Goal: Communication & Community: Answer question/provide support

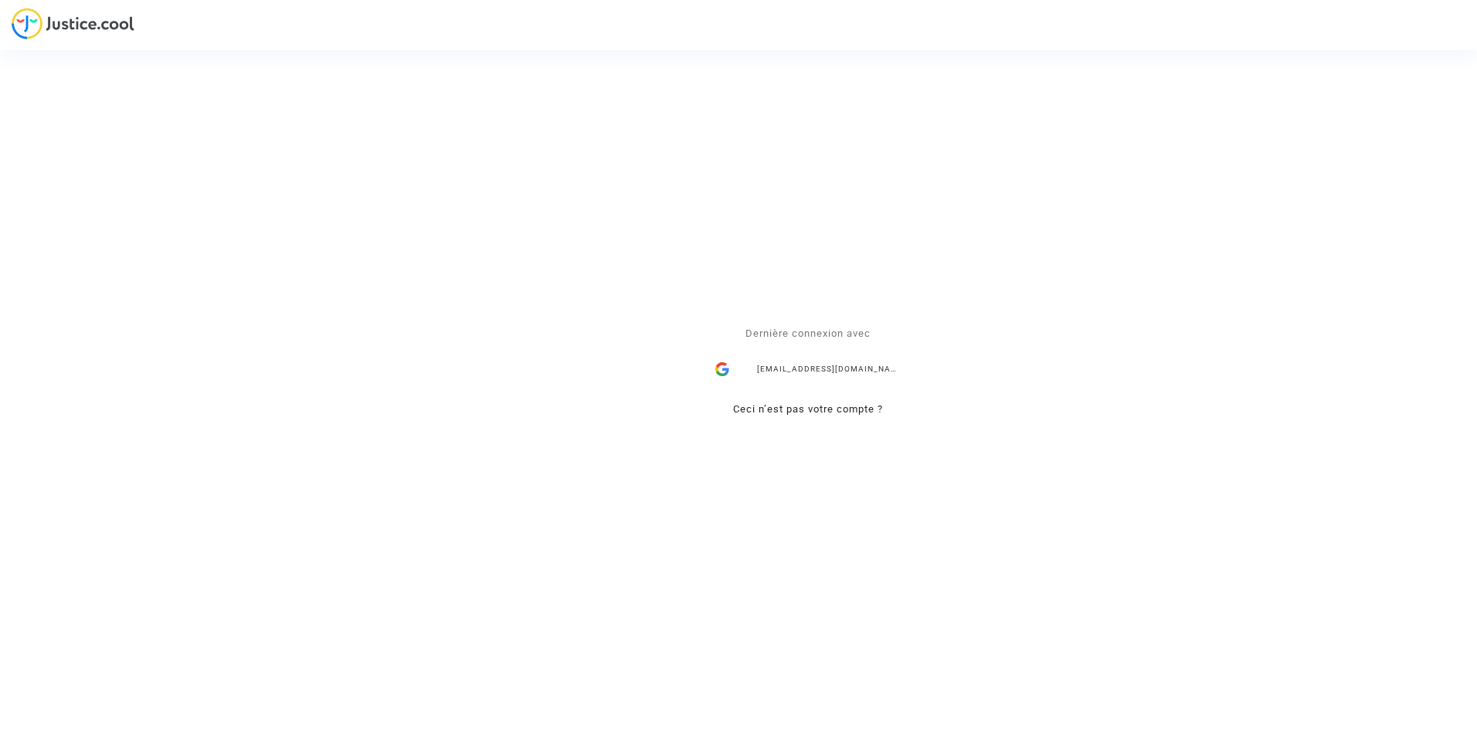
click at [852, 365] on div "ealvarez@reclamaciondevuelos.com" at bounding box center [808, 370] width 201 height 31
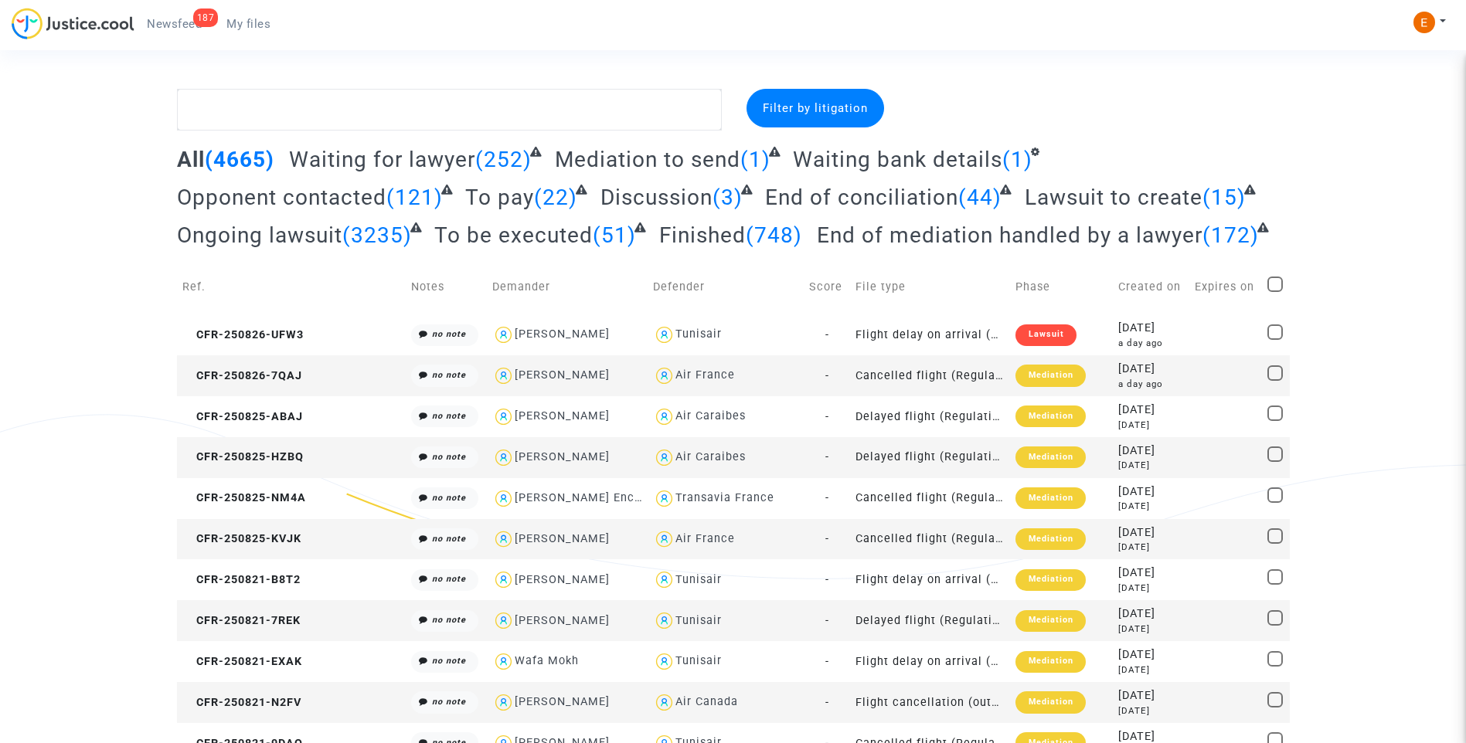
drag, startPoint x: 189, startPoint y: 20, endPoint x: 584, endPoint y: 111, distance: 406.0
click at [189, 20] on span "Newsfeed" at bounding box center [174, 24] width 55 height 14
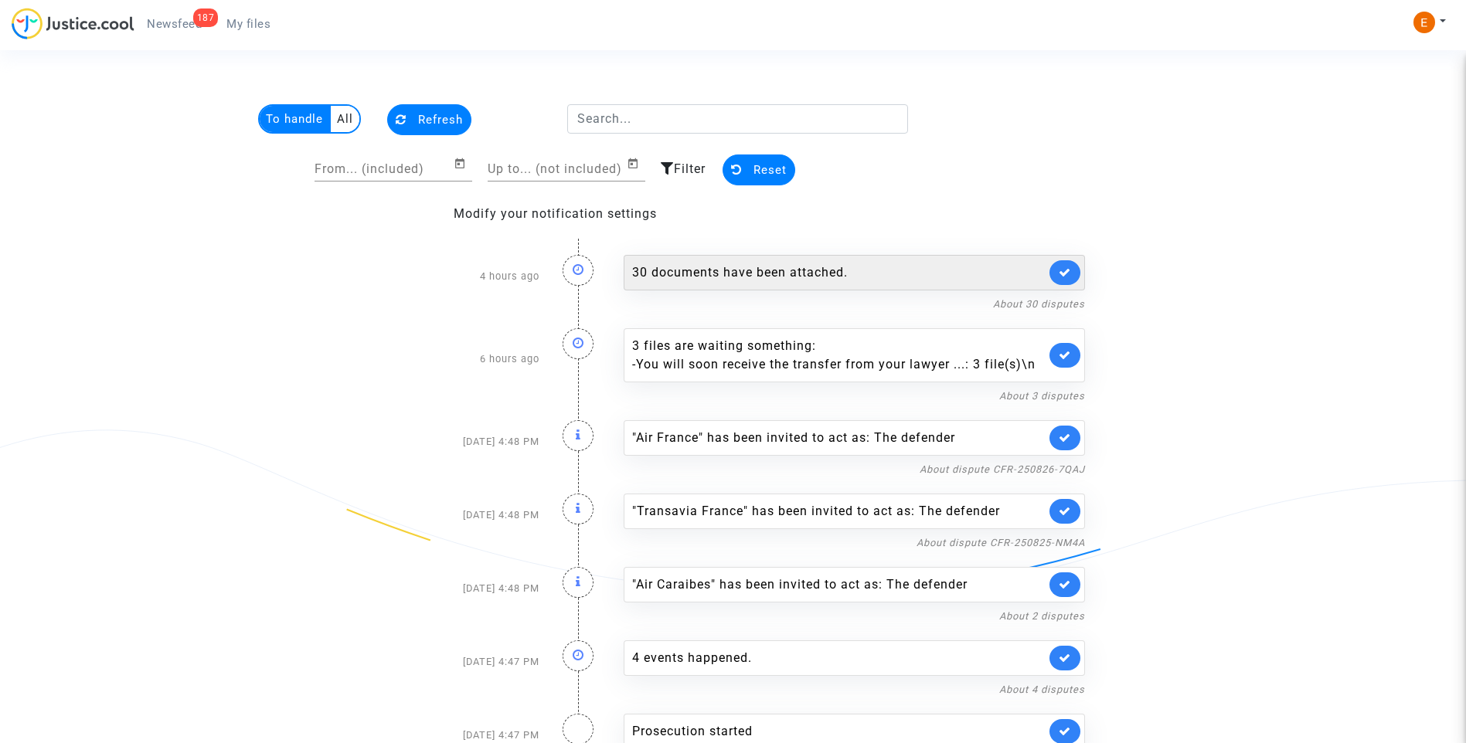
click at [806, 283] on div "30 documents have been attached." at bounding box center [854, 273] width 461 height 36
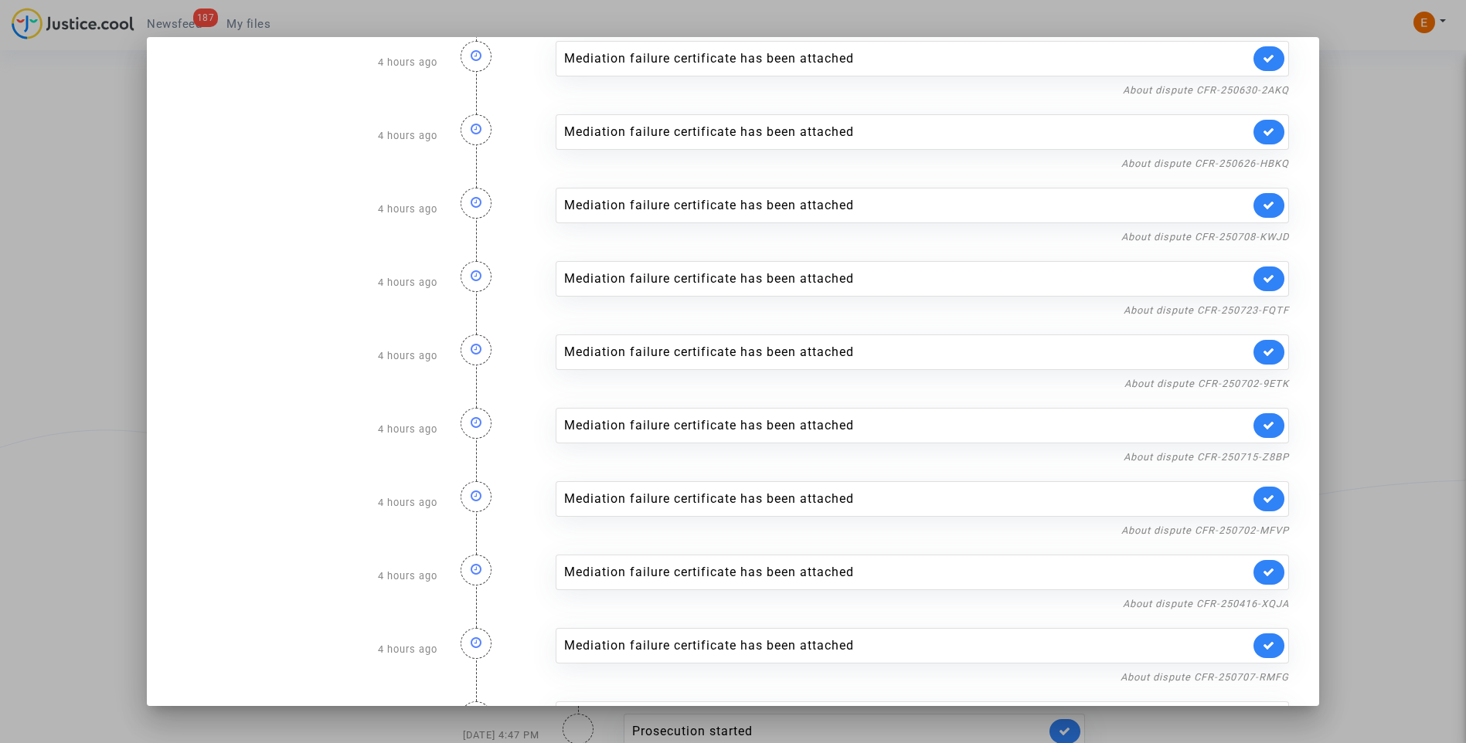
scroll to position [1571, 0]
click at [1364, 156] on div at bounding box center [733, 371] width 1466 height 743
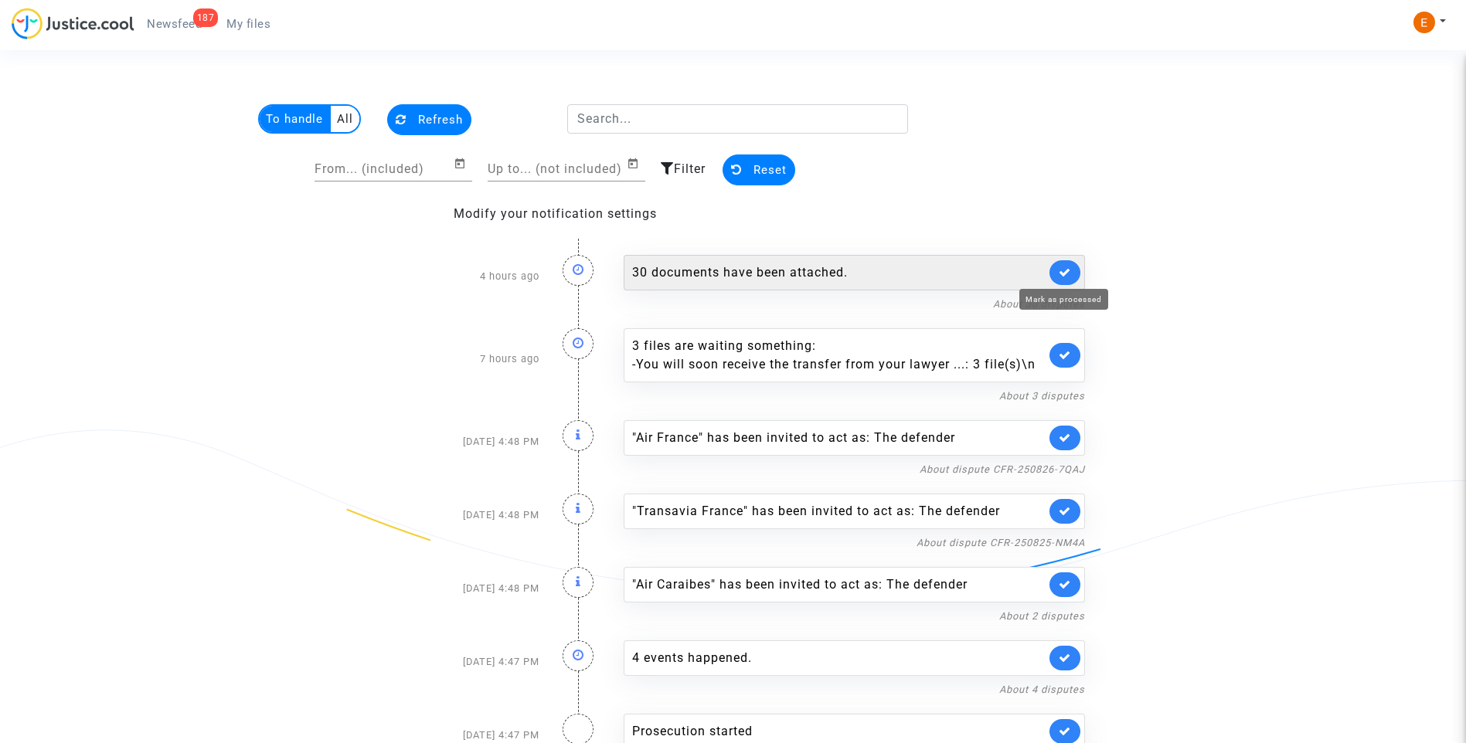
click at [1066, 273] on icon at bounding box center [1065, 273] width 12 height 12
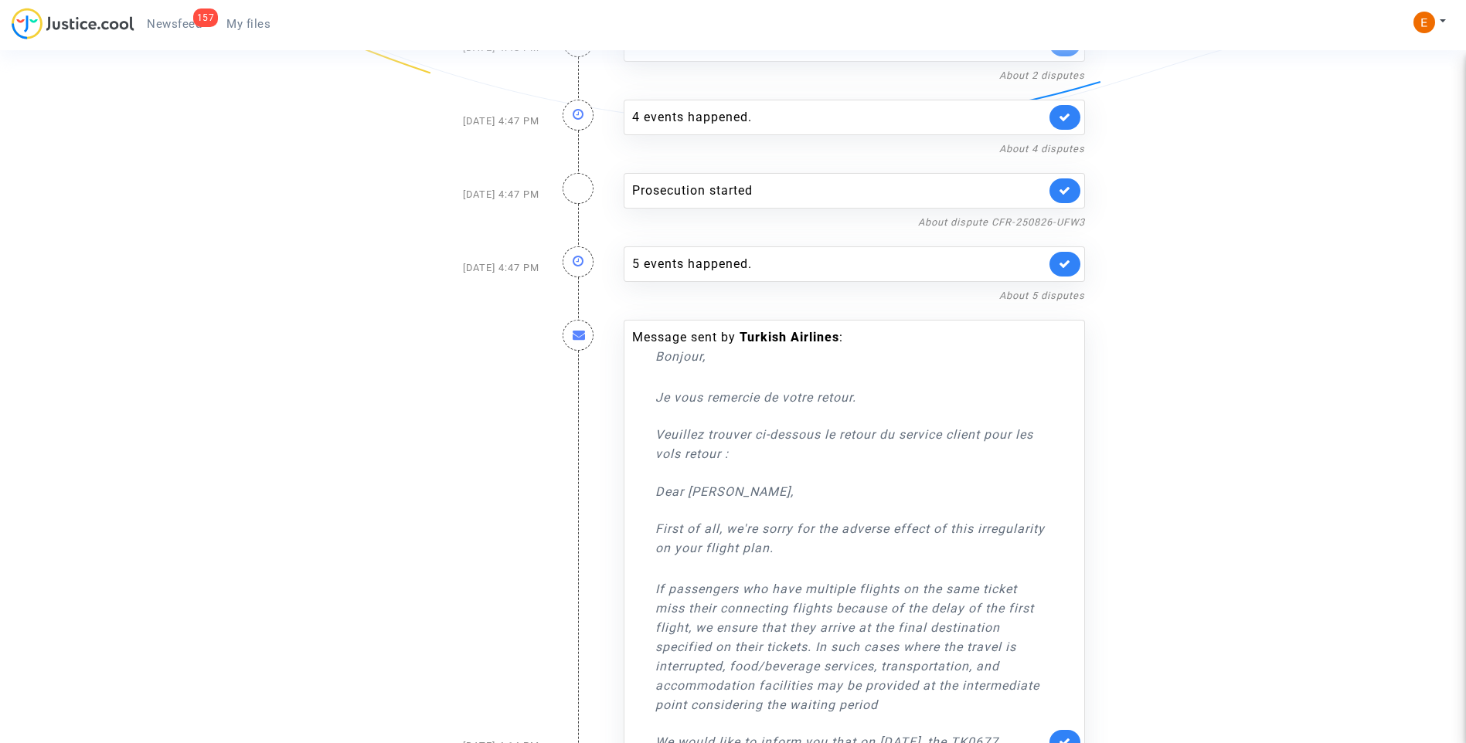
scroll to position [695, 0]
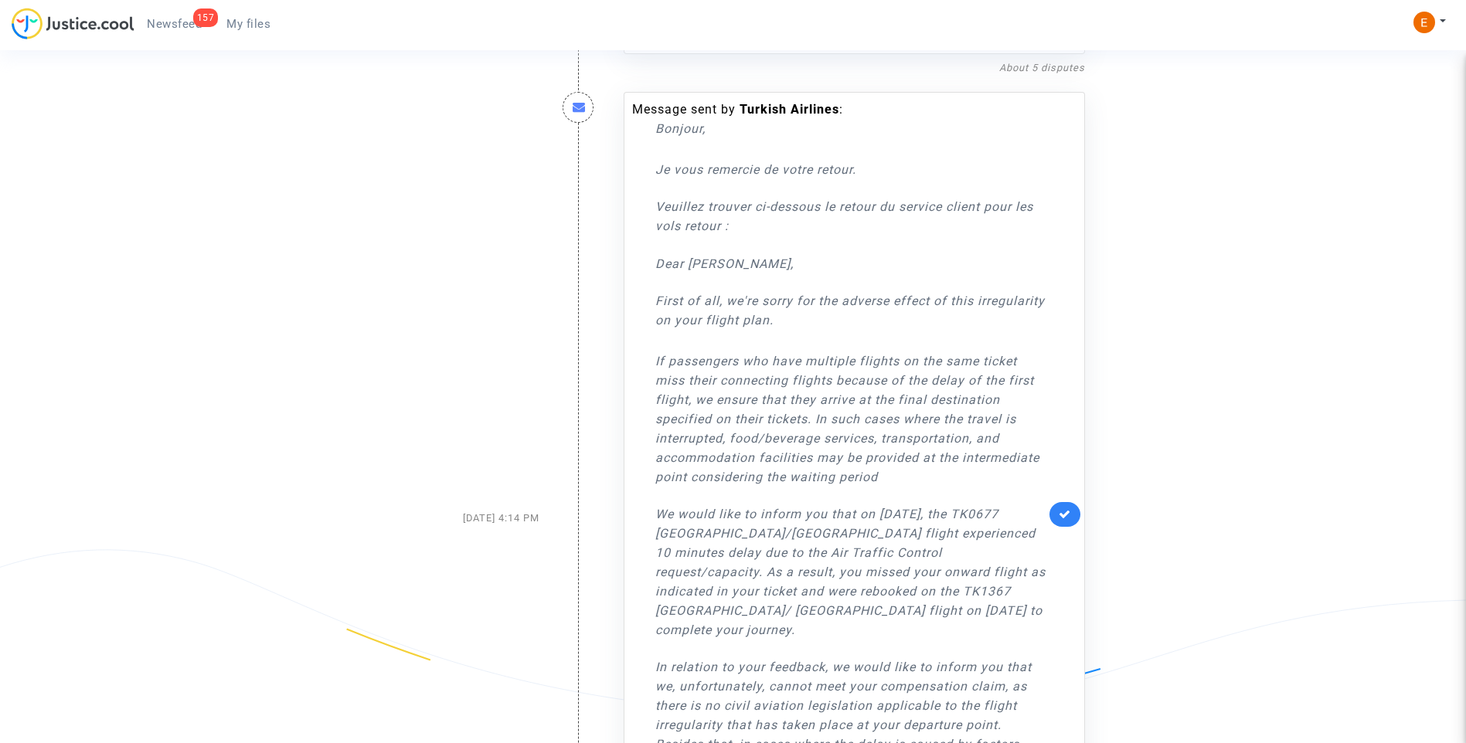
click at [1070, 508] on icon at bounding box center [1065, 514] width 12 height 12
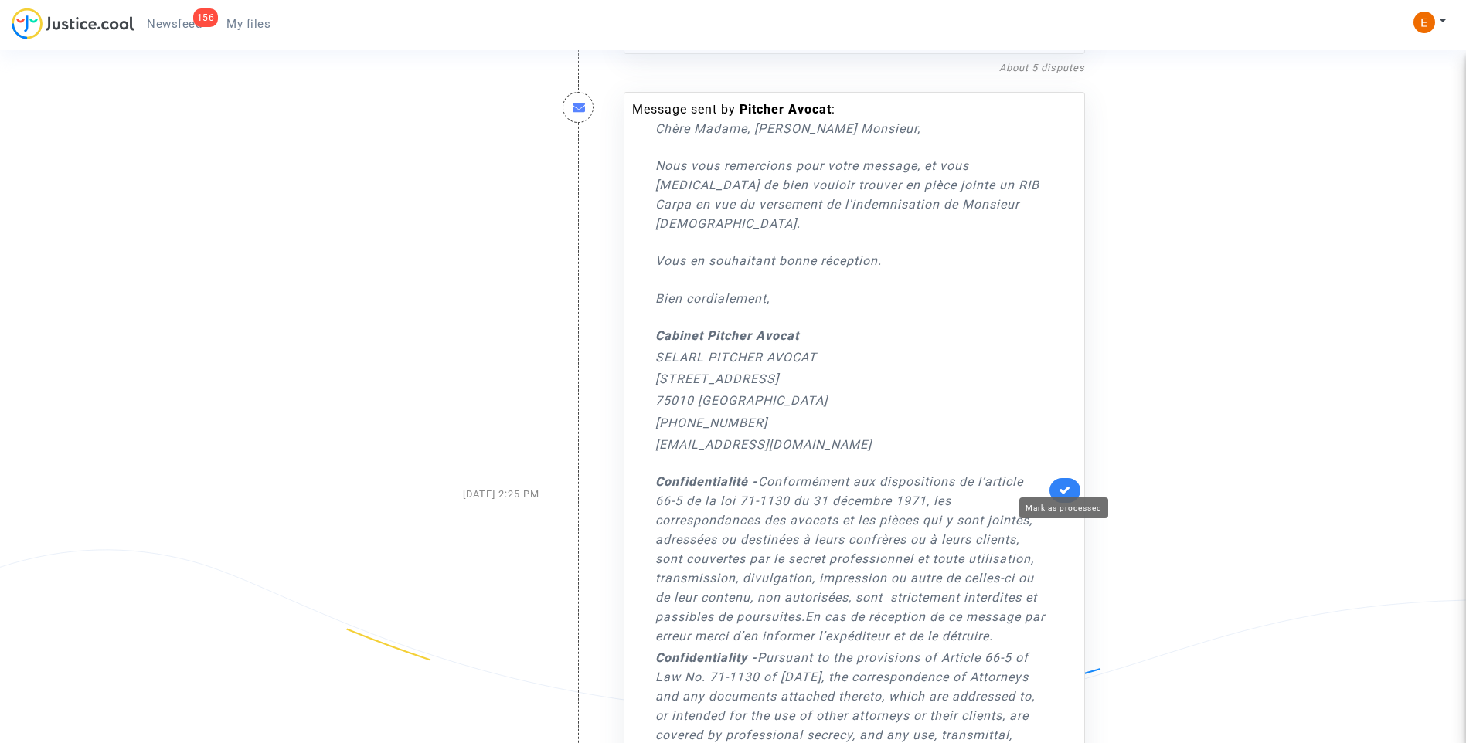
click at [1067, 484] on icon at bounding box center [1065, 490] width 12 height 12
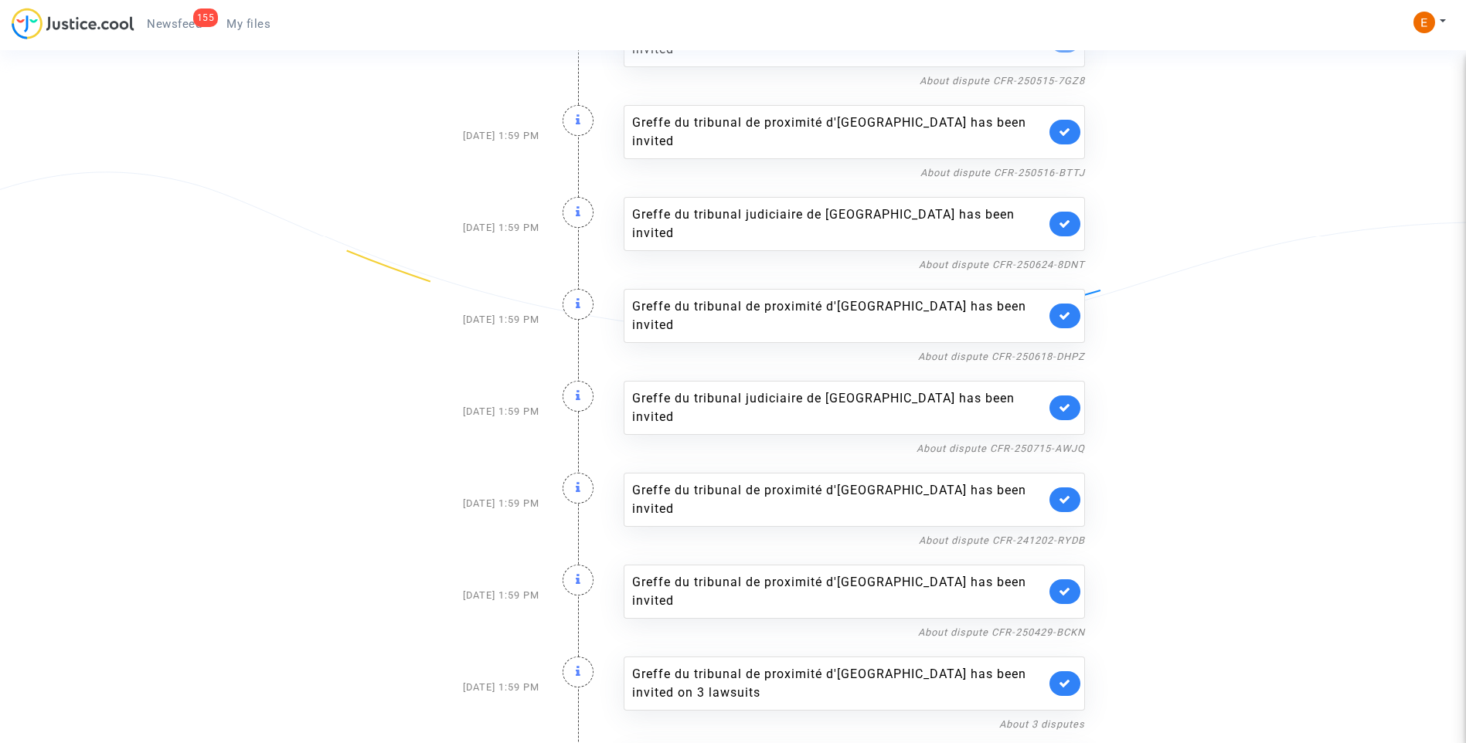
scroll to position [3243, 0]
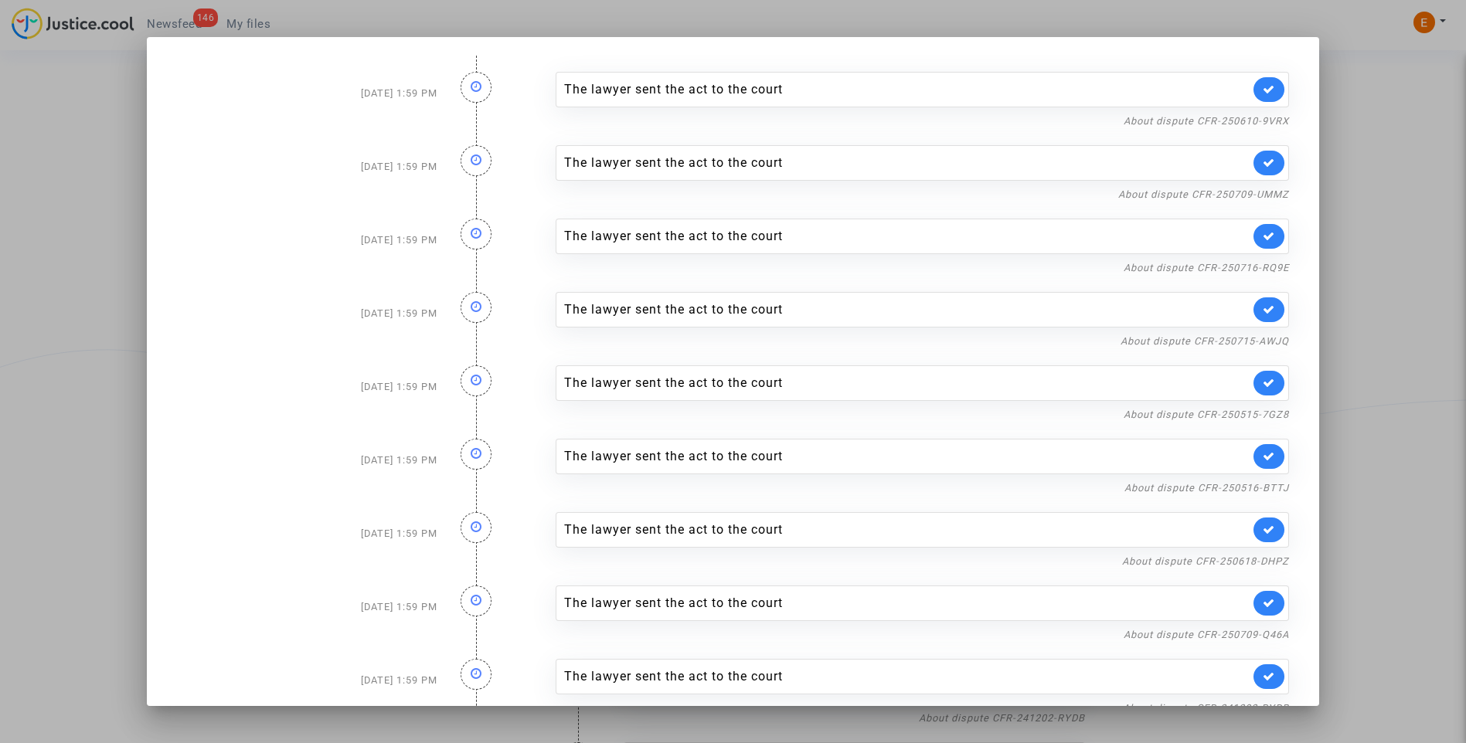
scroll to position [470, 0]
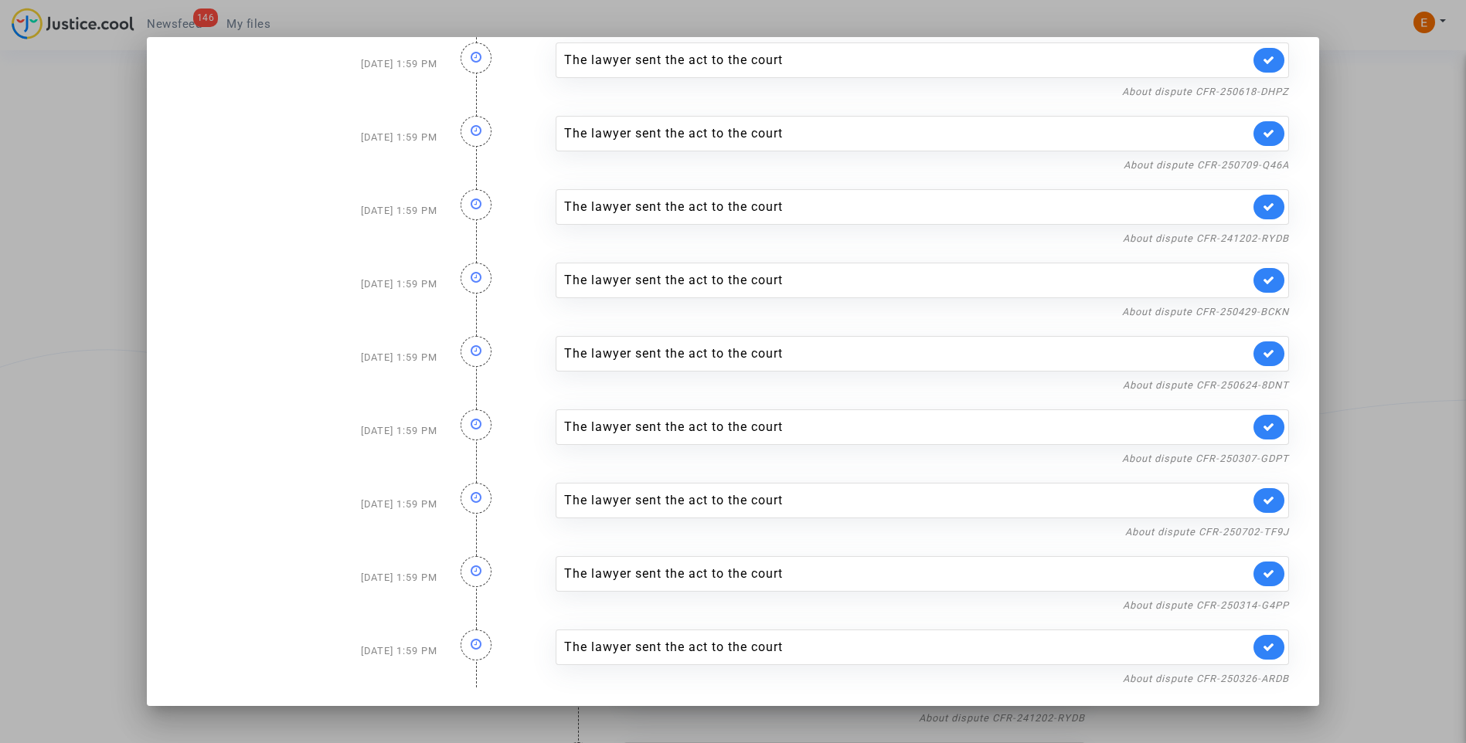
click at [1368, 325] on div at bounding box center [733, 371] width 1466 height 743
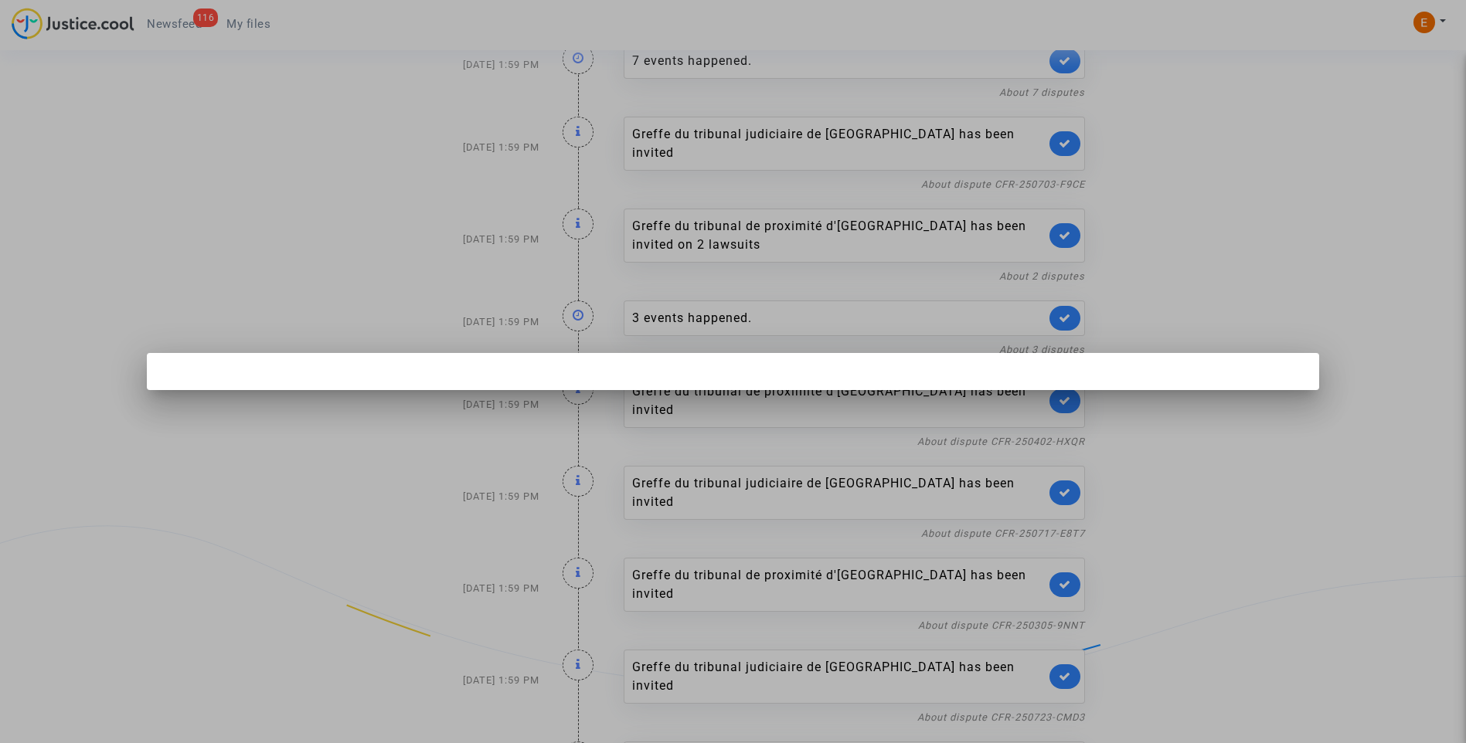
scroll to position [0, 0]
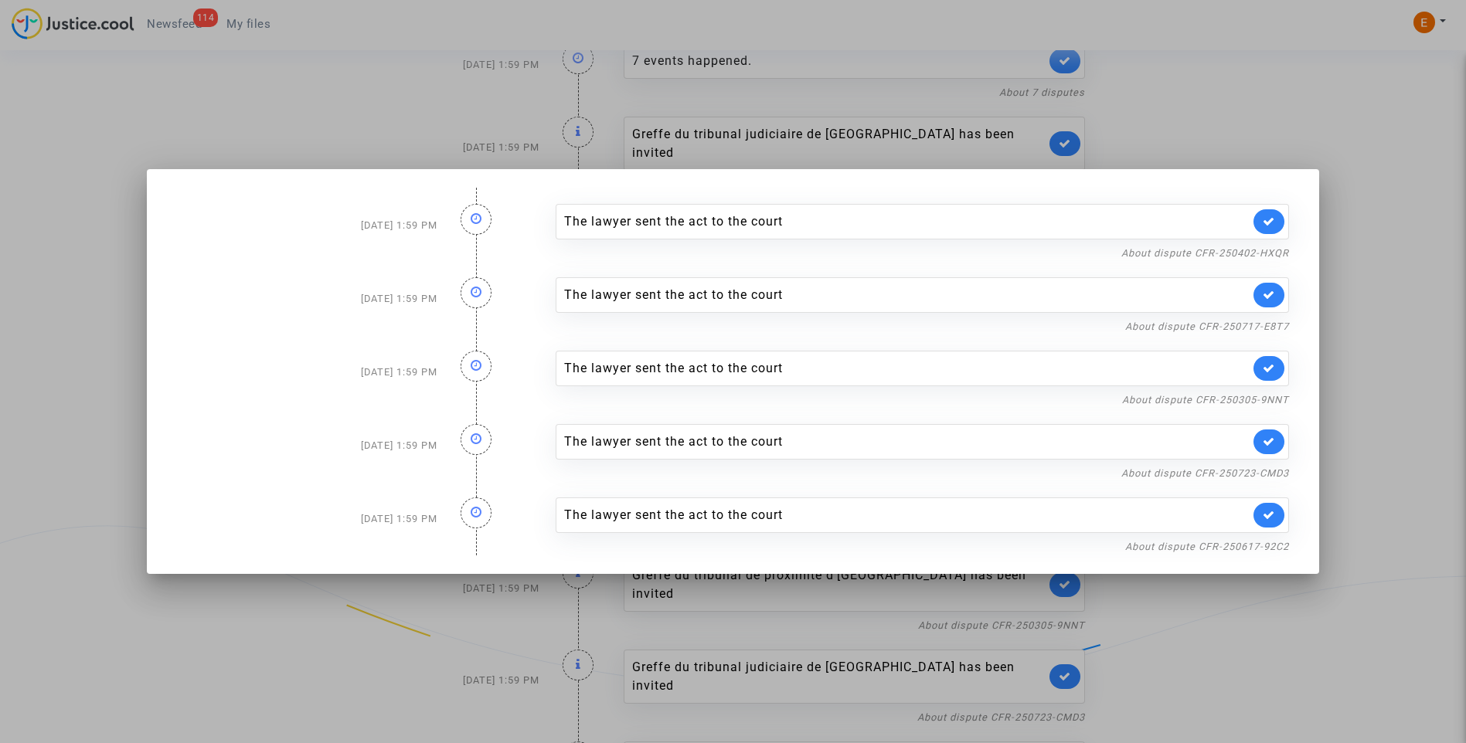
click at [1407, 318] on div at bounding box center [733, 371] width 1466 height 743
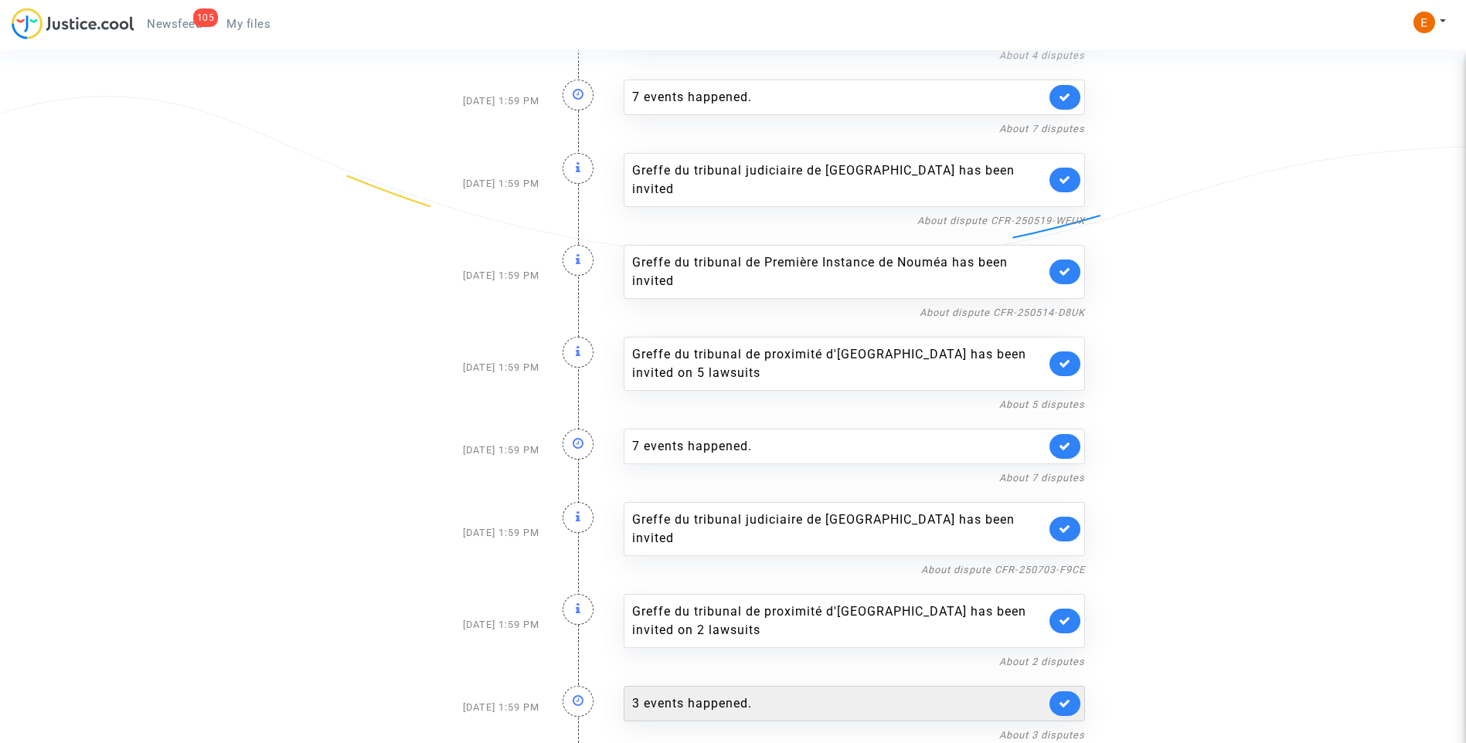
scroll to position [1076, 0]
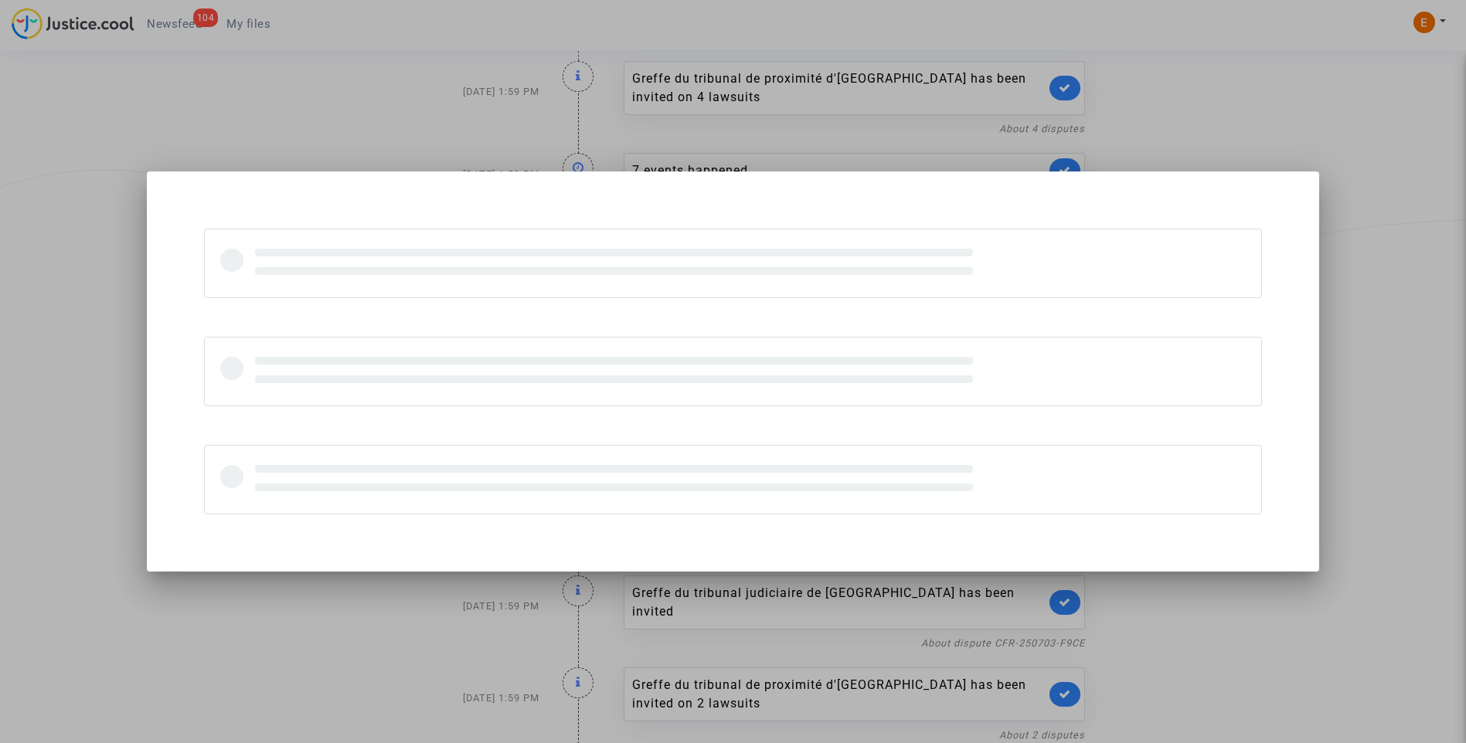
scroll to position [0, 0]
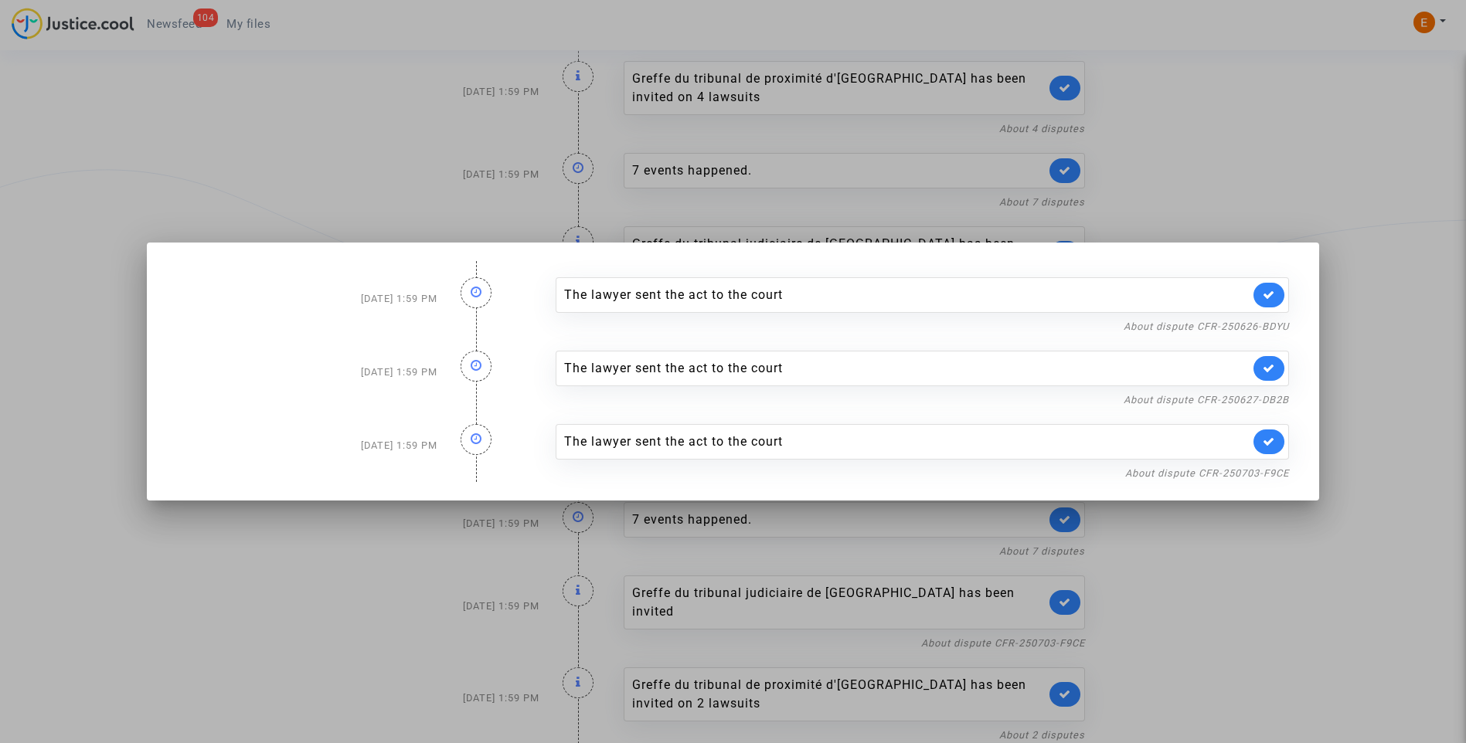
click at [1233, 591] on div at bounding box center [733, 371] width 1466 height 743
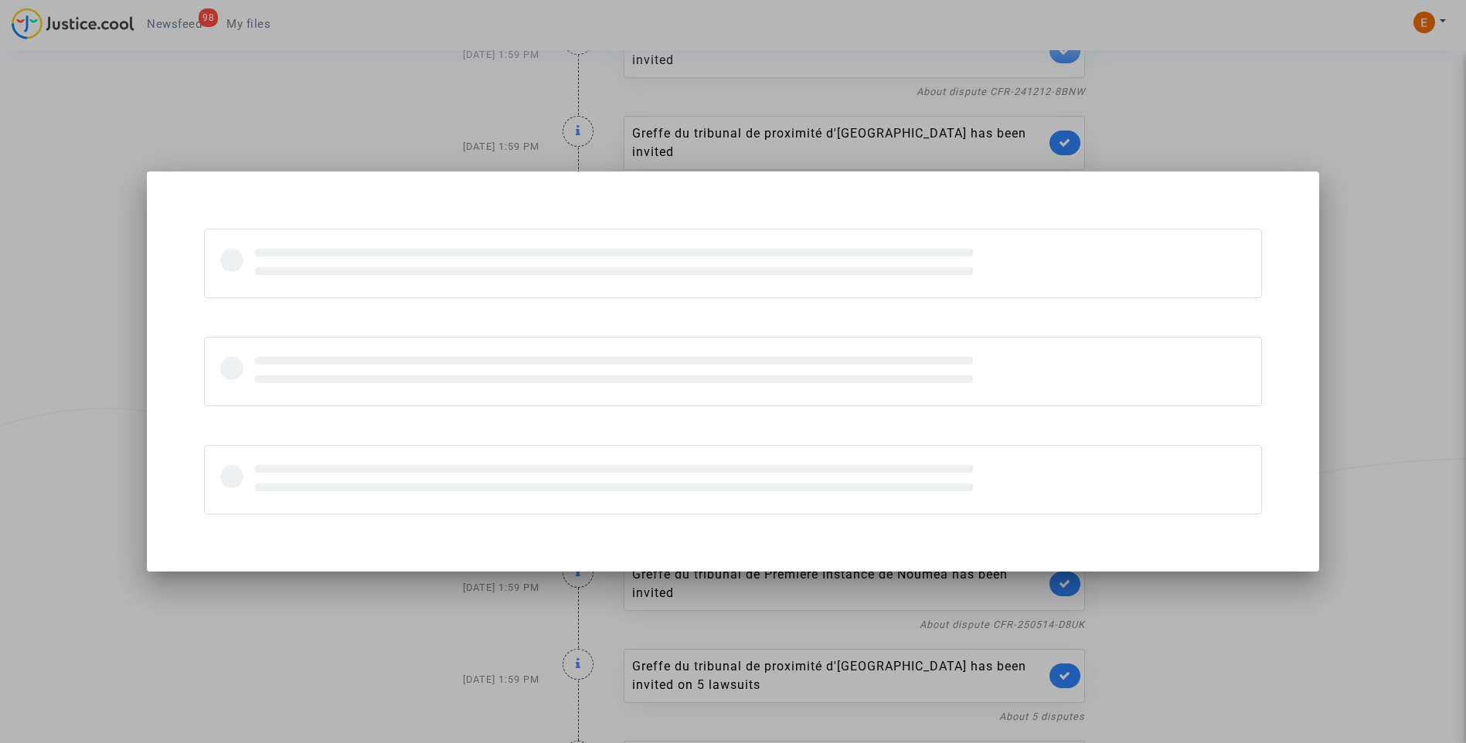
scroll to position [0, 0]
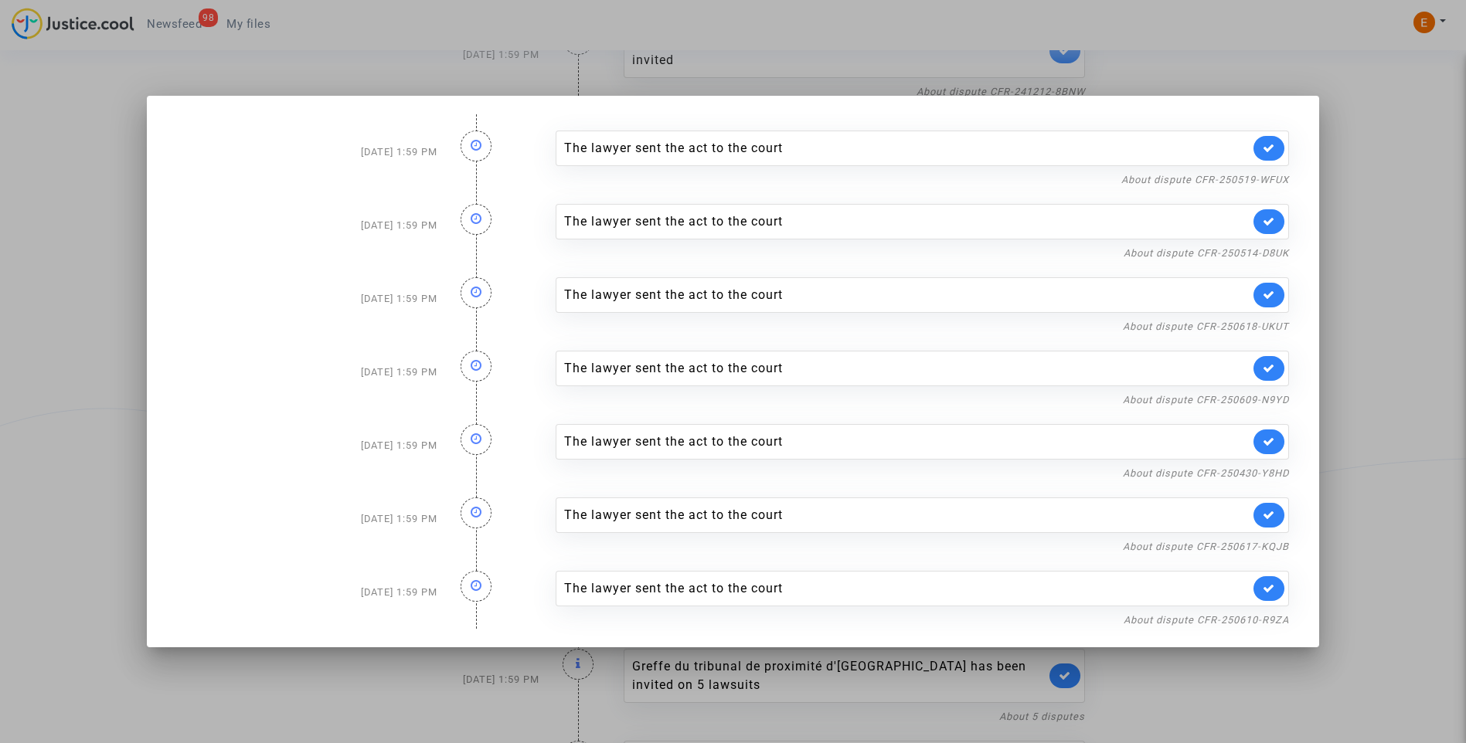
click at [1366, 410] on div at bounding box center [733, 371] width 1466 height 743
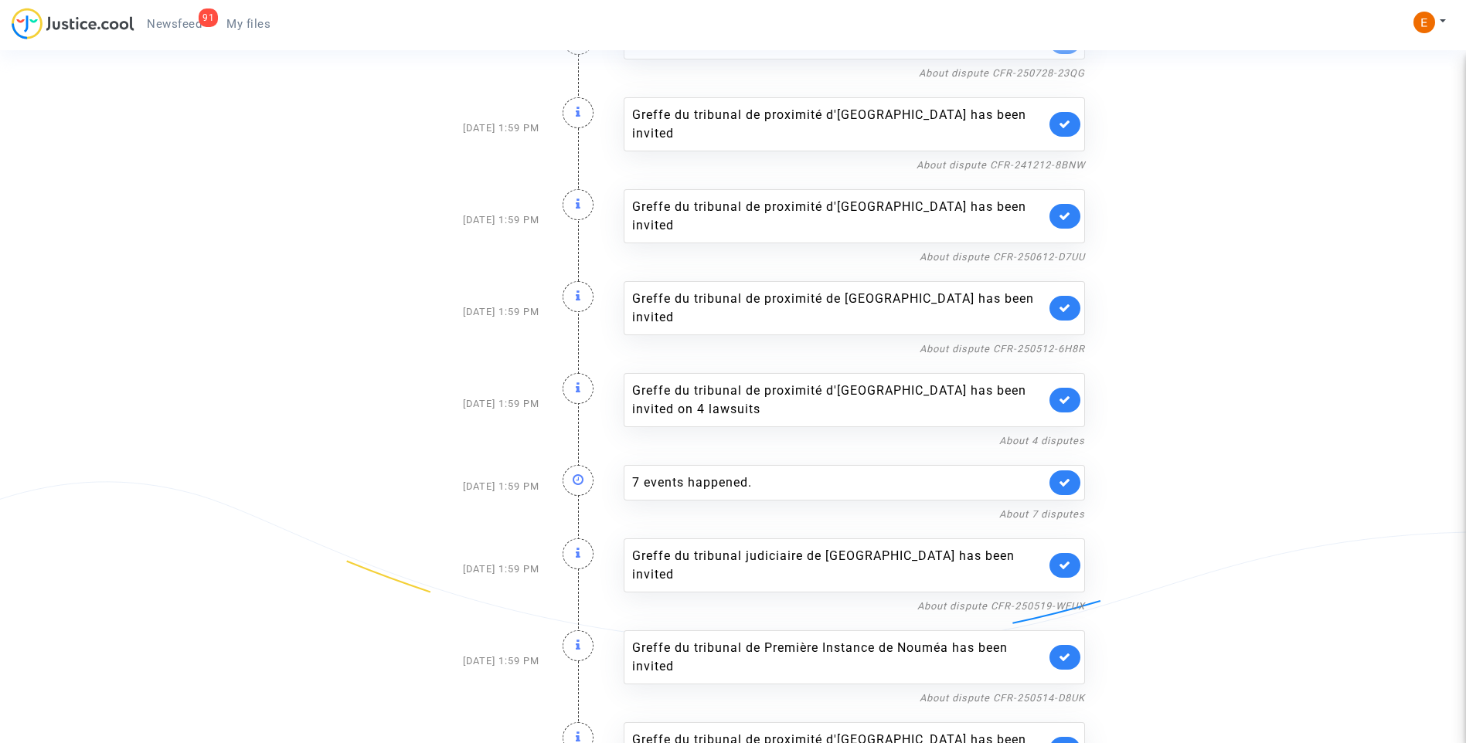
click at [1065, 722] on div "Greffe du tribunal de proximité d'Aulnay-sous-Bois has been invited on 5 lawsui…" at bounding box center [854, 749] width 461 height 54
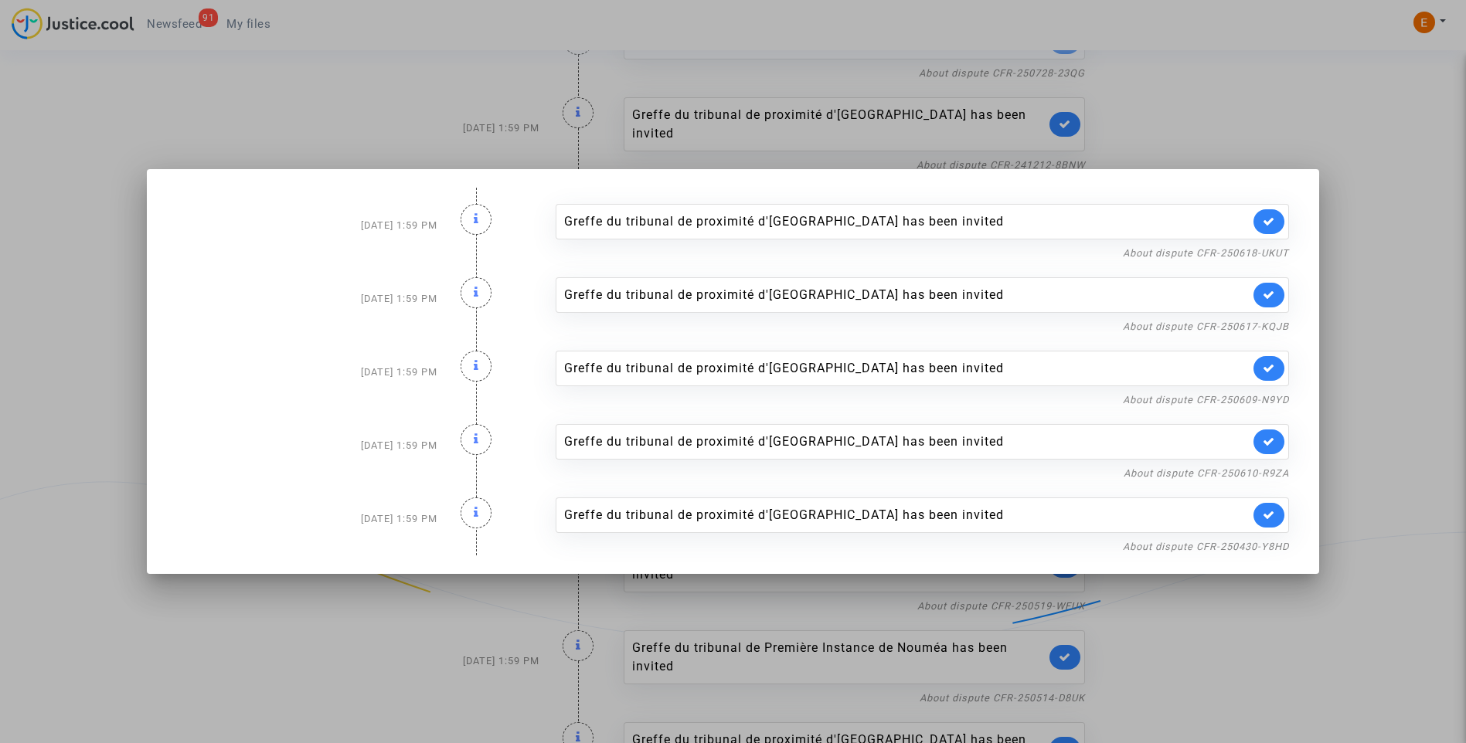
click at [1167, 622] on div at bounding box center [733, 371] width 1466 height 743
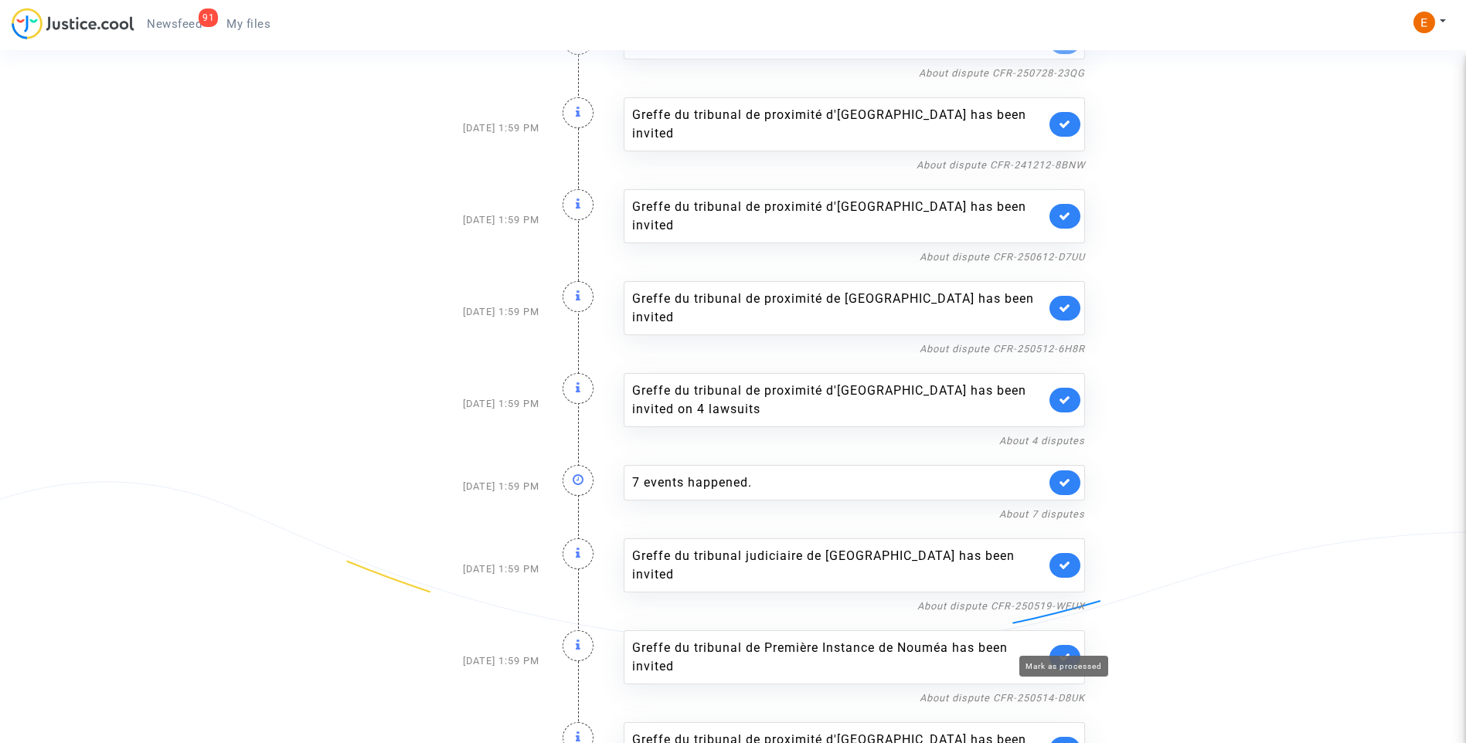
click at [1061, 743] on icon at bounding box center [1065, 749] width 12 height 12
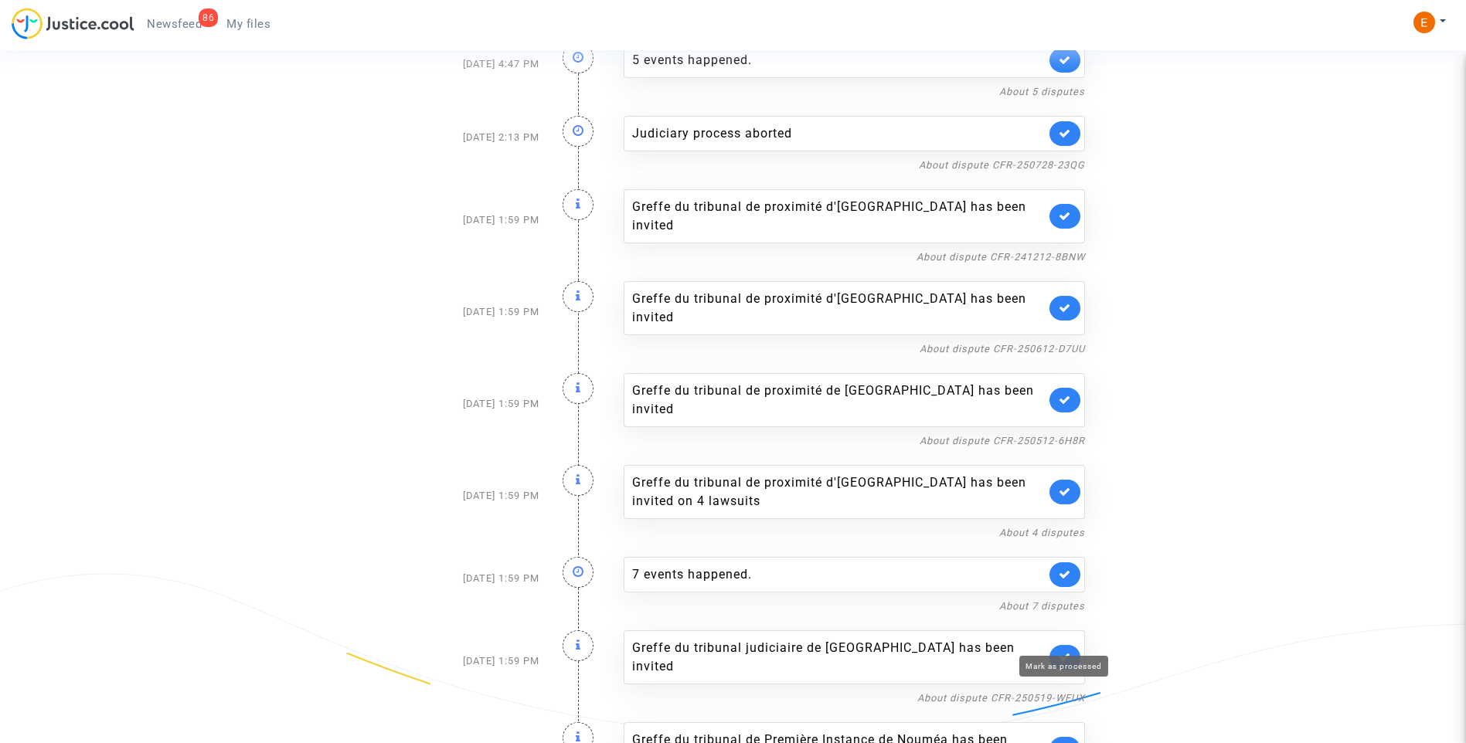
click at [1064, 743] on icon at bounding box center [1065, 749] width 12 height 12
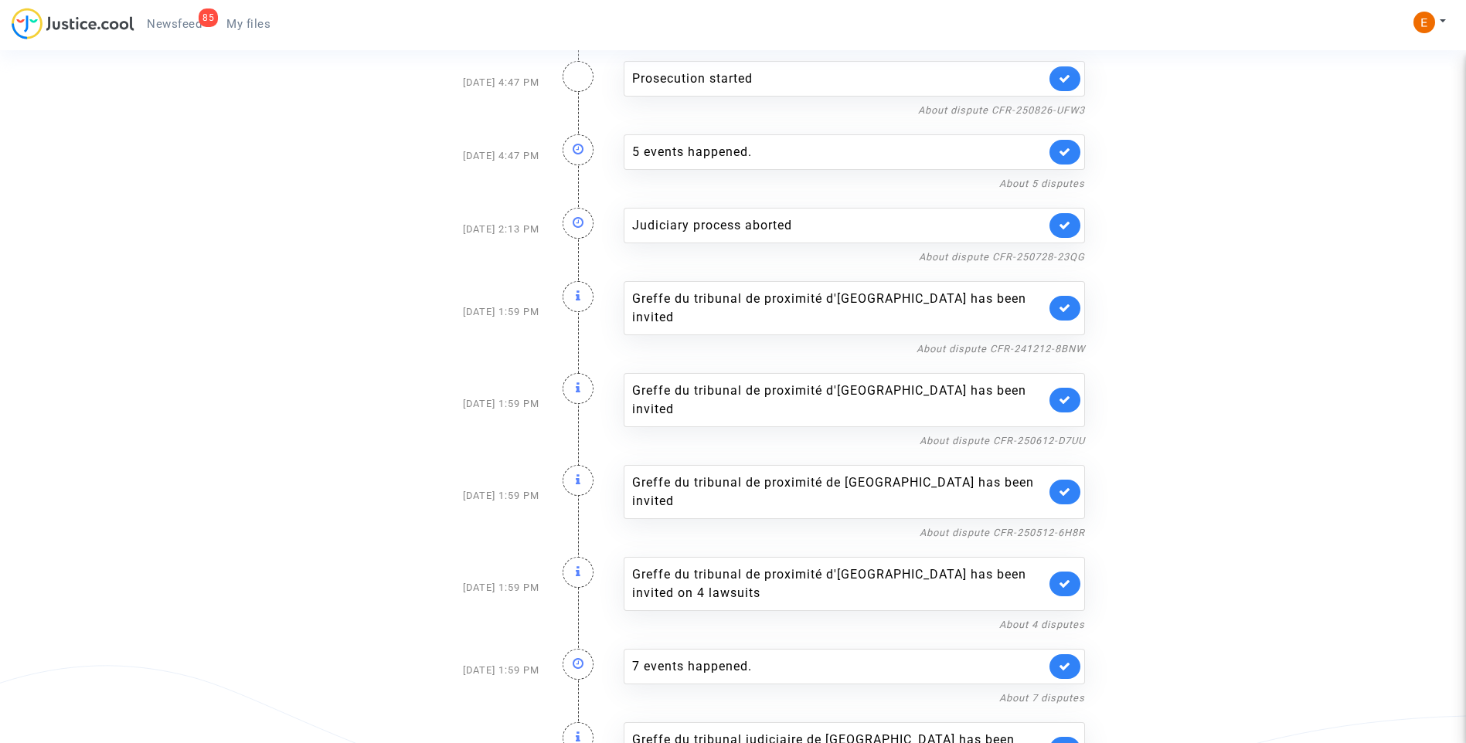
click at [1064, 737] on link at bounding box center [1064, 749] width 31 height 25
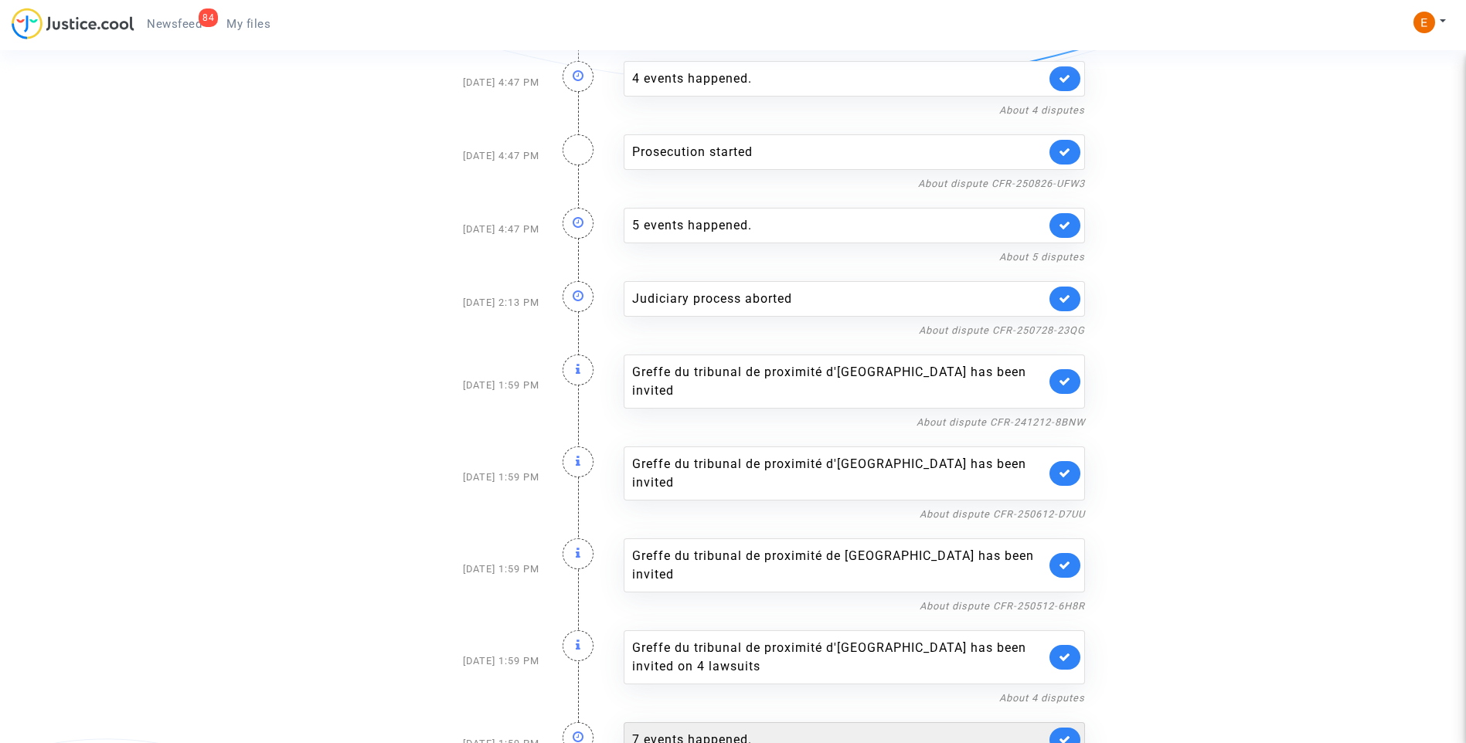
click at [763, 731] on div "7 events happened." at bounding box center [838, 740] width 413 height 19
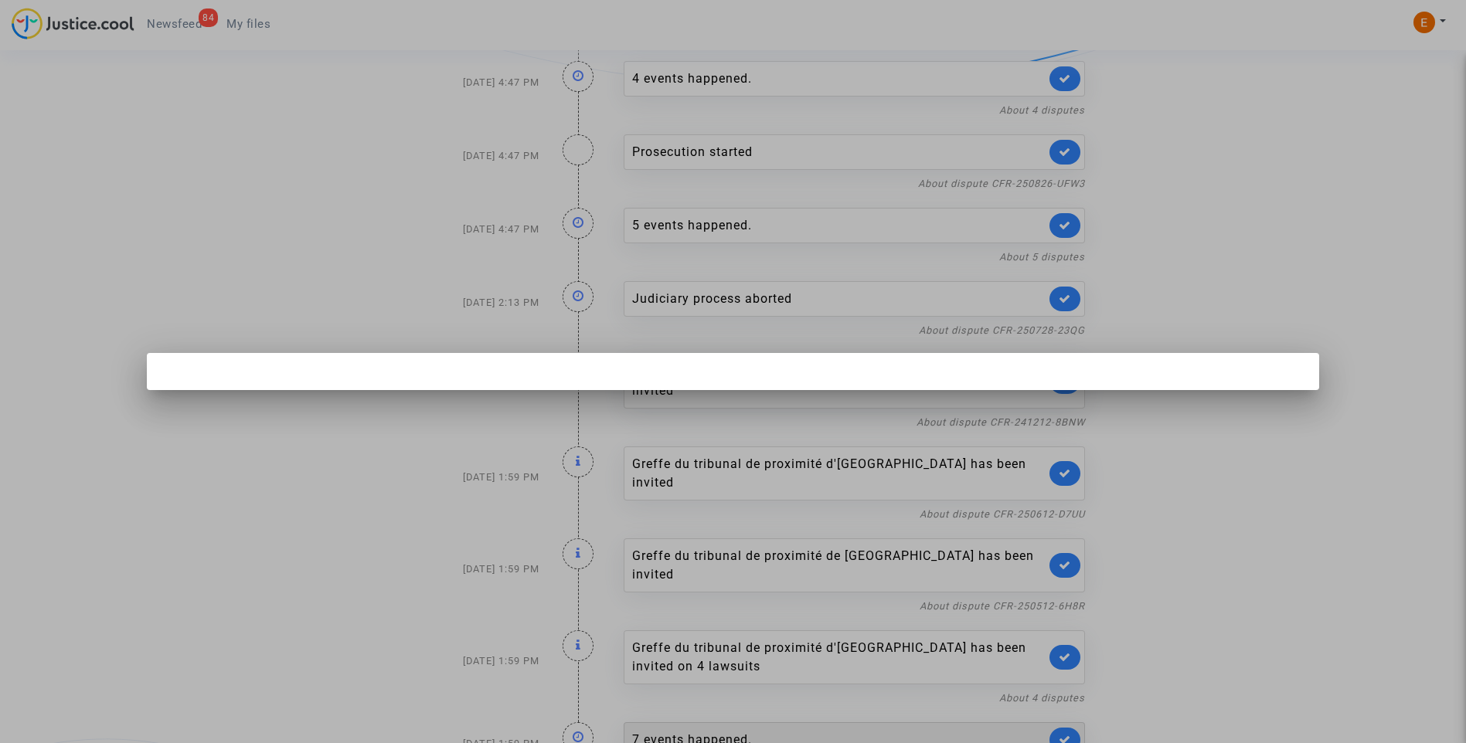
scroll to position [0, 0]
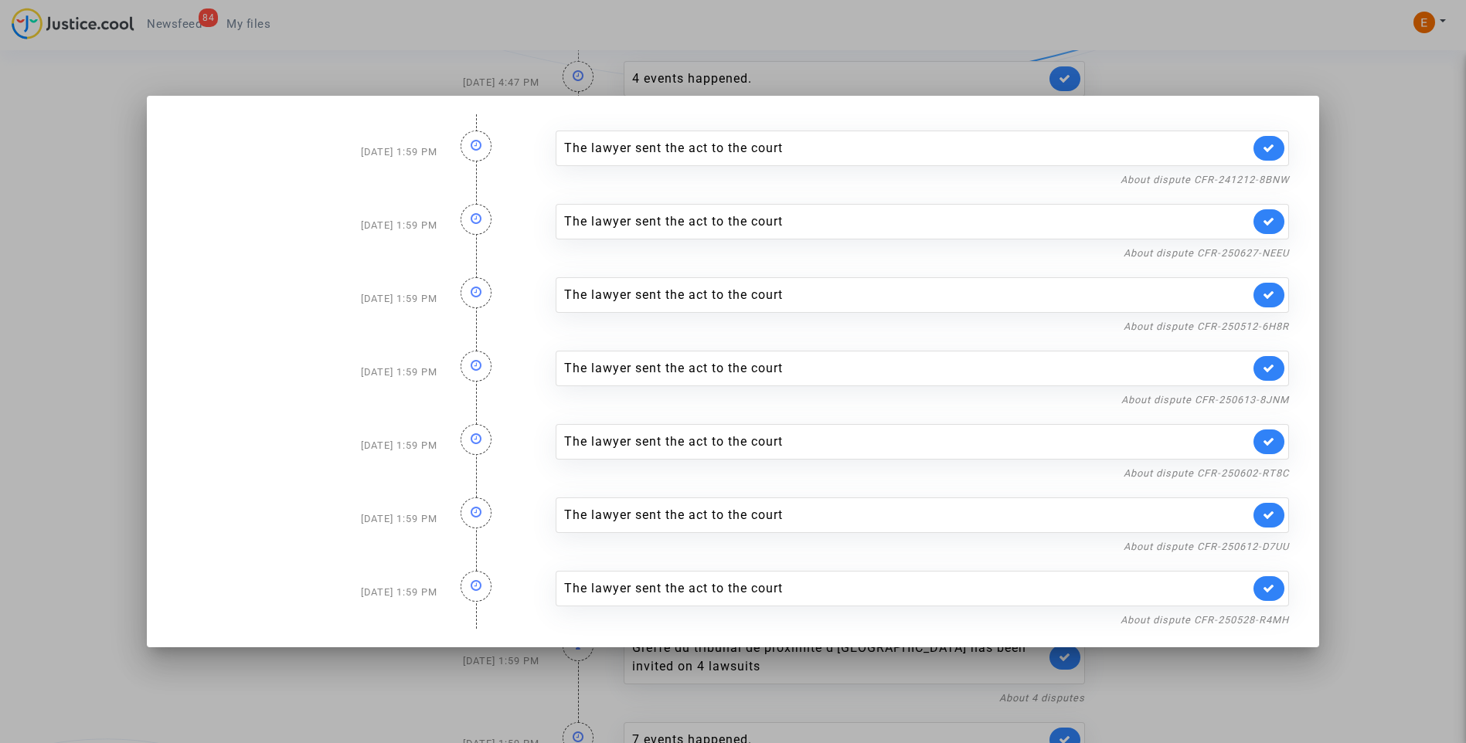
click at [1360, 393] on div at bounding box center [733, 371] width 1466 height 743
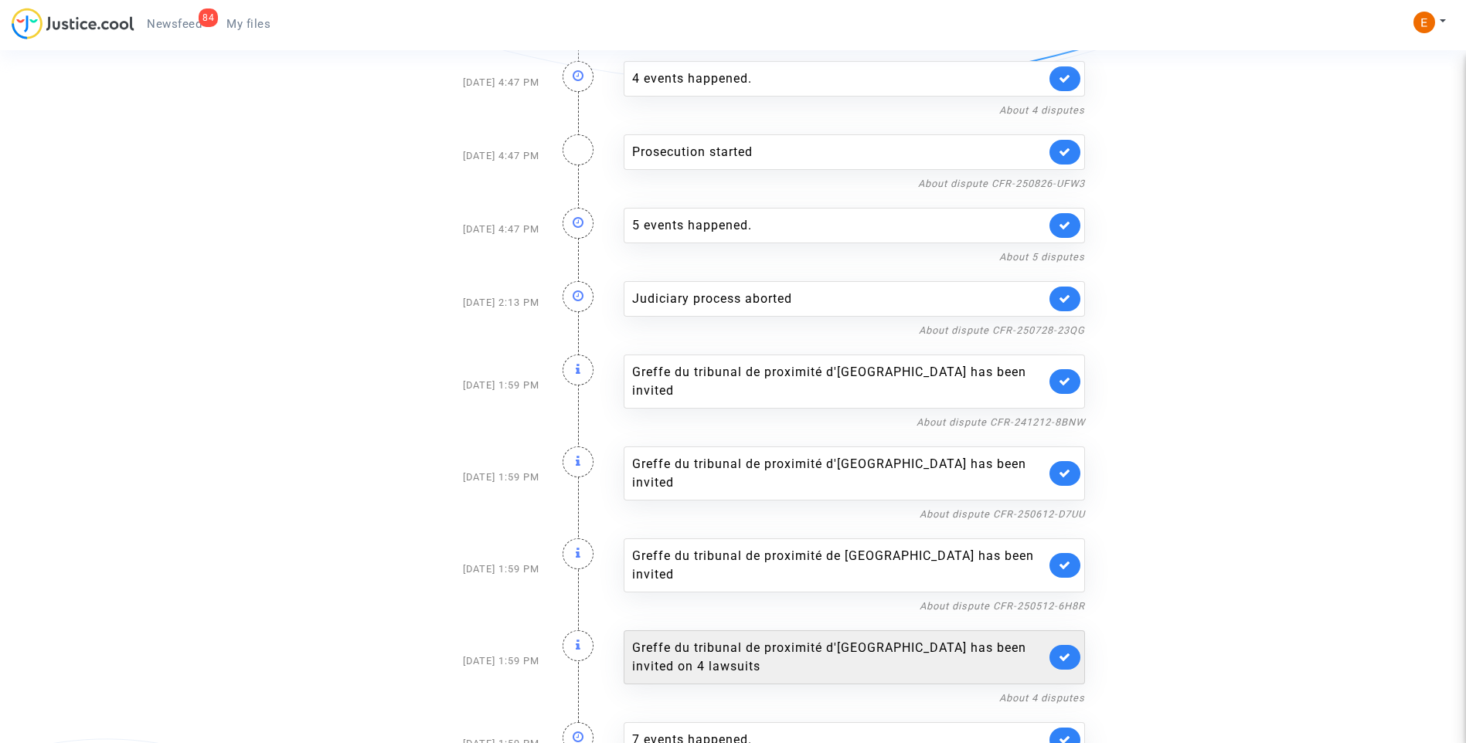
click at [1067, 734] on icon at bounding box center [1065, 740] width 12 height 12
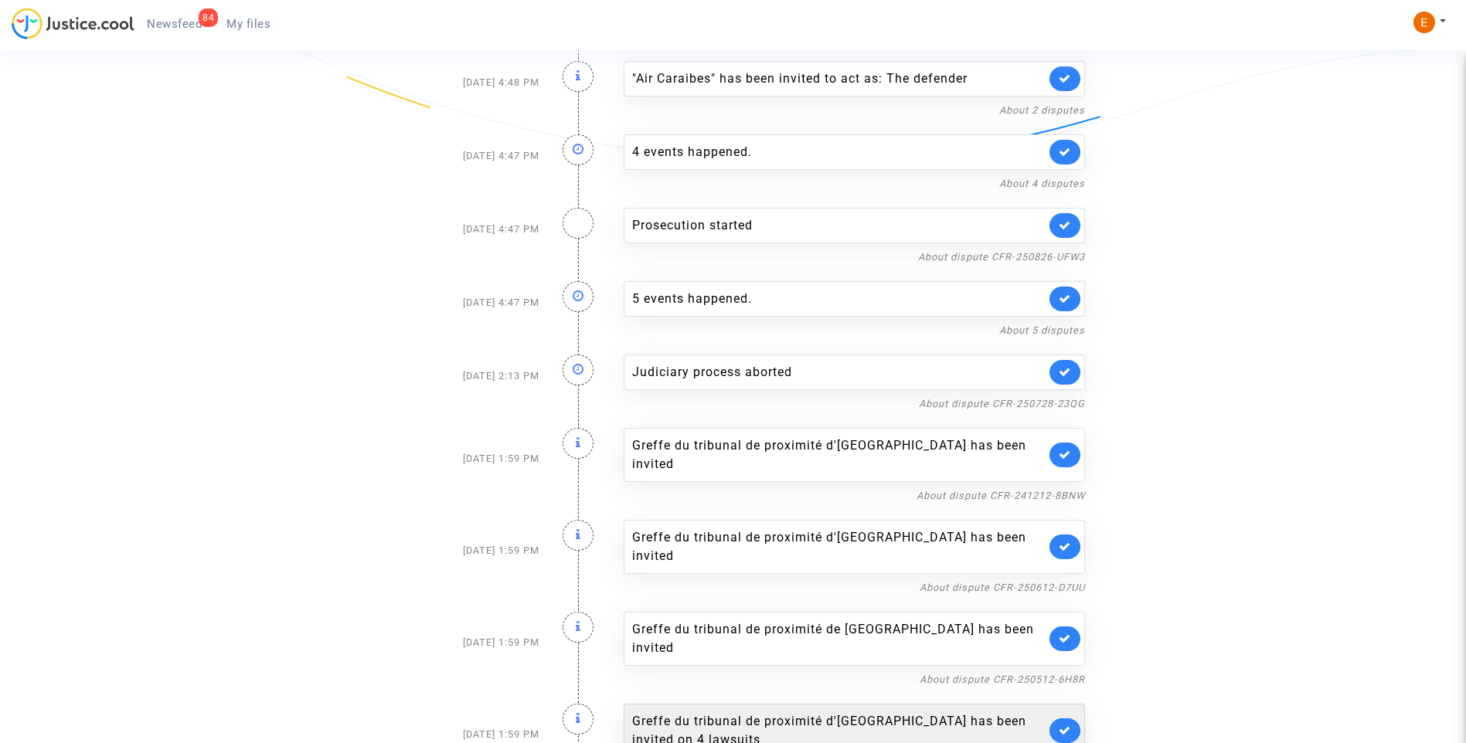
click at [1067, 719] on link at bounding box center [1064, 731] width 31 height 25
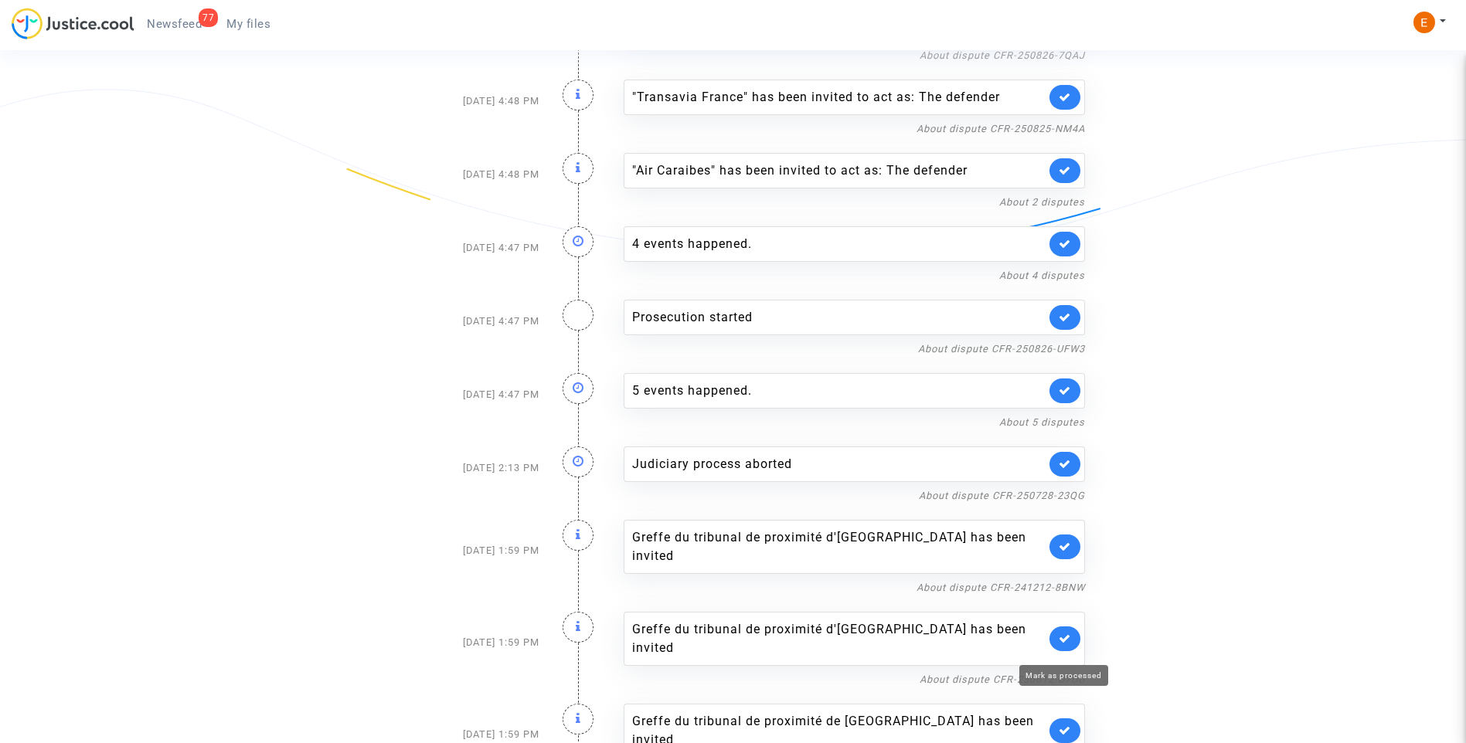
click at [1067, 725] on icon at bounding box center [1065, 731] width 12 height 12
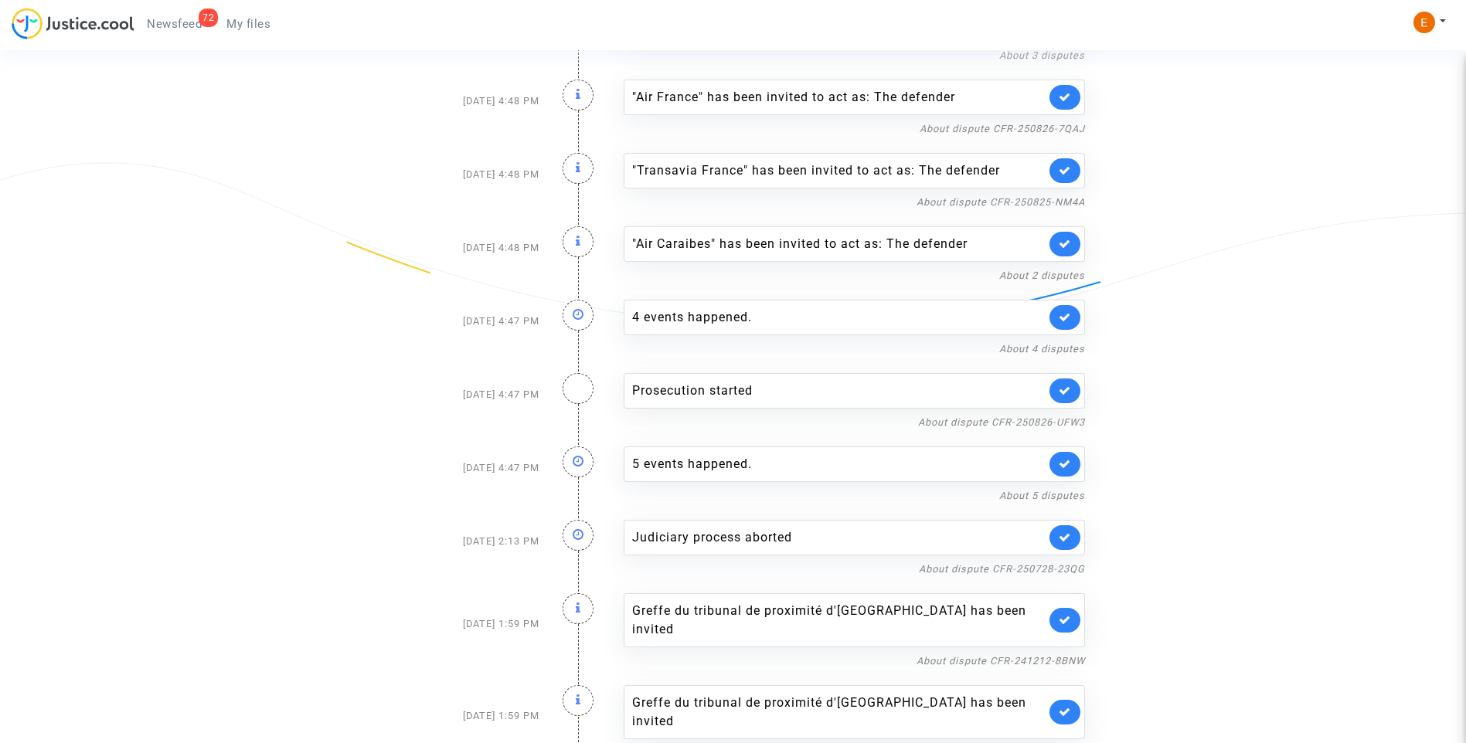
click at [1067, 705] on link at bounding box center [1064, 712] width 31 height 25
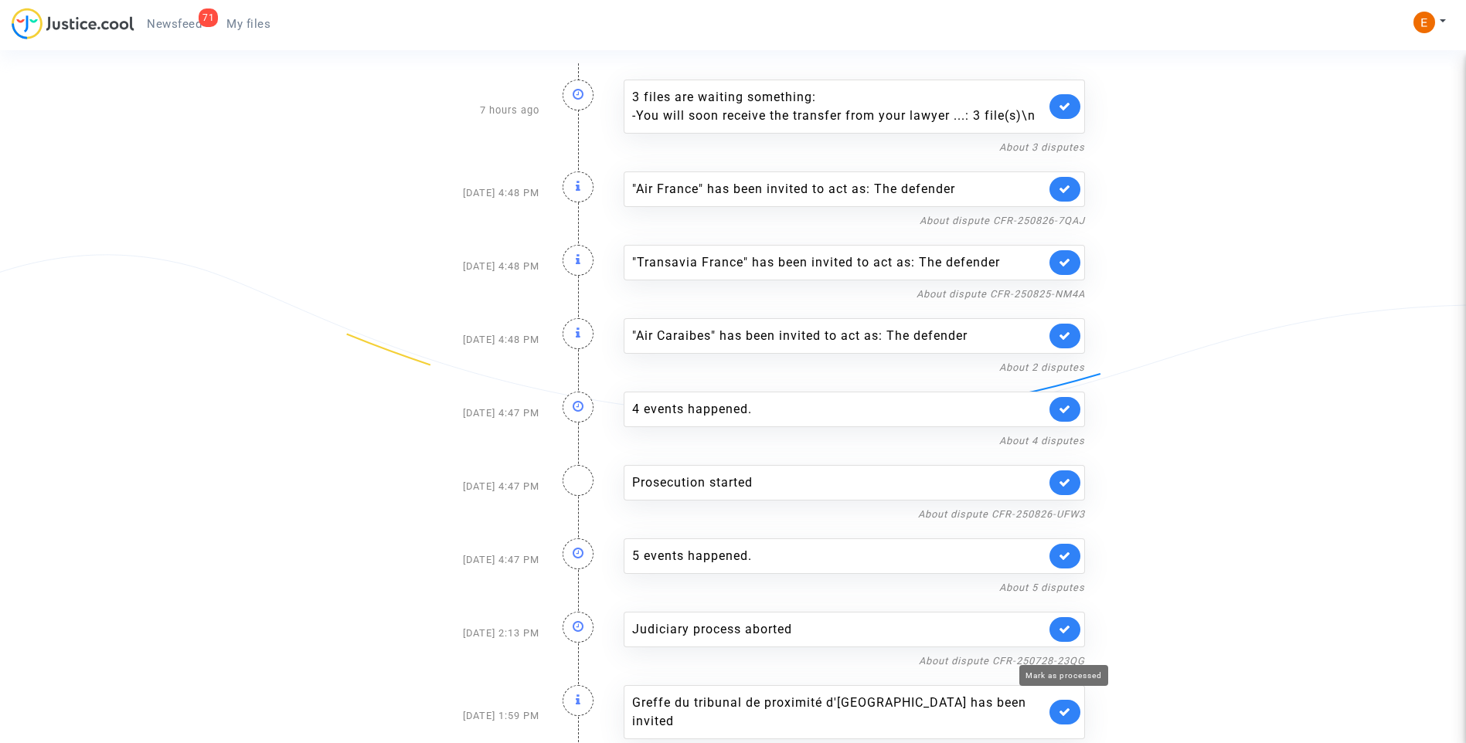
click at [1067, 706] on icon at bounding box center [1065, 712] width 12 height 12
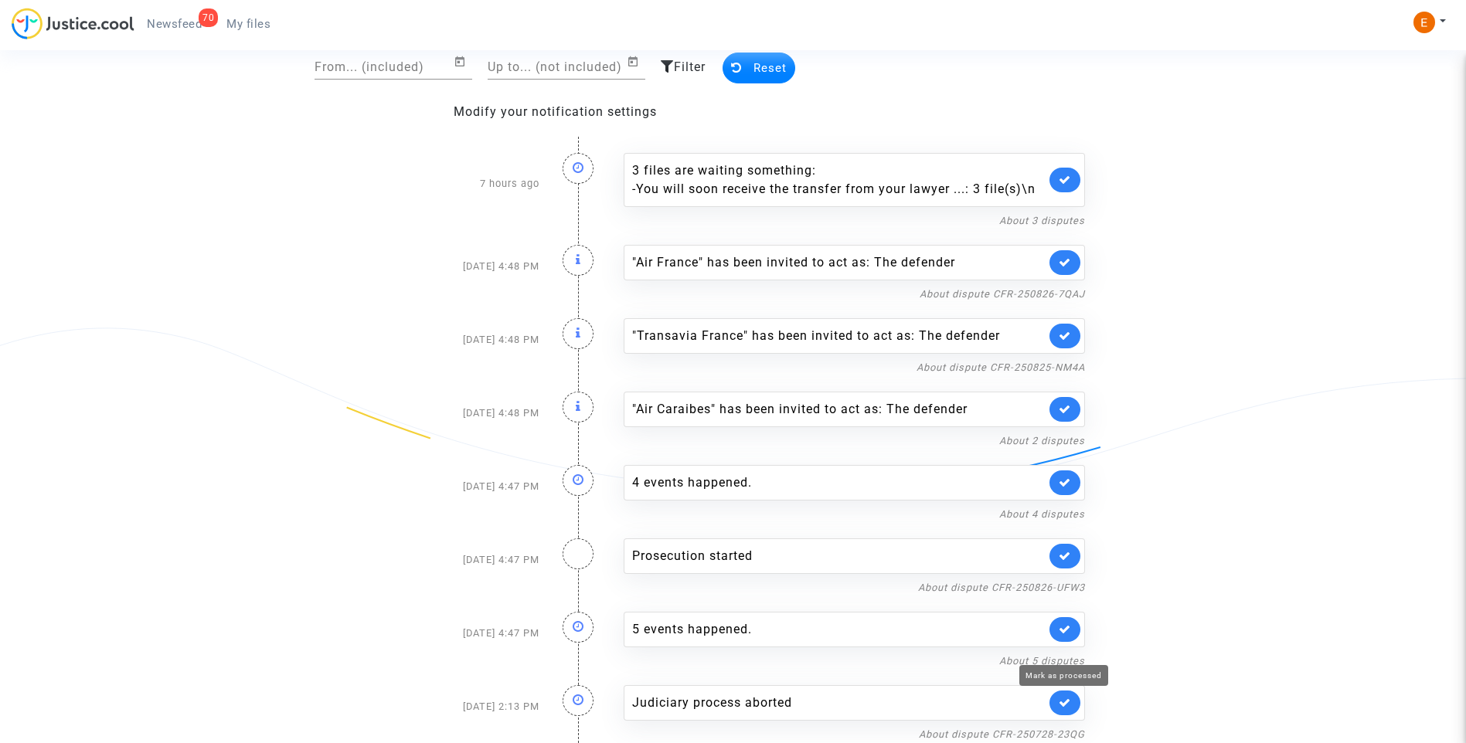
click at [1067, 705] on icon at bounding box center [1065, 703] width 12 height 12
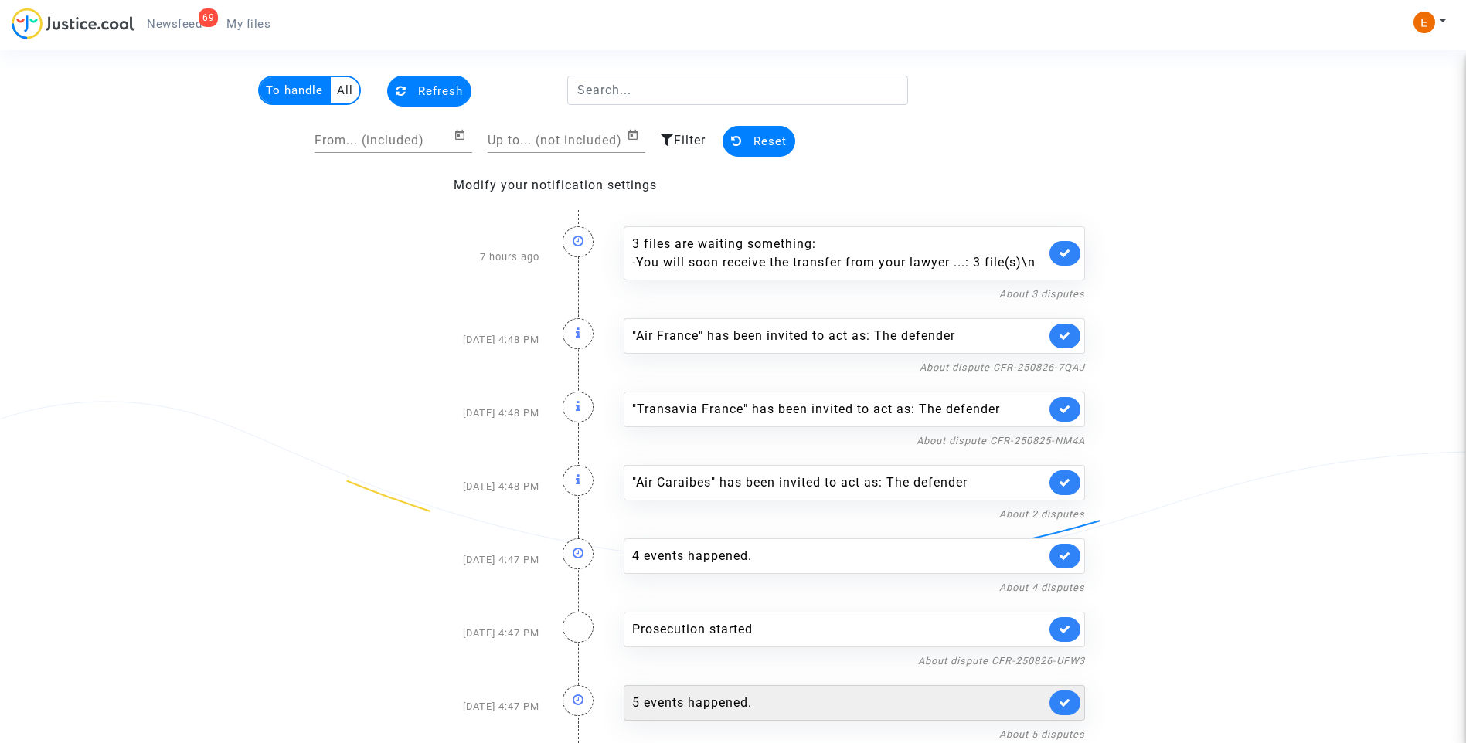
click at [704, 697] on div "5 events happened." at bounding box center [838, 703] width 413 height 19
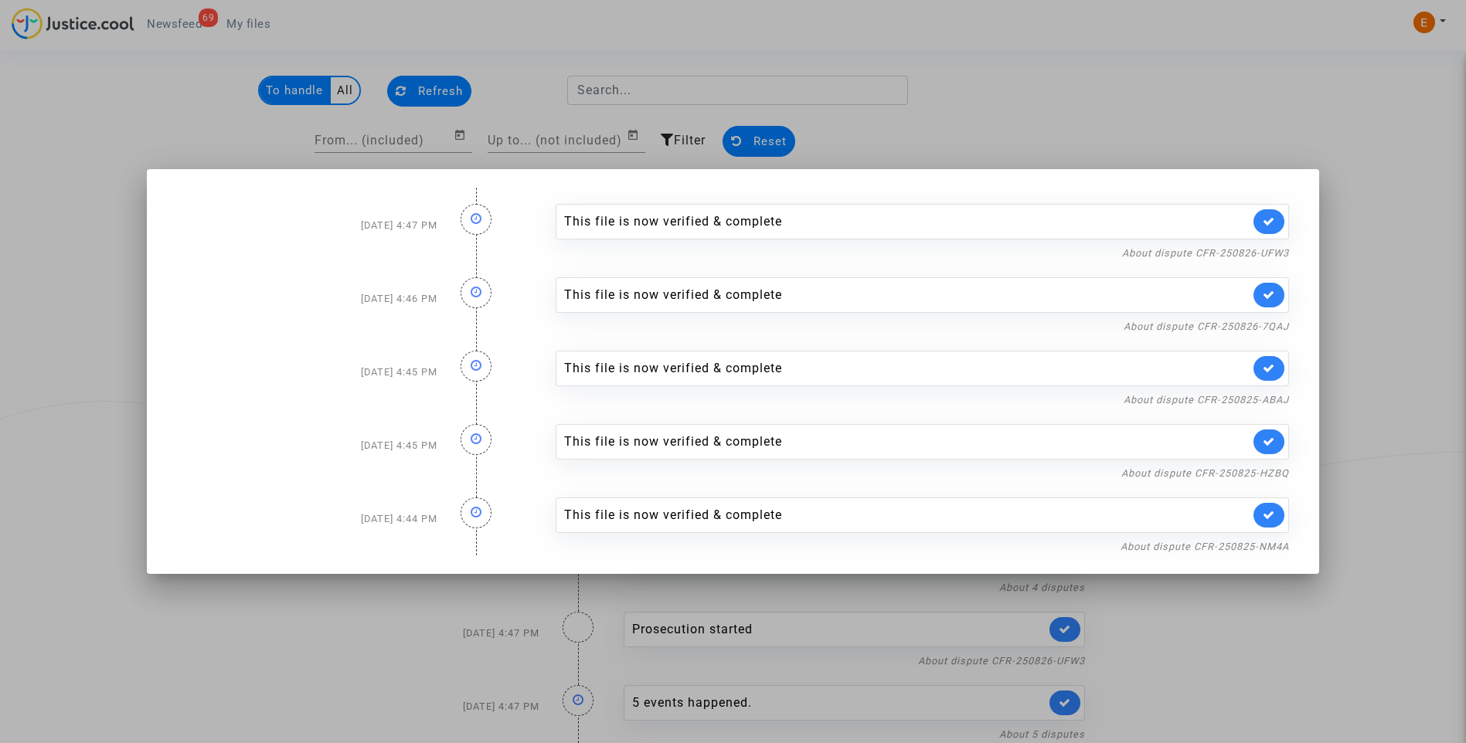
click at [1352, 311] on div at bounding box center [733, 371] width 1466 height 743
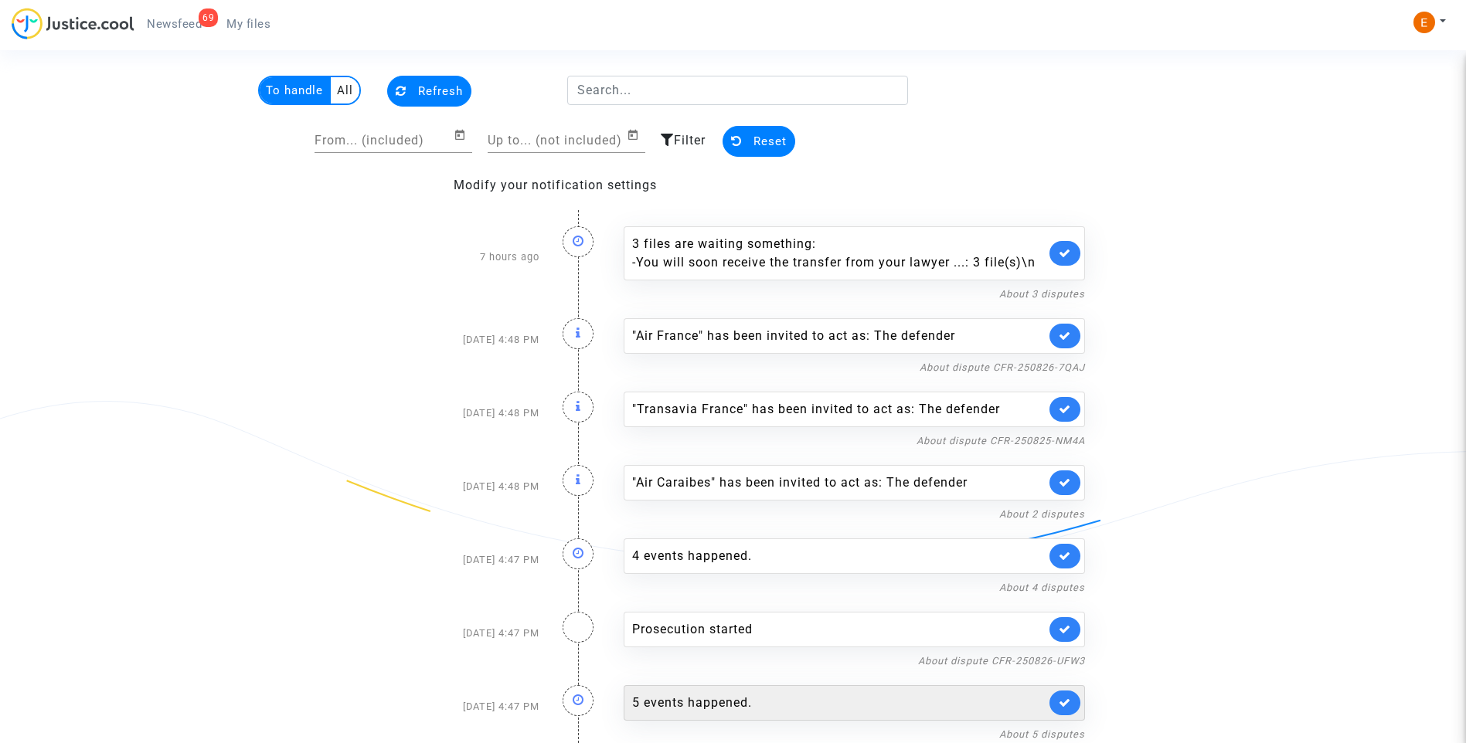
click at [1065, 695] on link at bounding box center [1064, 703] width 31 height 25
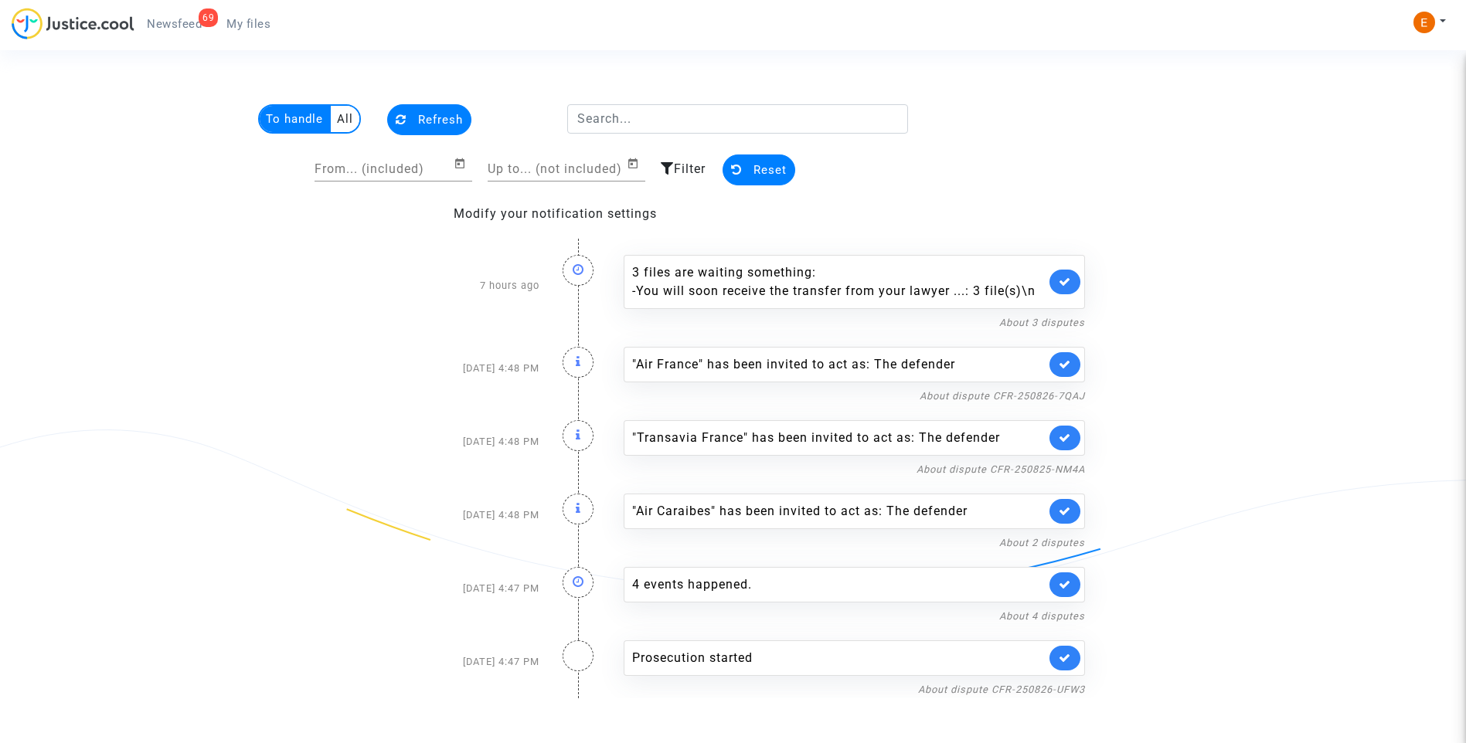
scroll to position [0, 0]
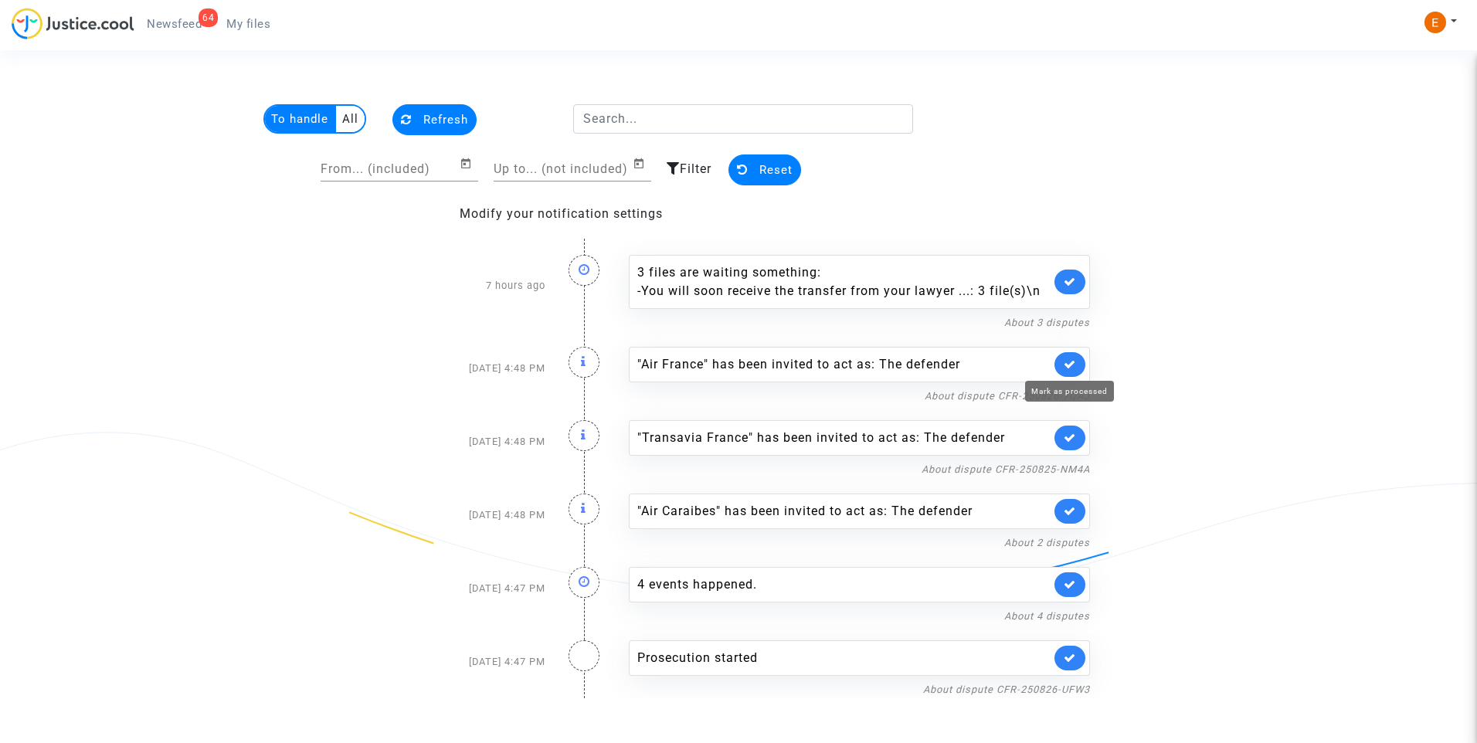
click at [1069, 365] on icon at bounding box center [1070, 365] width 12 height 12
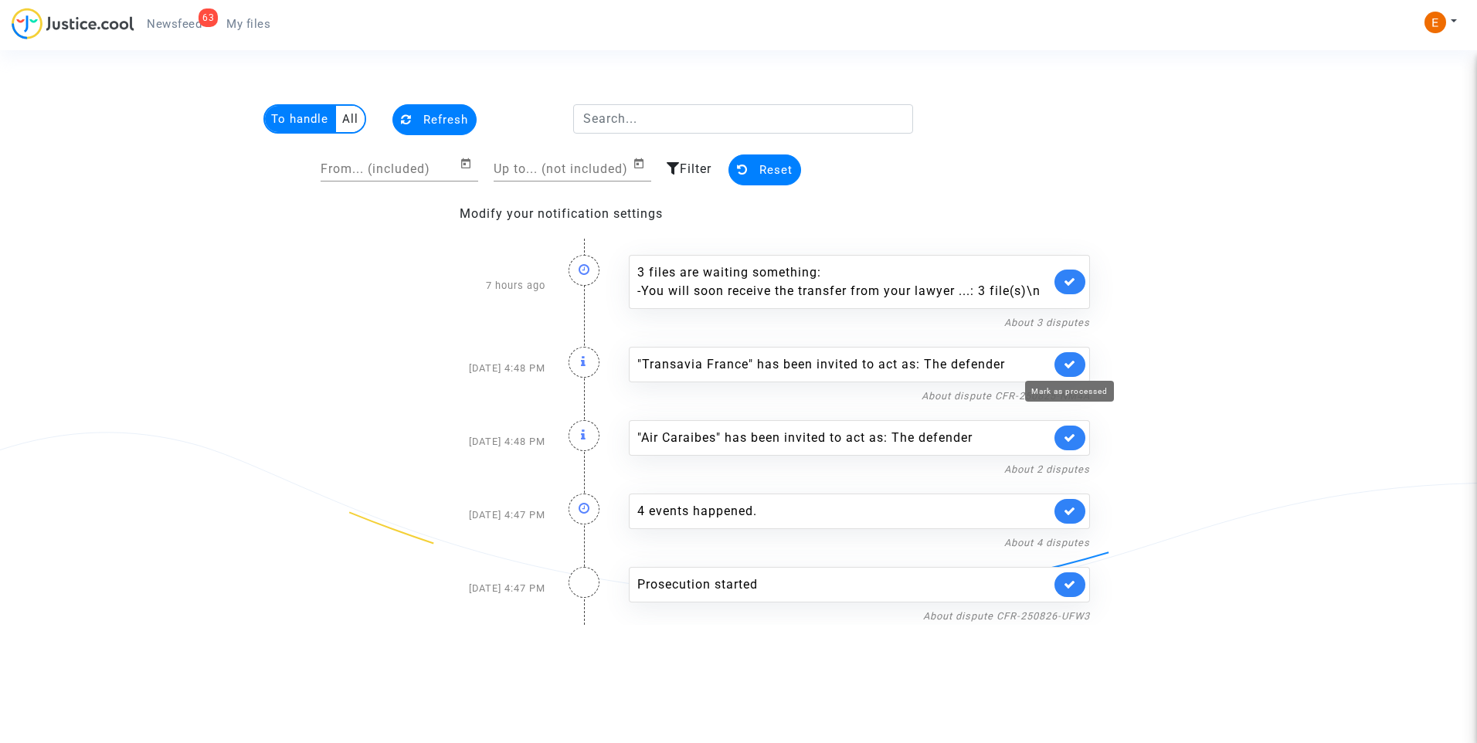
click at [1069, 365] on icon at bounding box center [1070, 365] width 12 height 12
click at [1069, 432] on icon at bounding box center [1070, 438] width 12 height 12
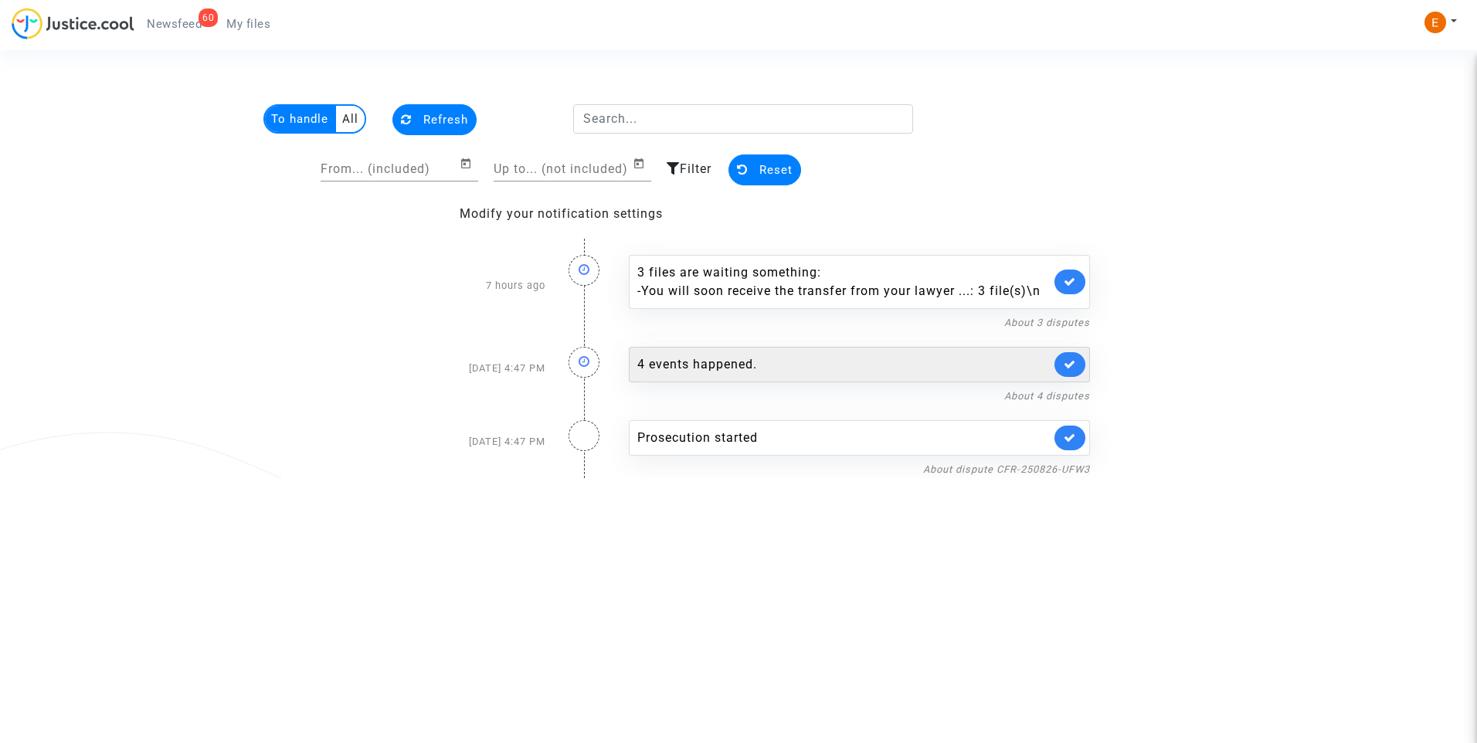
click at [783, 356] on div "4 events happened." at bounding box center [843, 364] width 413 height 19
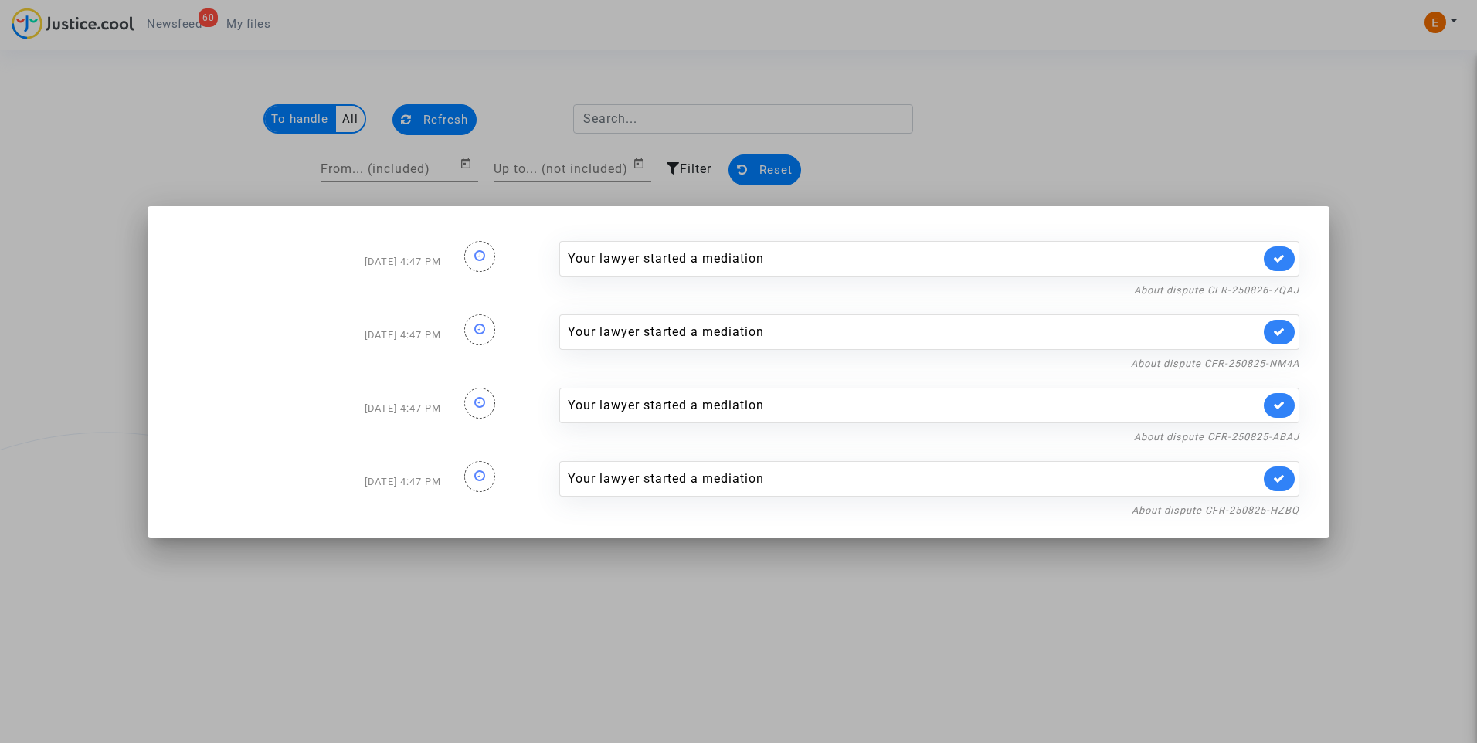
click at [992, 603] on div at bounding box center [738, 371] width 1477 height 743
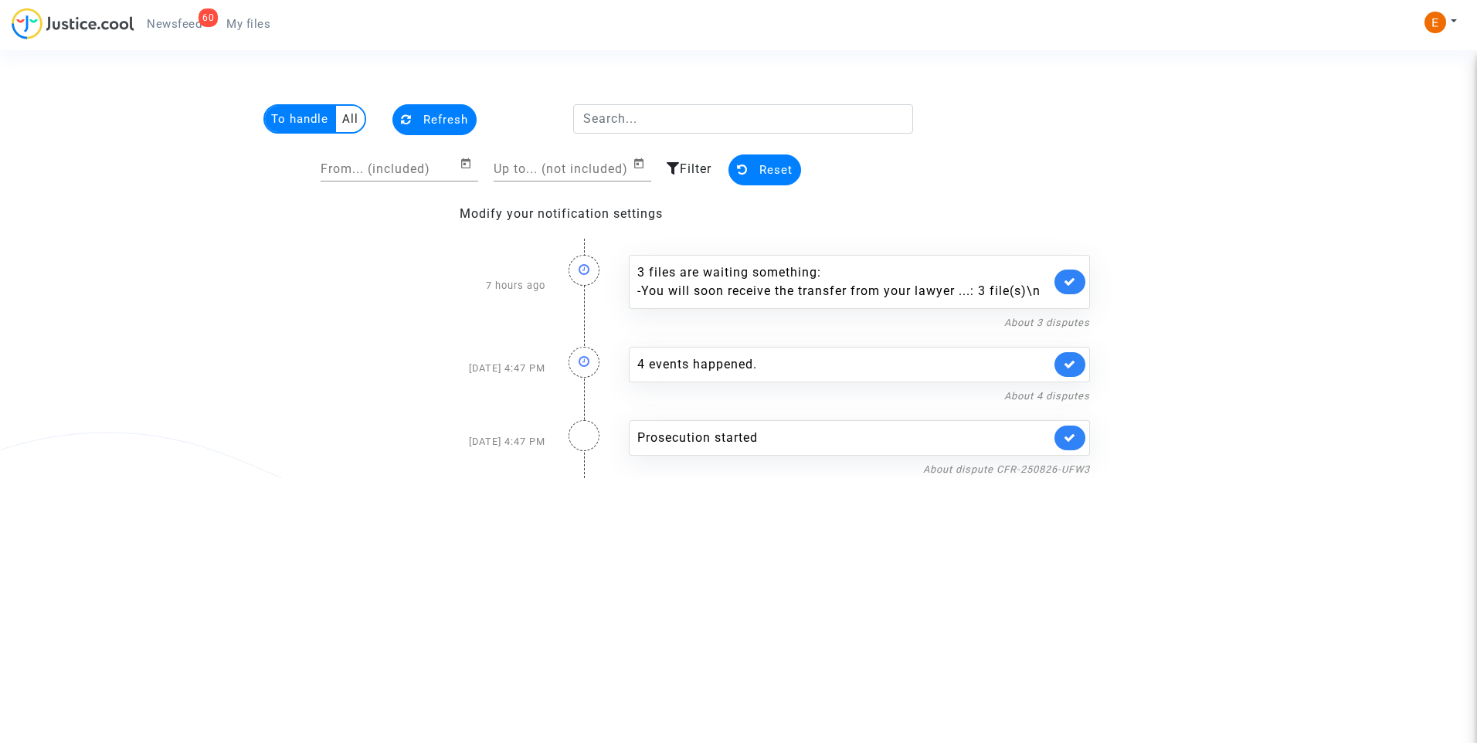
click at [1064, 445] on link at bounding box center [1070, 438] width 31 height 25
drag, startPoint x: 267, startPoint y: 25, endPoint x: 221, endPoint y: 25, distance: 45.6
click at [266, 25] on span "My files" at bounding box center [248, 24] width 44 height 14
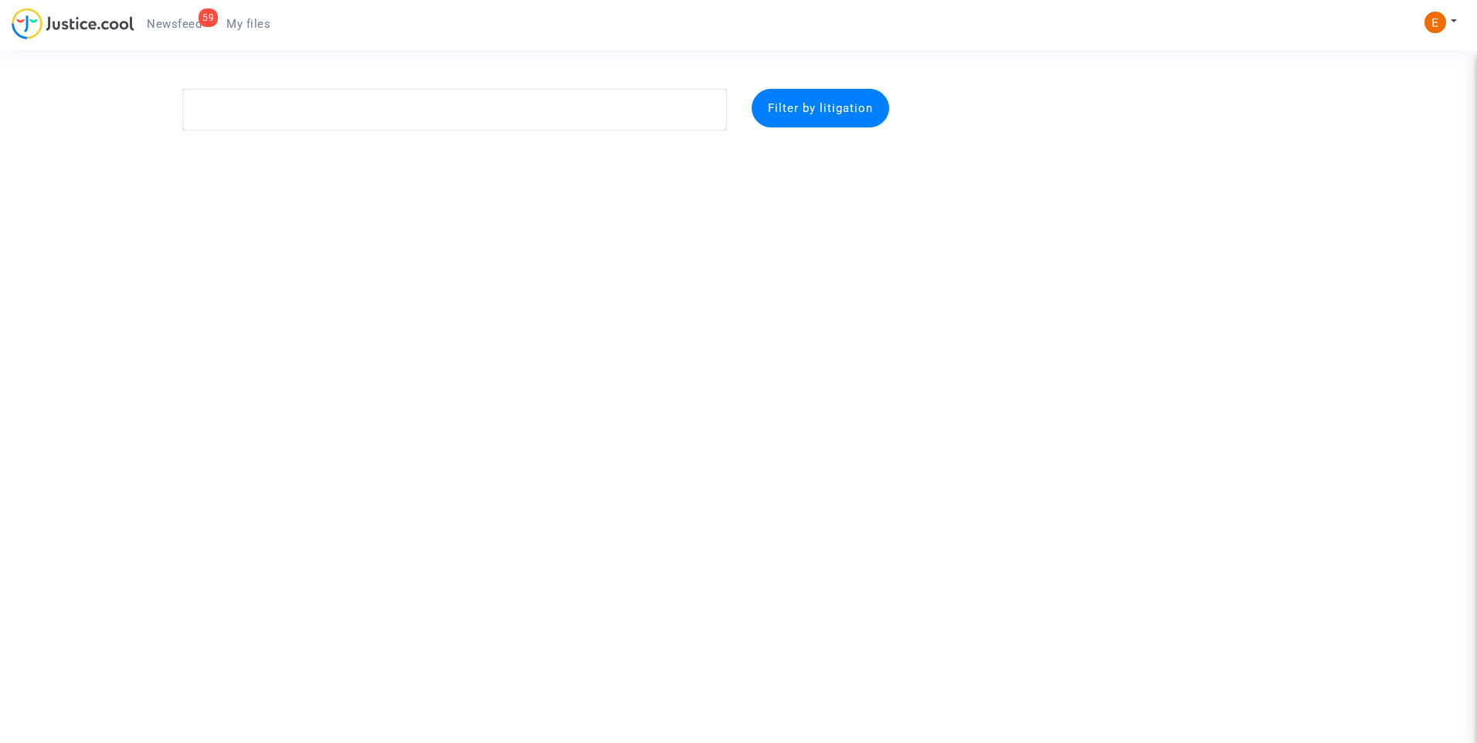
click at [186, 17] on span "Newsfeed" at bounding box center [174, 24] width 55 height 14
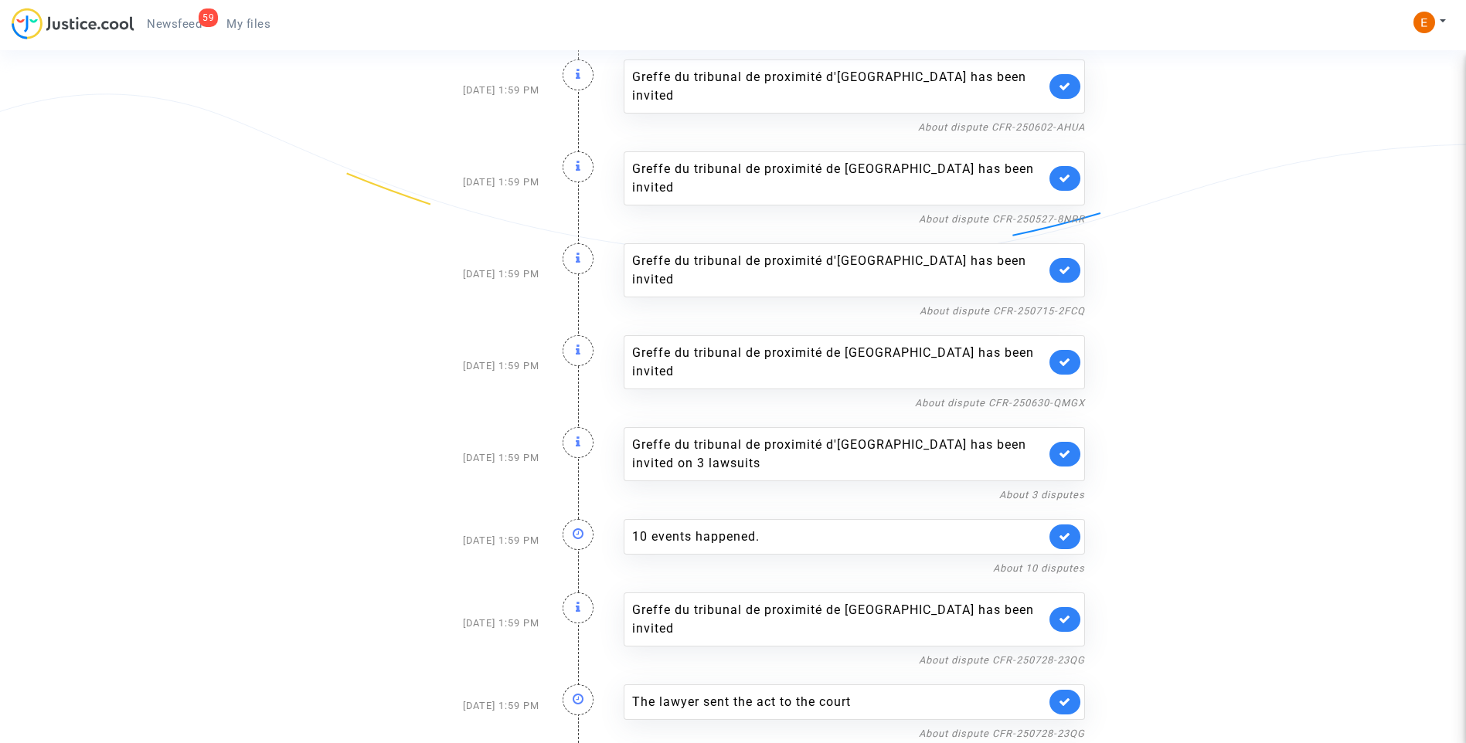
scroll to position [1290, 0]
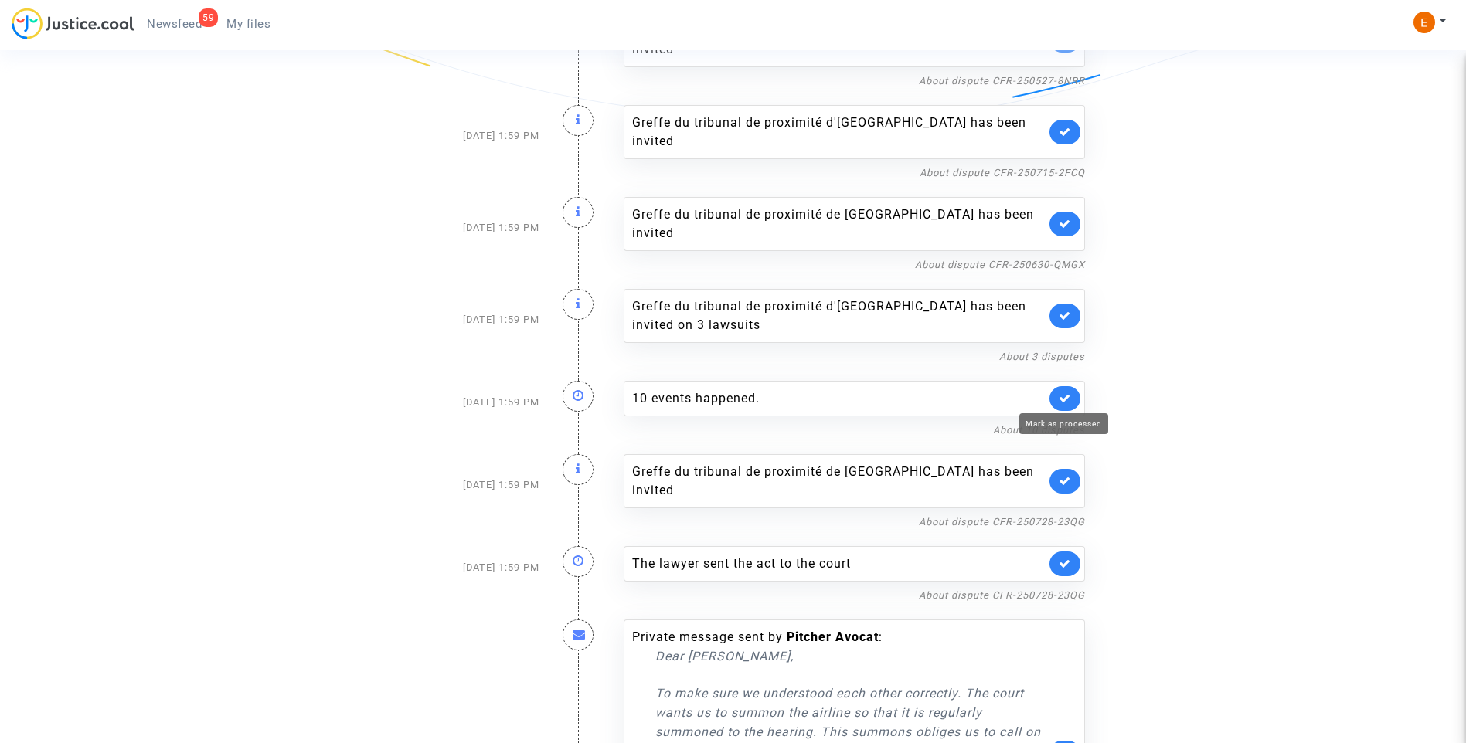
click at [1061, 558] on icon at bounding box center [1065, 564] width 12 height 12
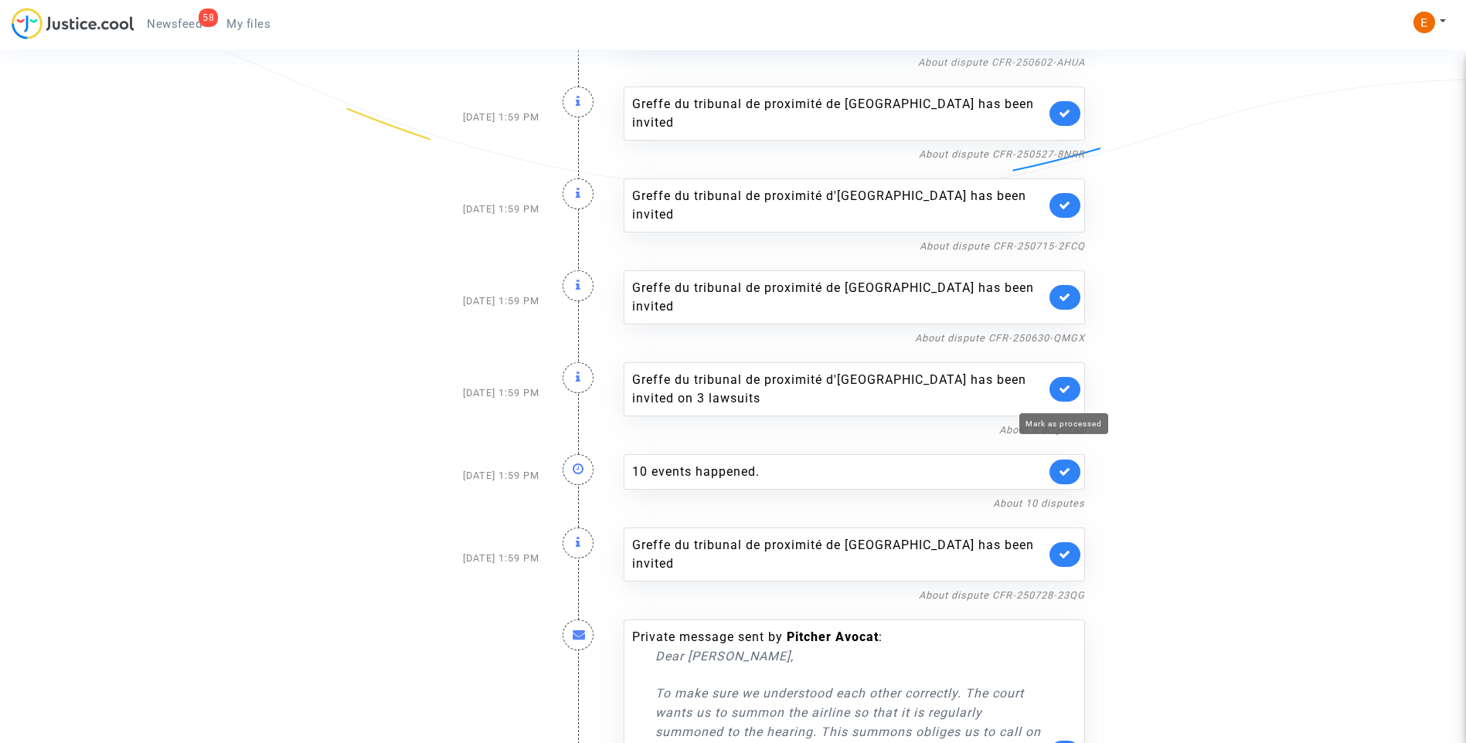
click at [1062, 549] on icon at bounding box center [1065, 555] width 12 height 12
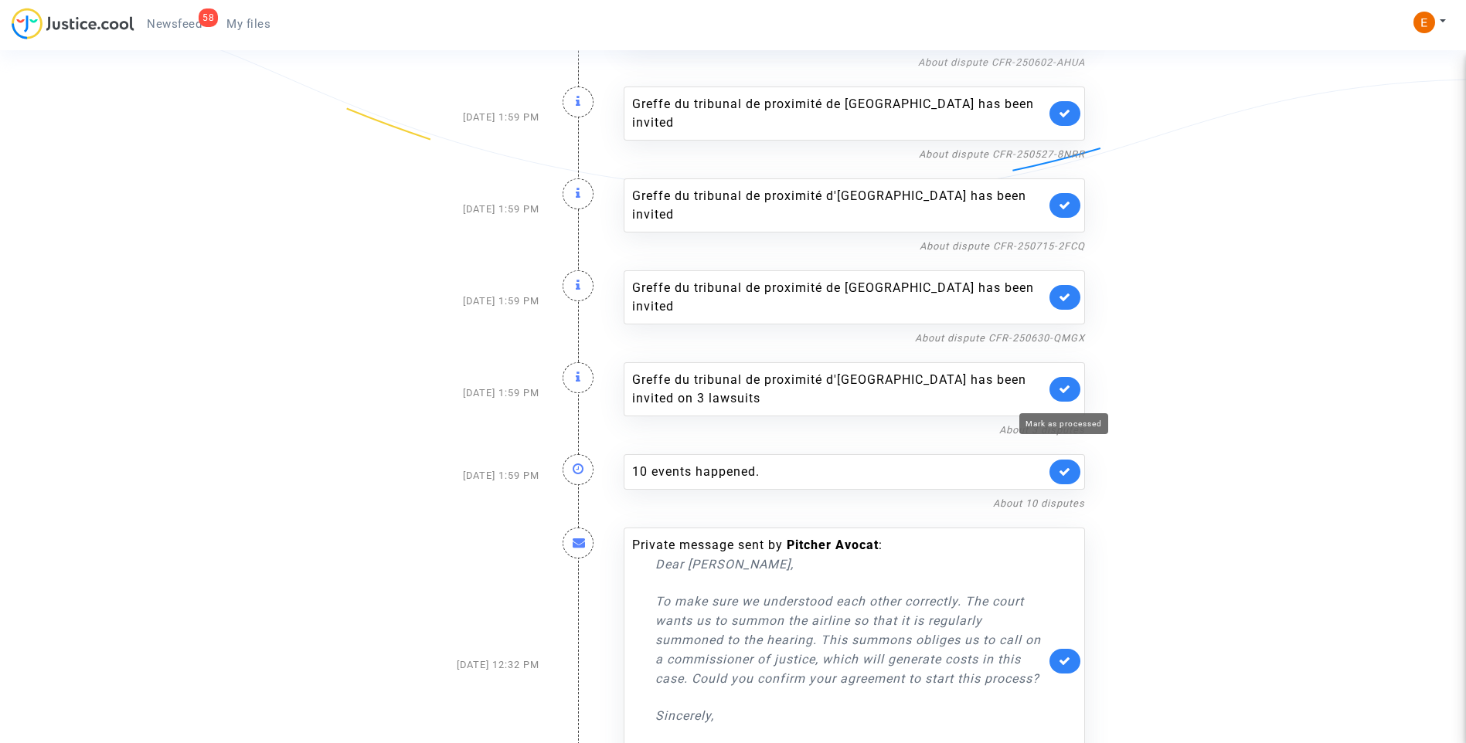
scroll to position [1143, 0]
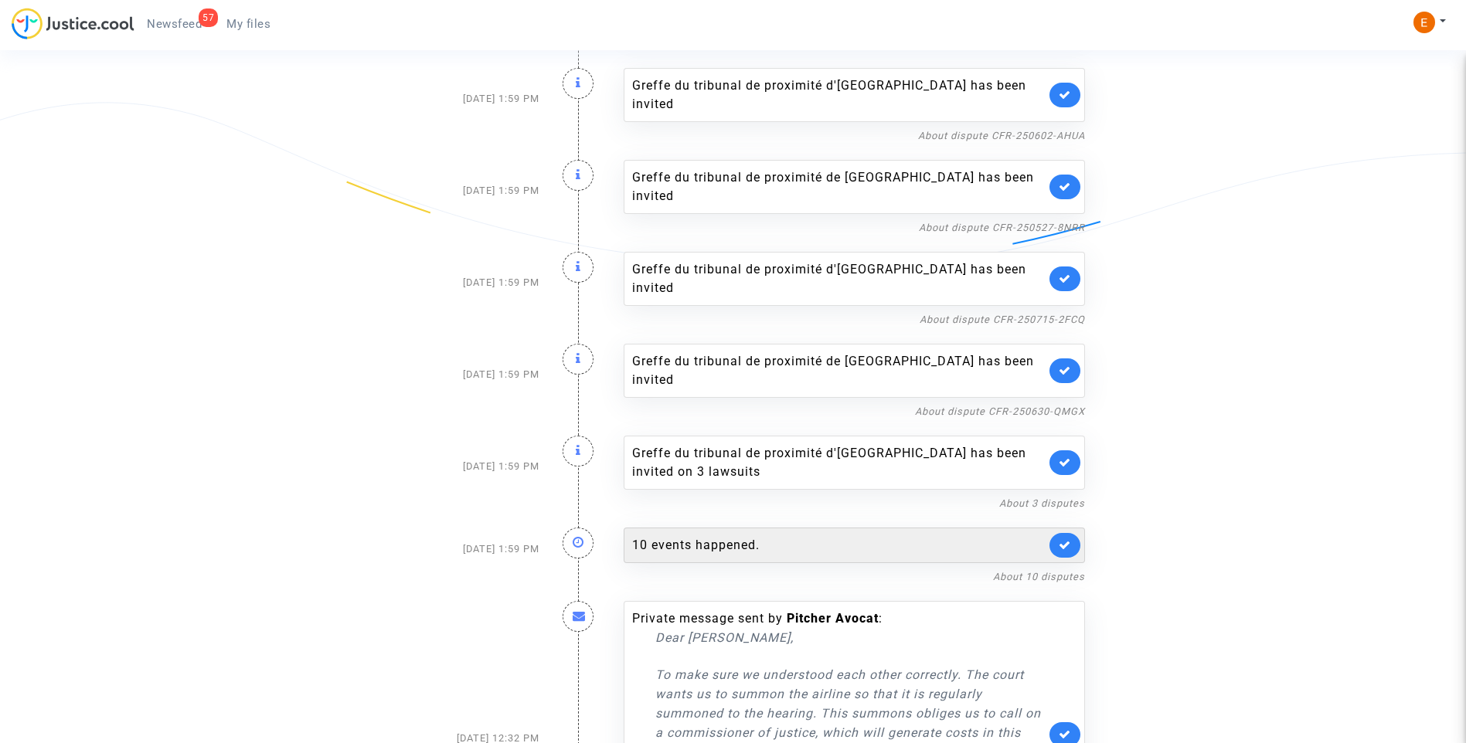
click at [746, 536] on div "10 events happened." at bounding box center [838, 545] width 413 height 19
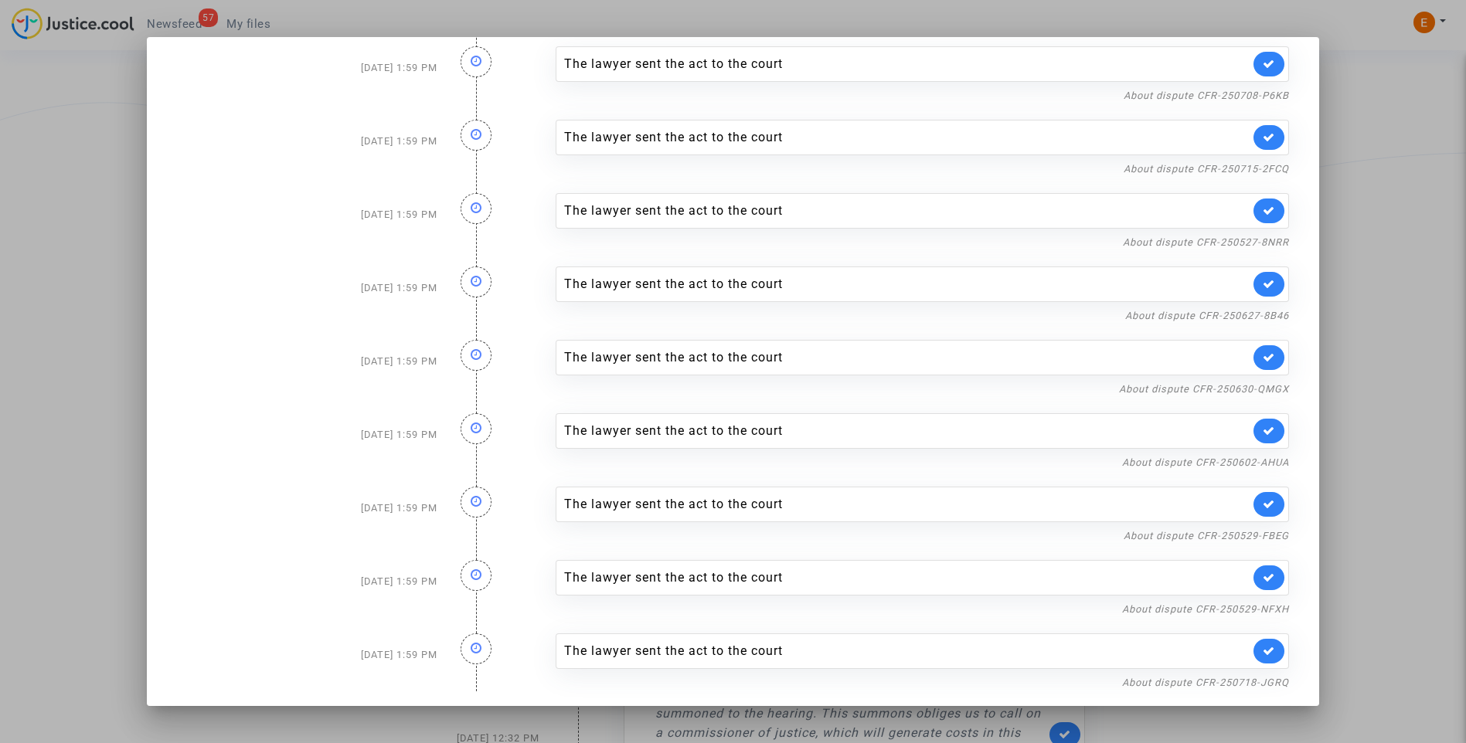
scroll to position [103, 0]
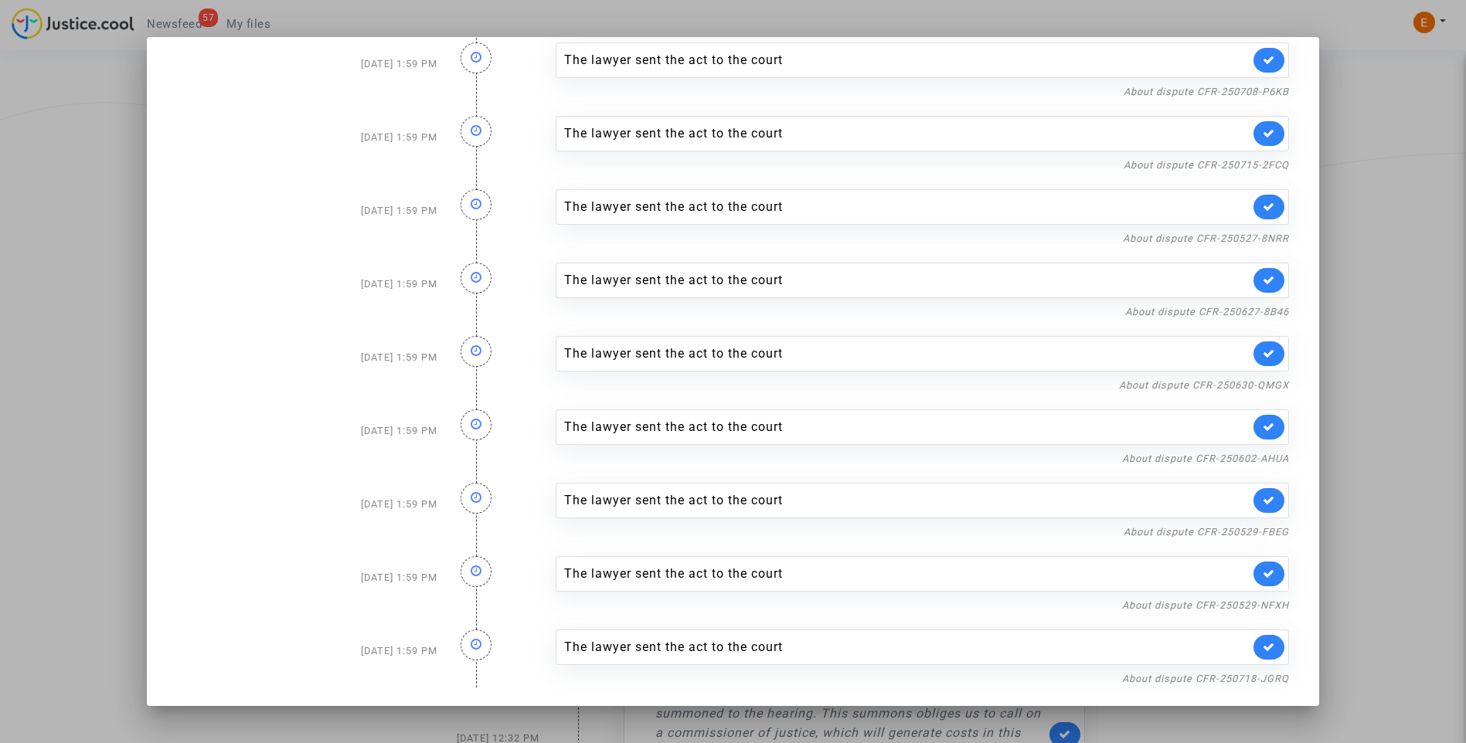
click at [1382, 344] on div at bounding box center [733, 371] width 1466 height 743
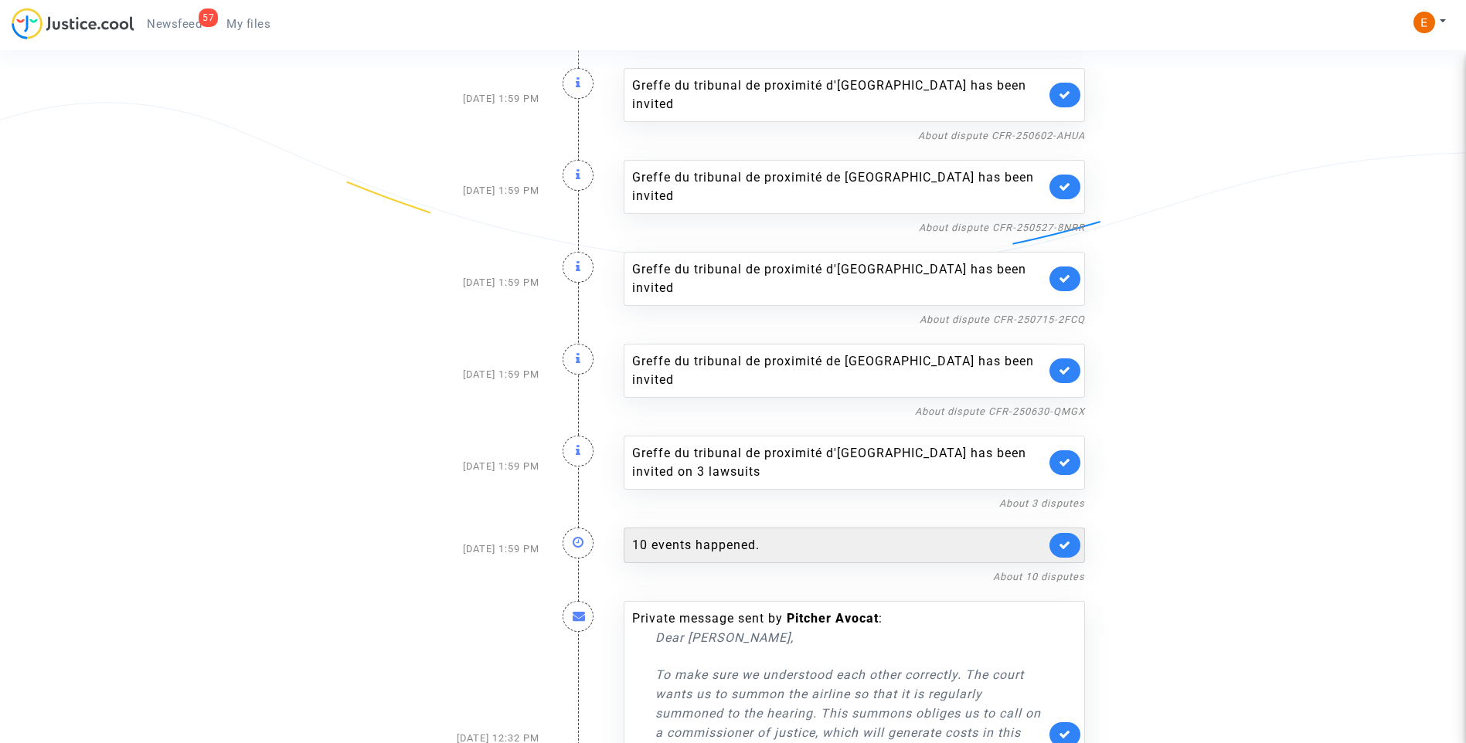
click at [1052, 533] on link at bounding box center [1064, 545] width 31 height 25
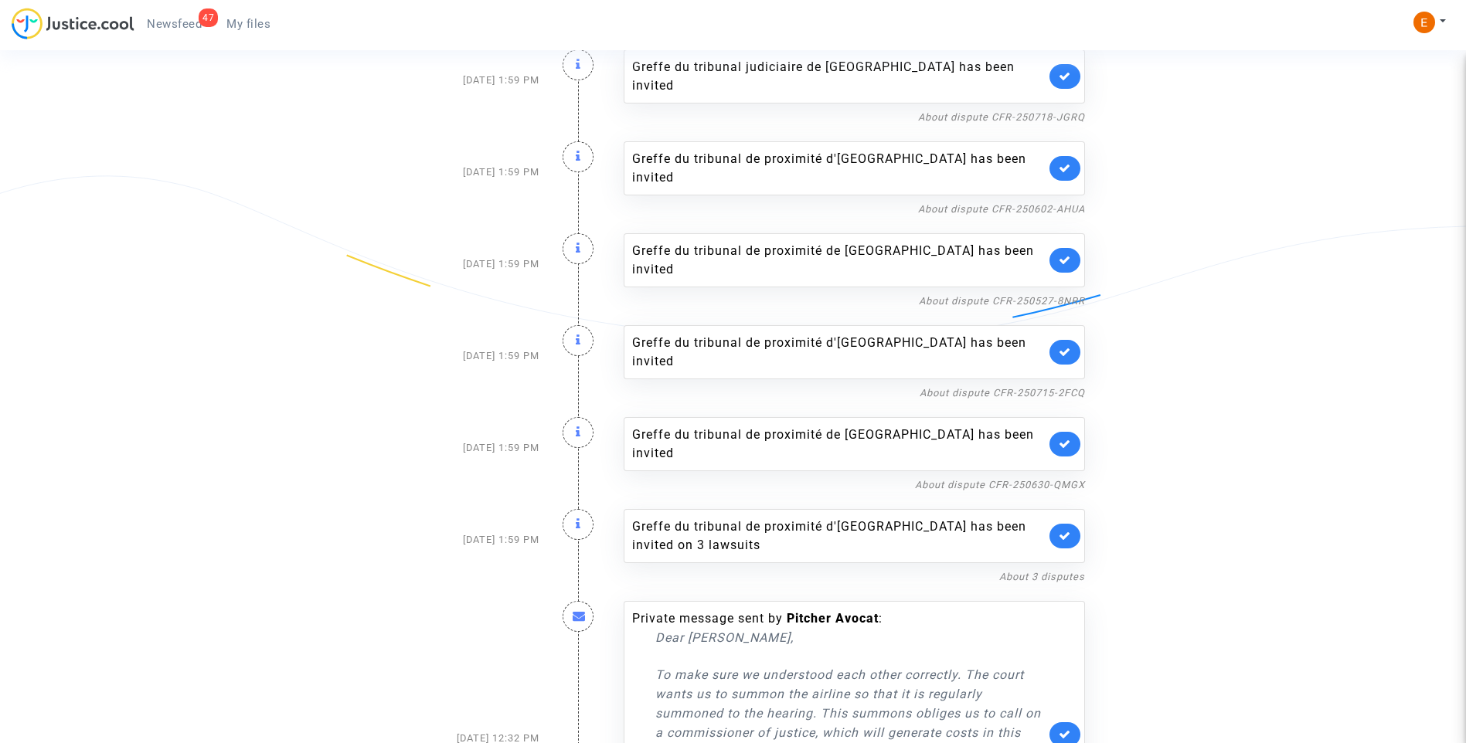
click at [1052, 524] on link at bounding box center [1064, 536] width 31 height 25
click at [1058, 524] on link at bounding box center [1064, 536] width 31 height 25
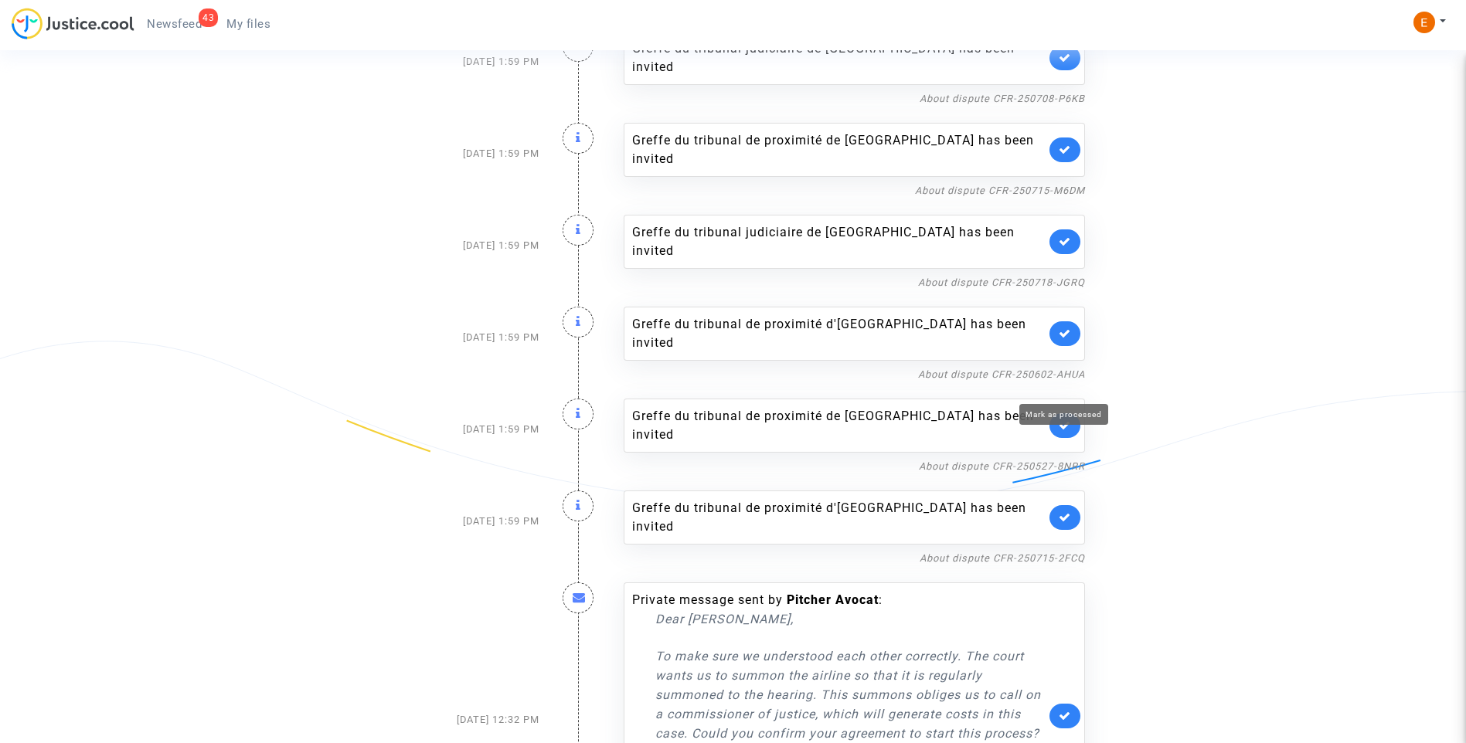
click at [1059, 512] on icon at bounding box center [1065, 518] width 12 height 12
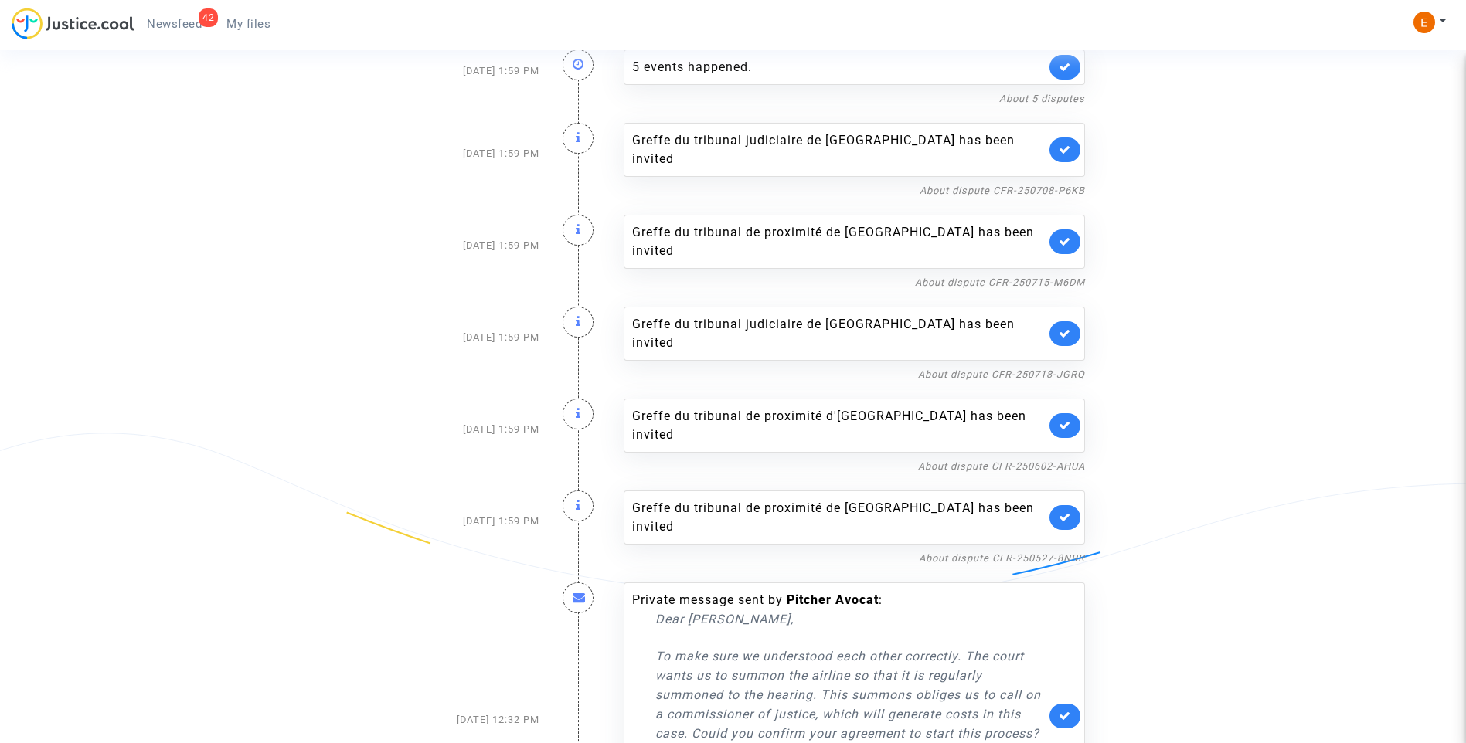
click at [1060, 505] on link at bounding box center [1064, 517] width 31 height 25
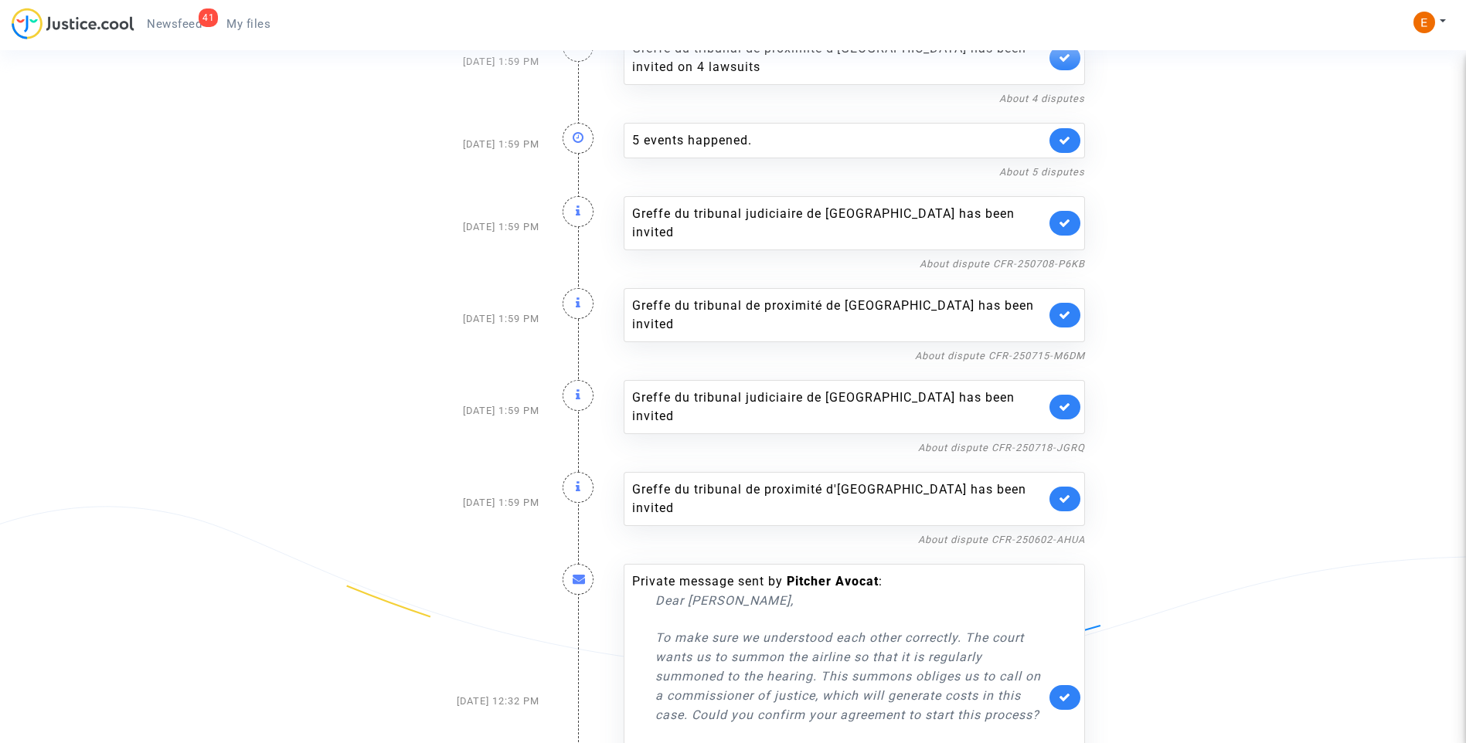
click at [1061, 487] on link at bounding box center [1064, 499] width 31 height 25
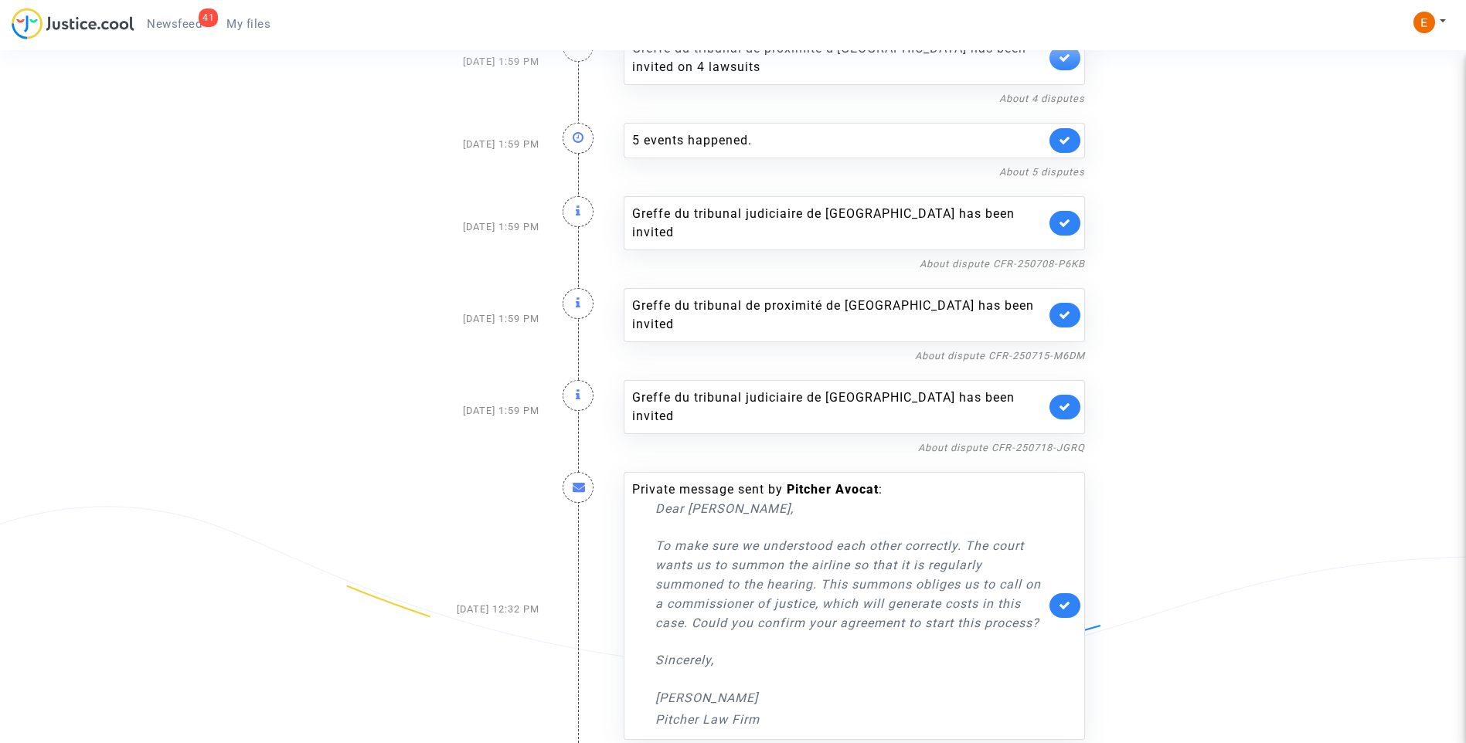
scroll to position [665, 0]
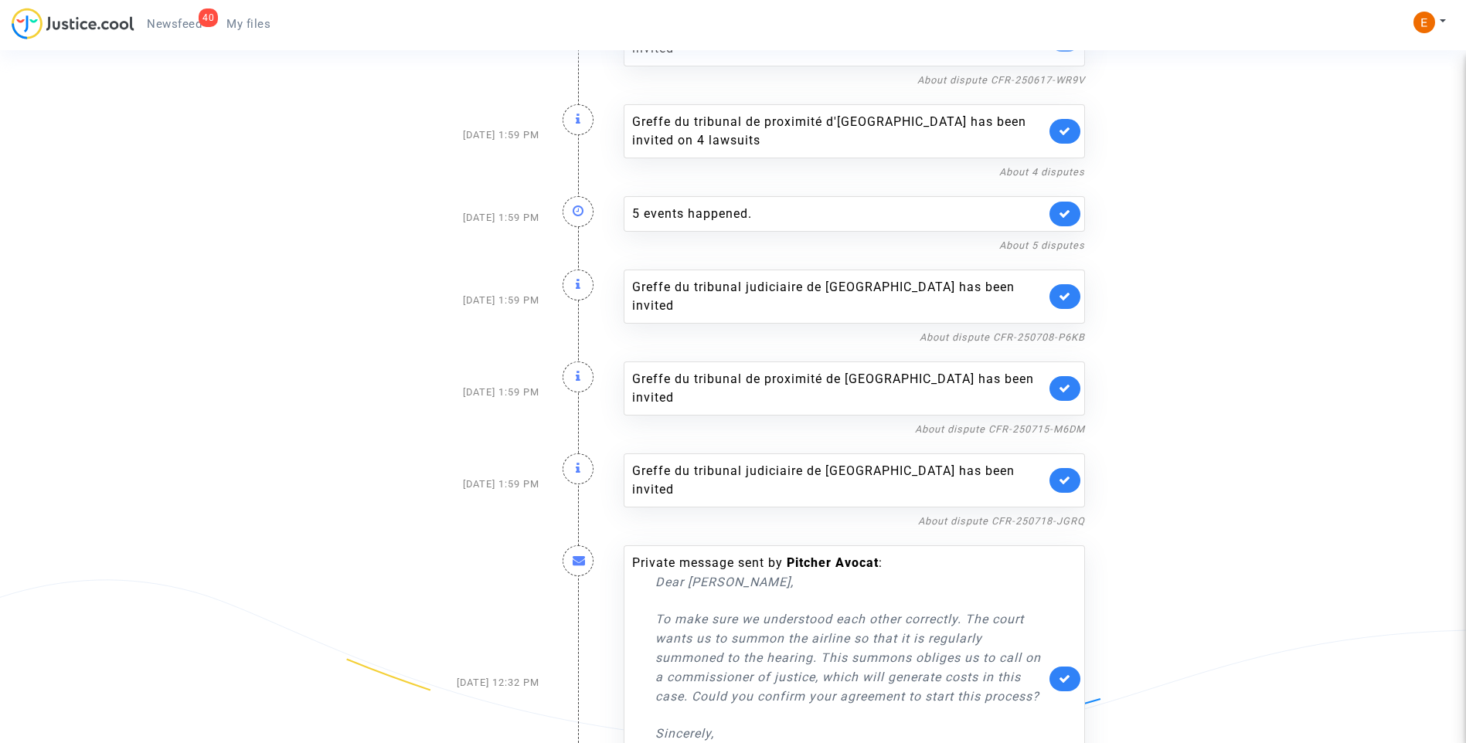
click at [1064, 454] on div "Greffe du tribunal judiciaire de Paris has been invited" at bounding box center [854, 481] width 461 height 54
click at [1073, 468] on link at bounding box center [1064, 480] width 31 height 25
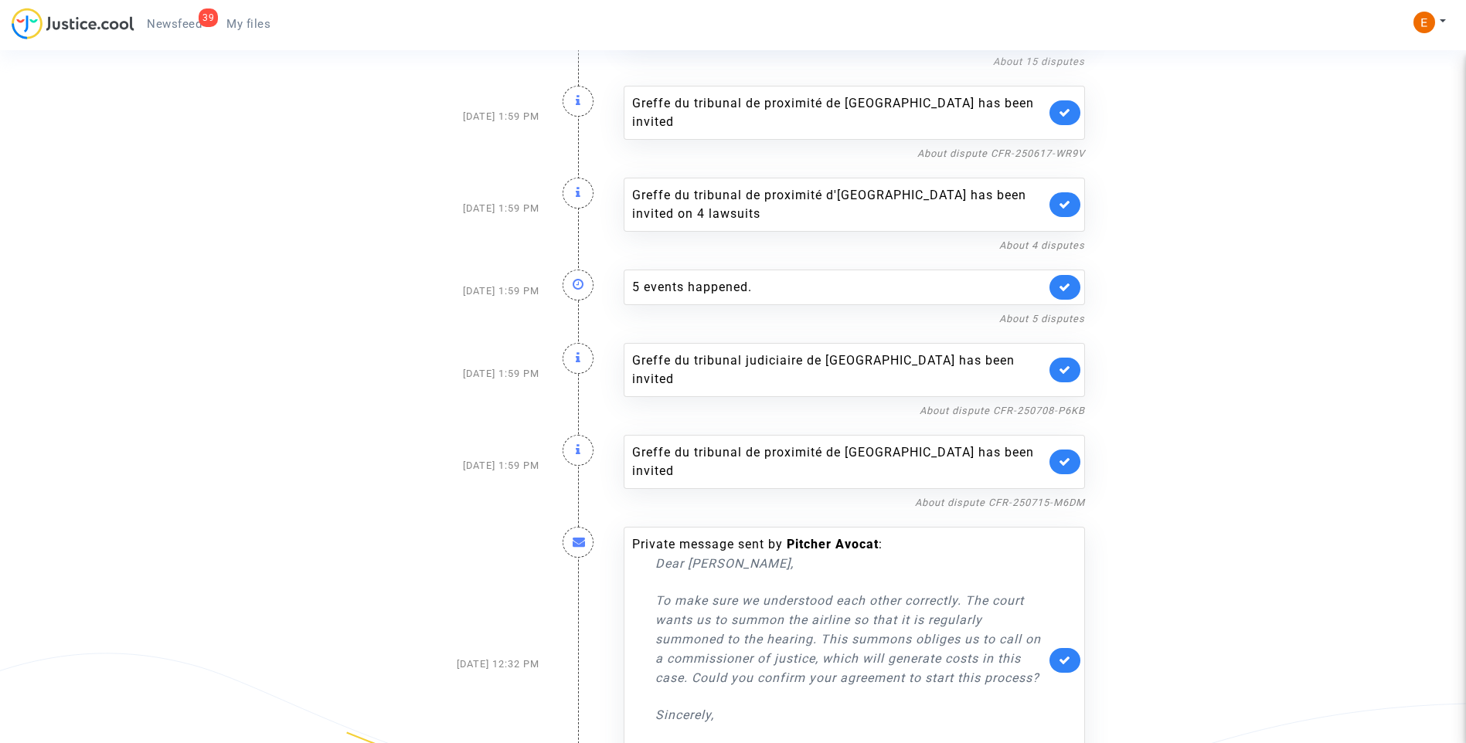
click at [1072, 450] on link at bounding box center [1064, 462] width 31 height 25
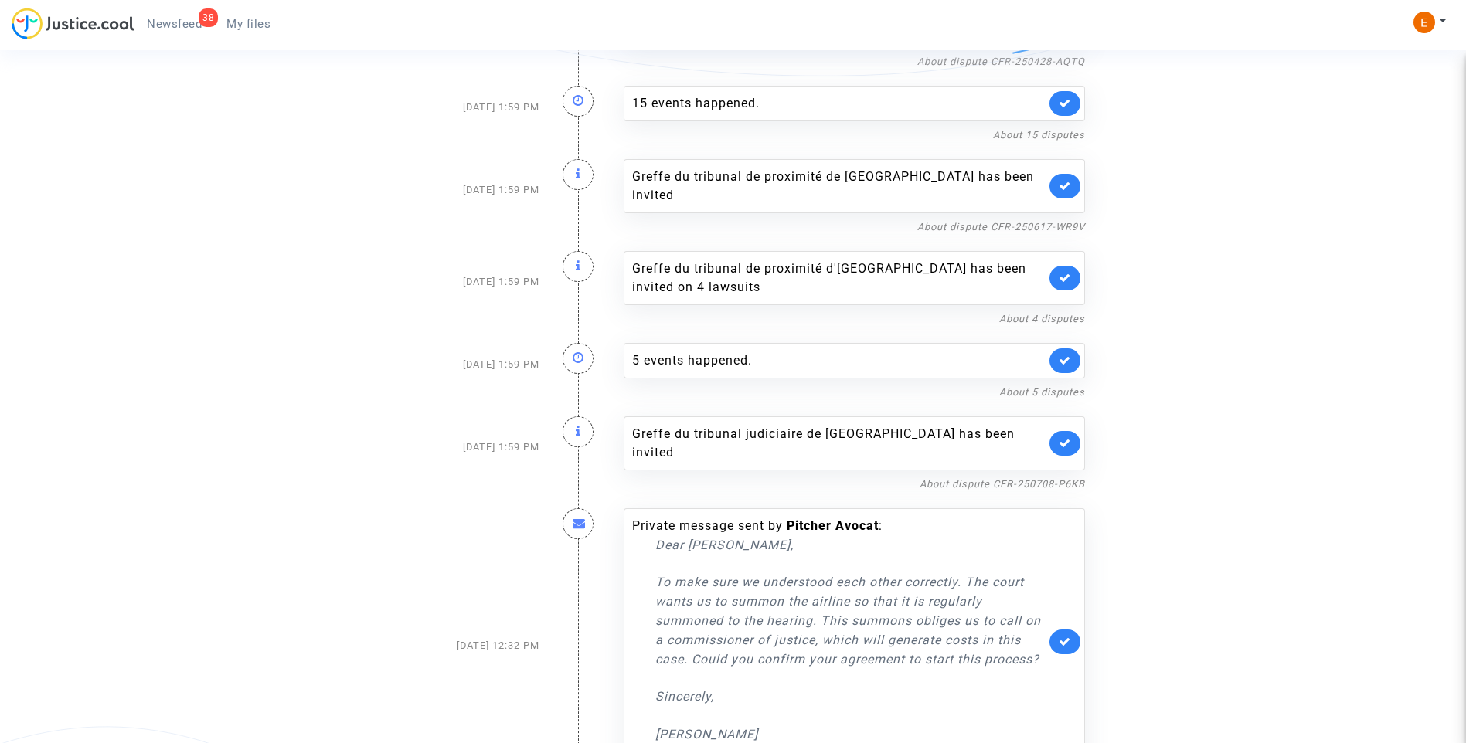
click at [1072, 431] on link at bounding box center [1064, 443] width 31 height 25
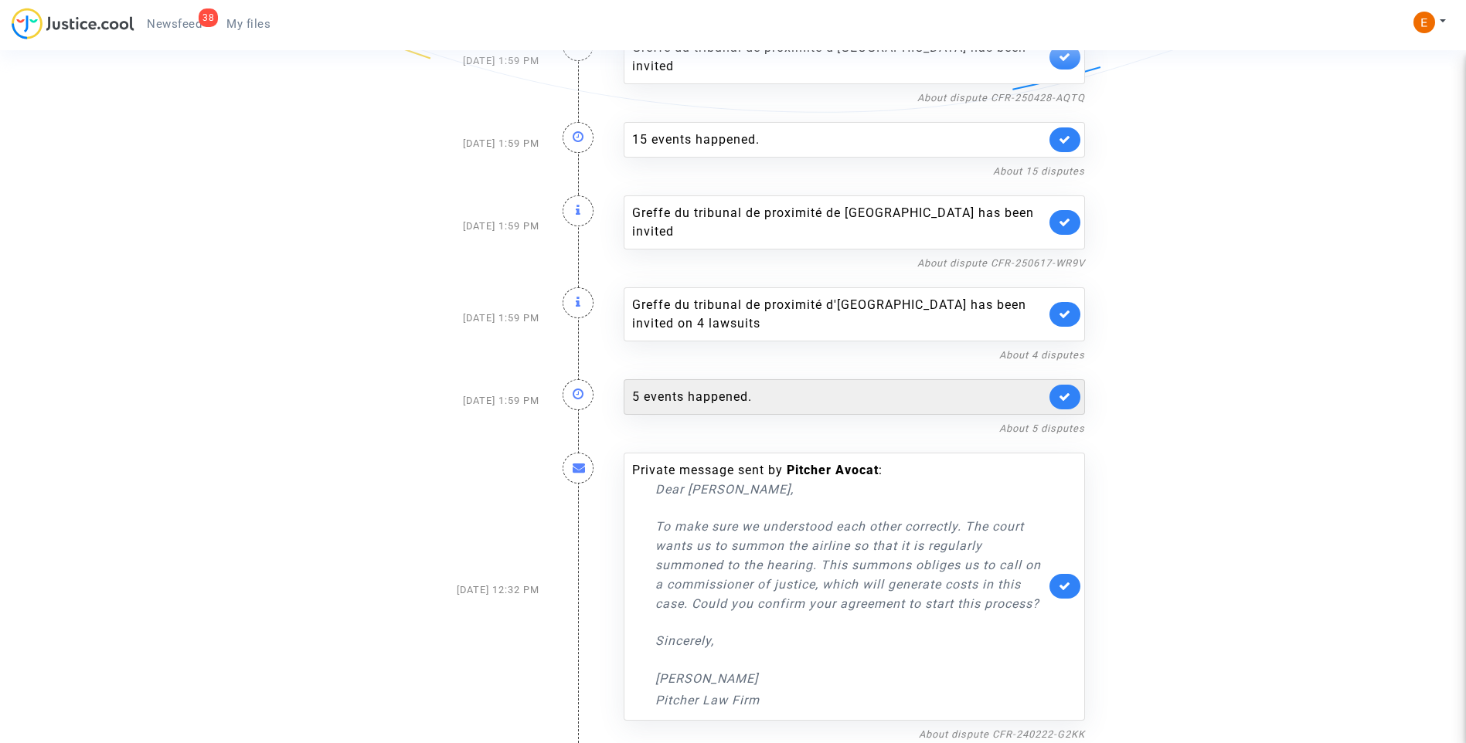
scroll to position [445, 0]
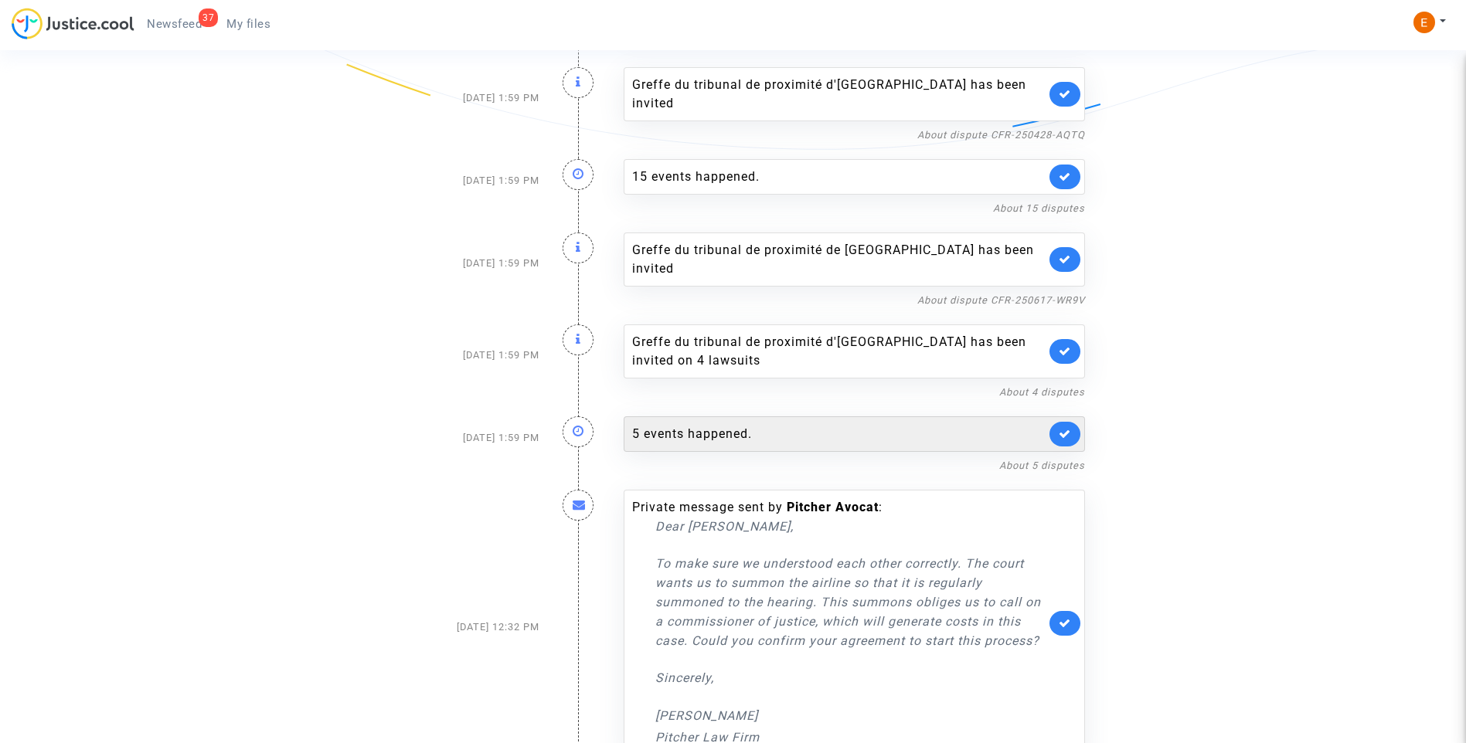
click at [780, 416] on div "5 events happened." at bounding box center [854, 434] width 461 height 36
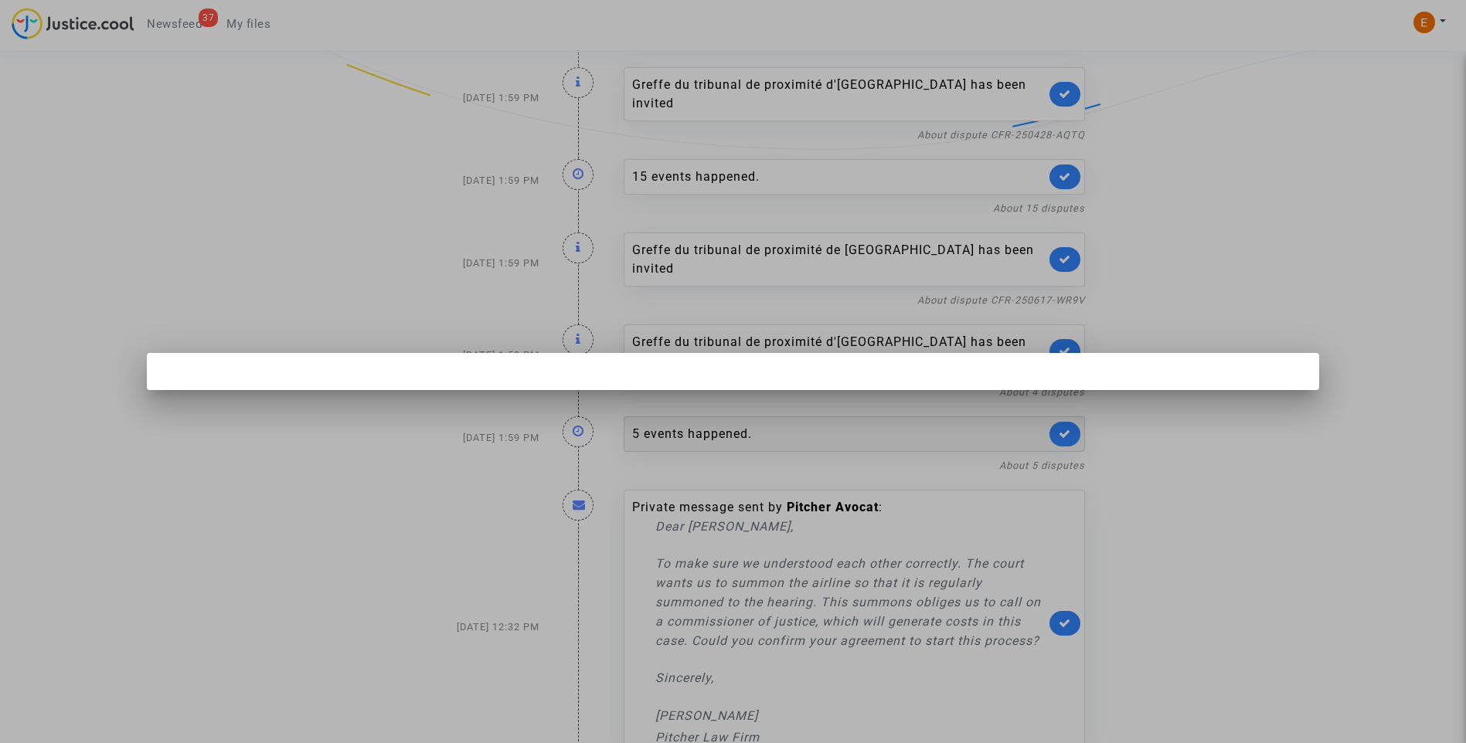
scroll to position [0, 0]
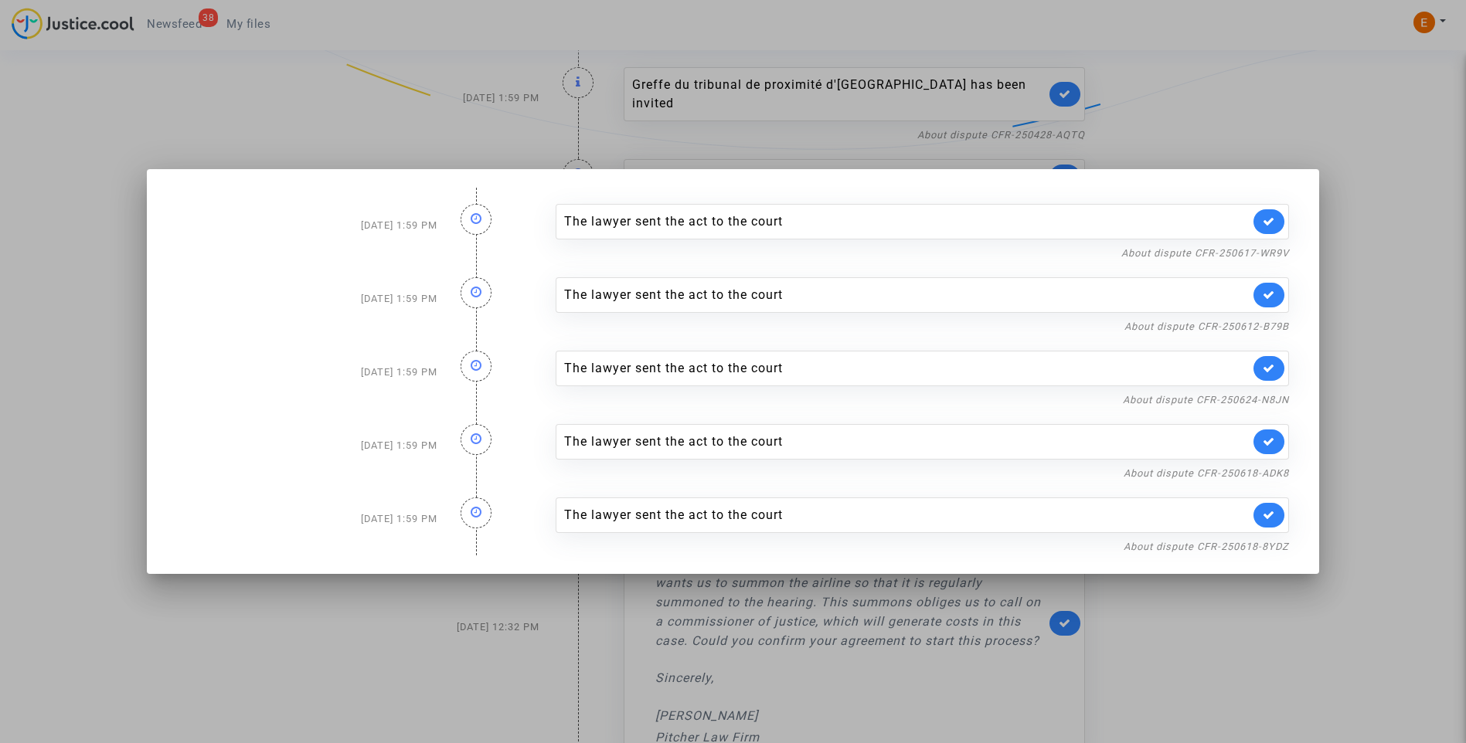
click at [1394, 274] on div at bounding box center [733, 371] width 1466 height 743
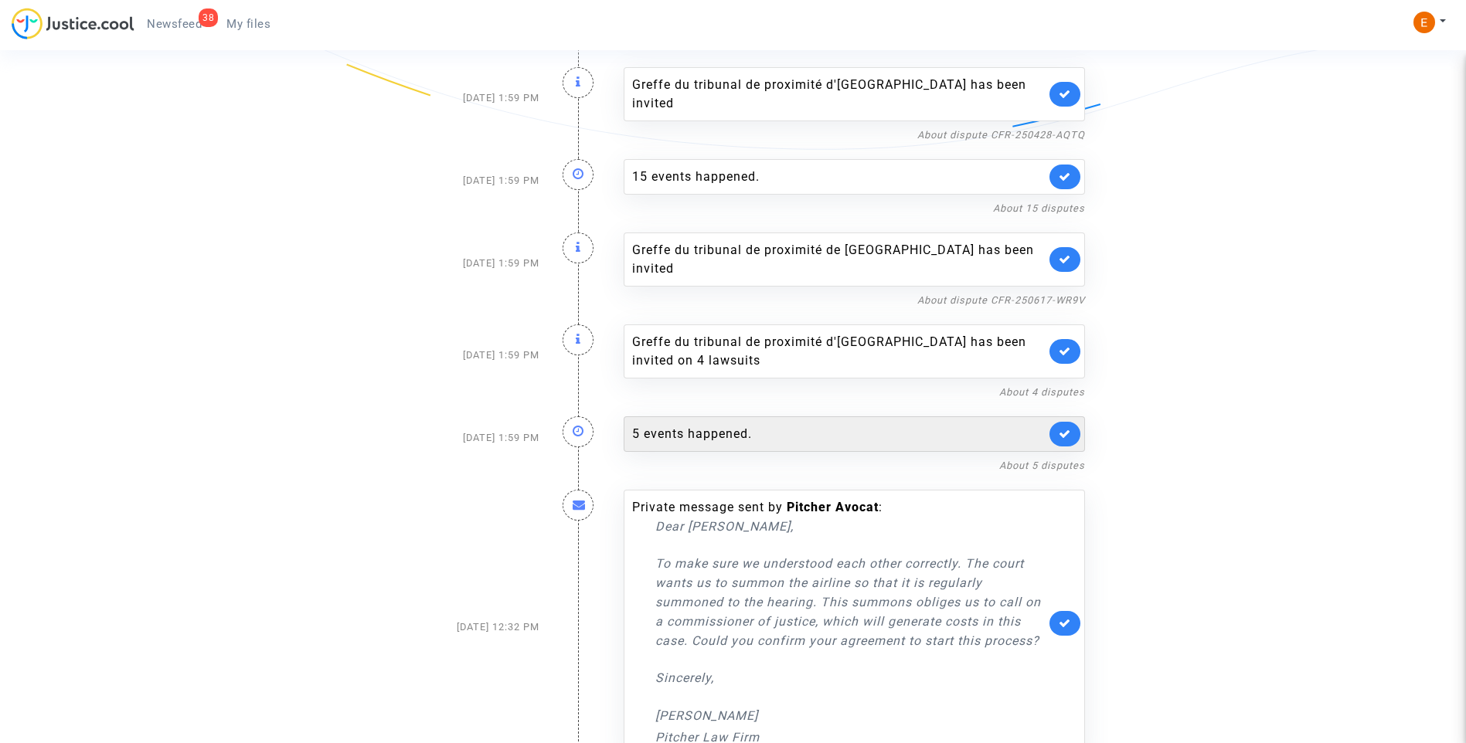
click at [1069, 428] on icon at bounding box center [1065, 434] width 12 height 12
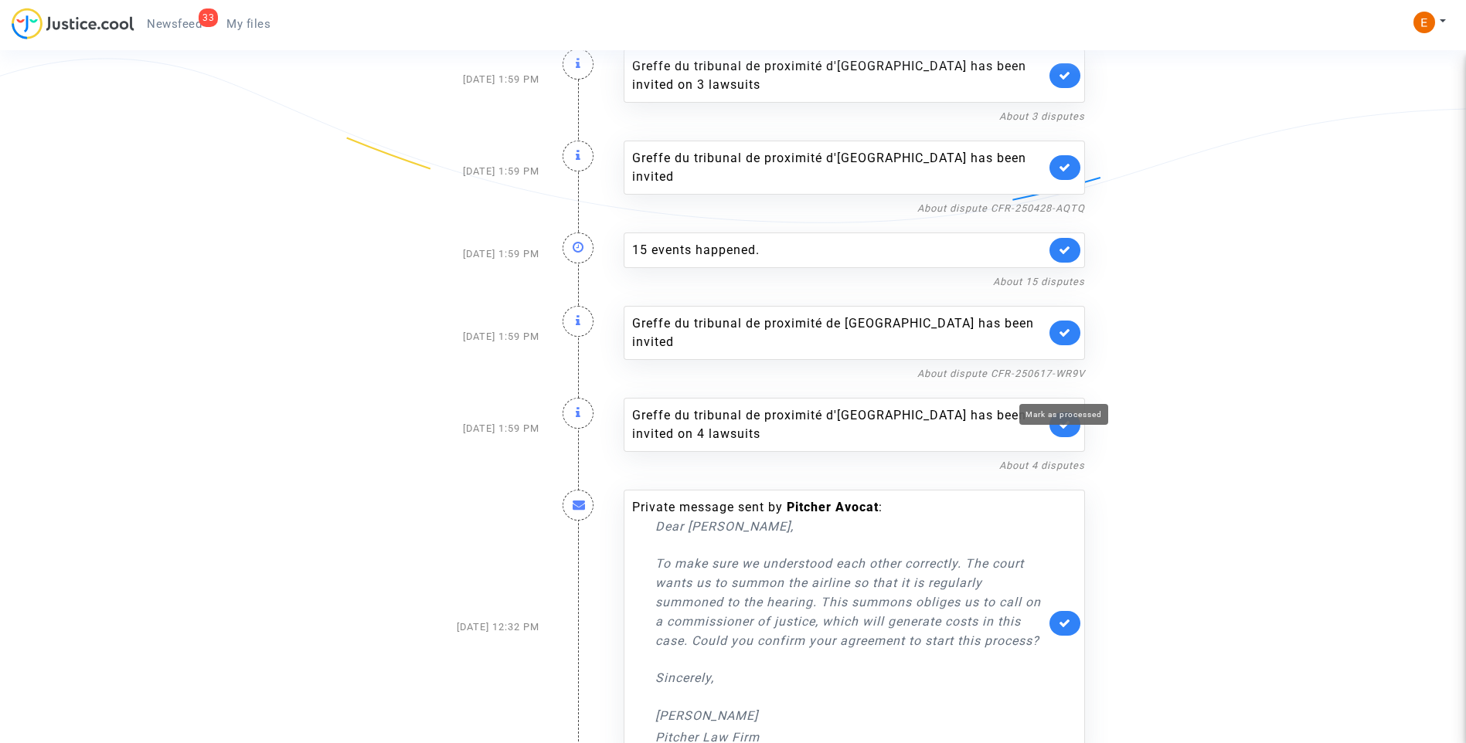
click at [1069, 419] on icon at bounding box center [1065, 425] width 12 height 12
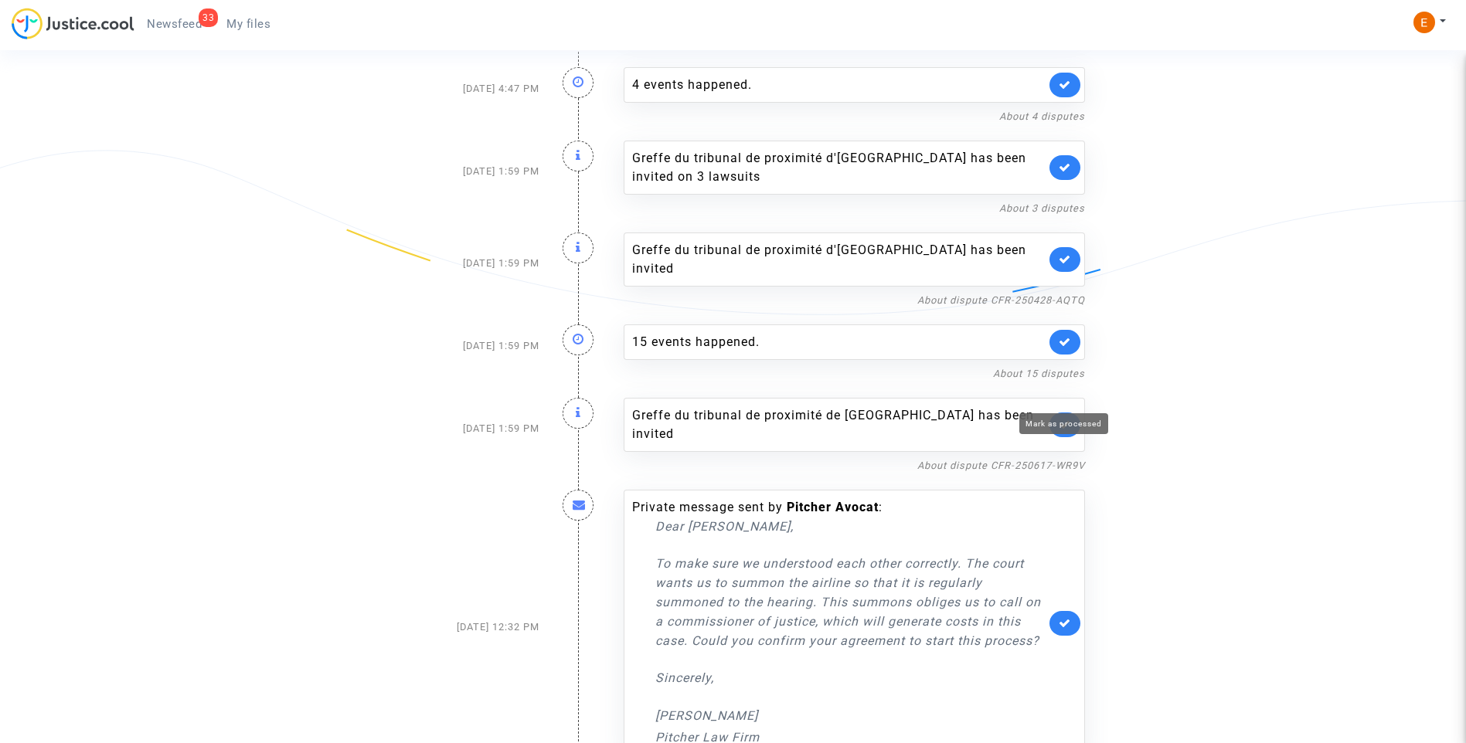
click at [1069, 419] on icon at bounding box center [1065, 425] width 12 height 12
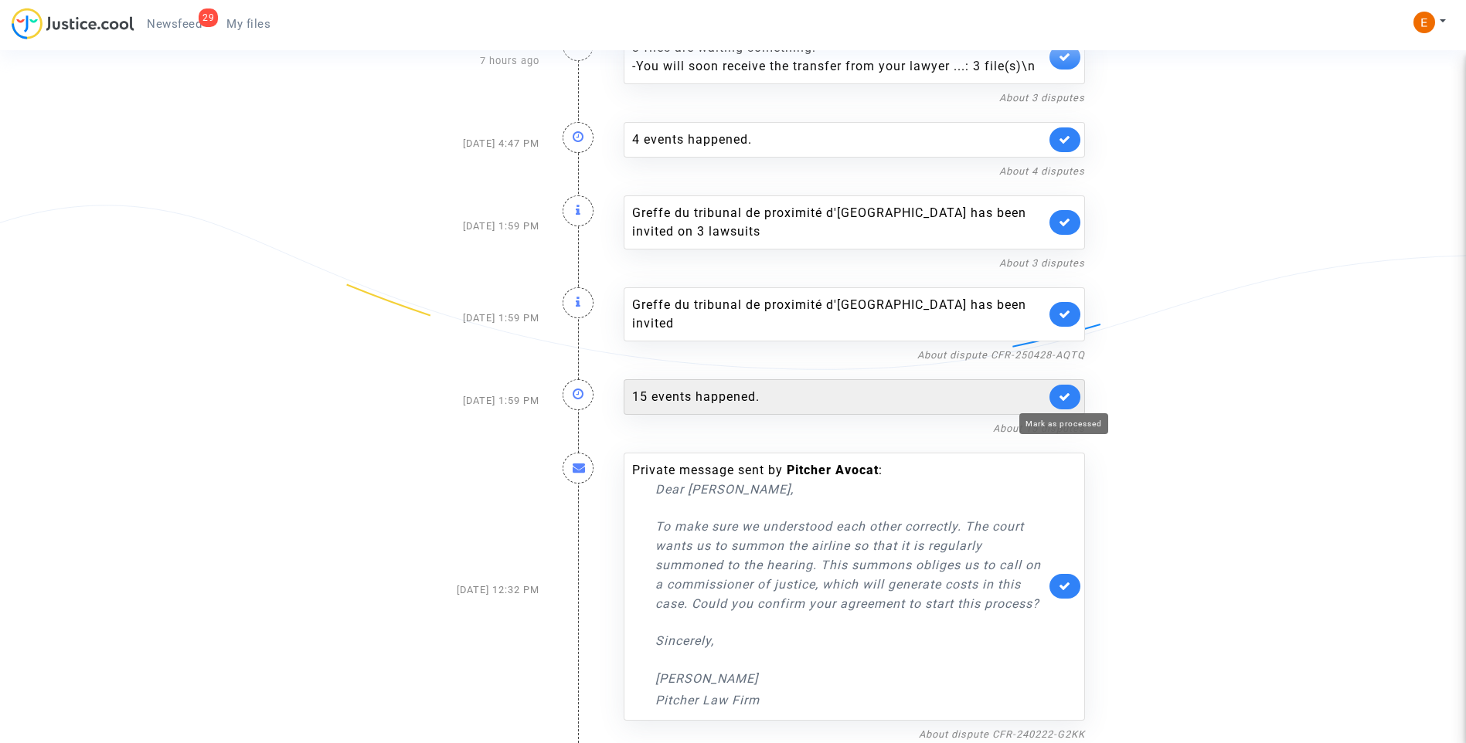
scroll to position [206, 0]
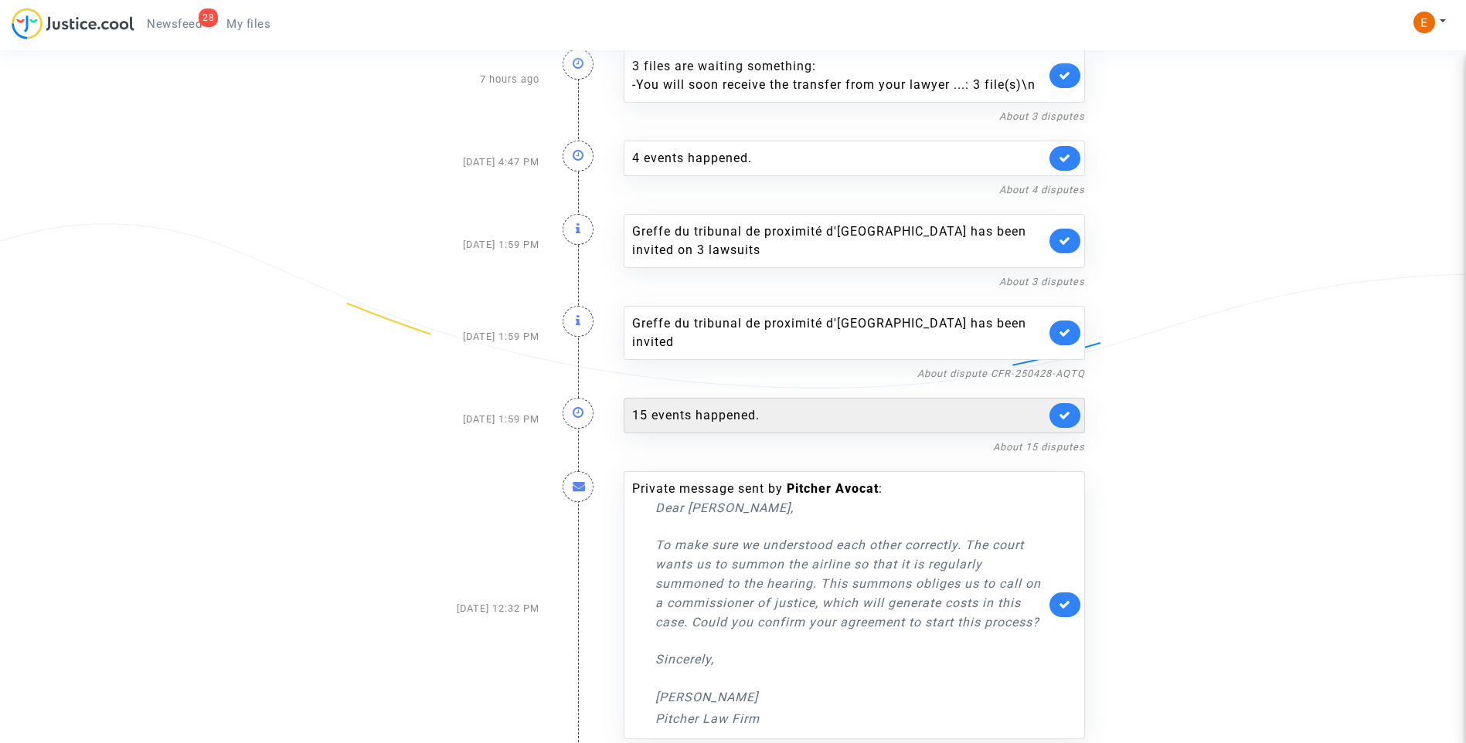
click at [784, 406] on div "15 events happened." at bounding box center [838, 415] width 413 height 19
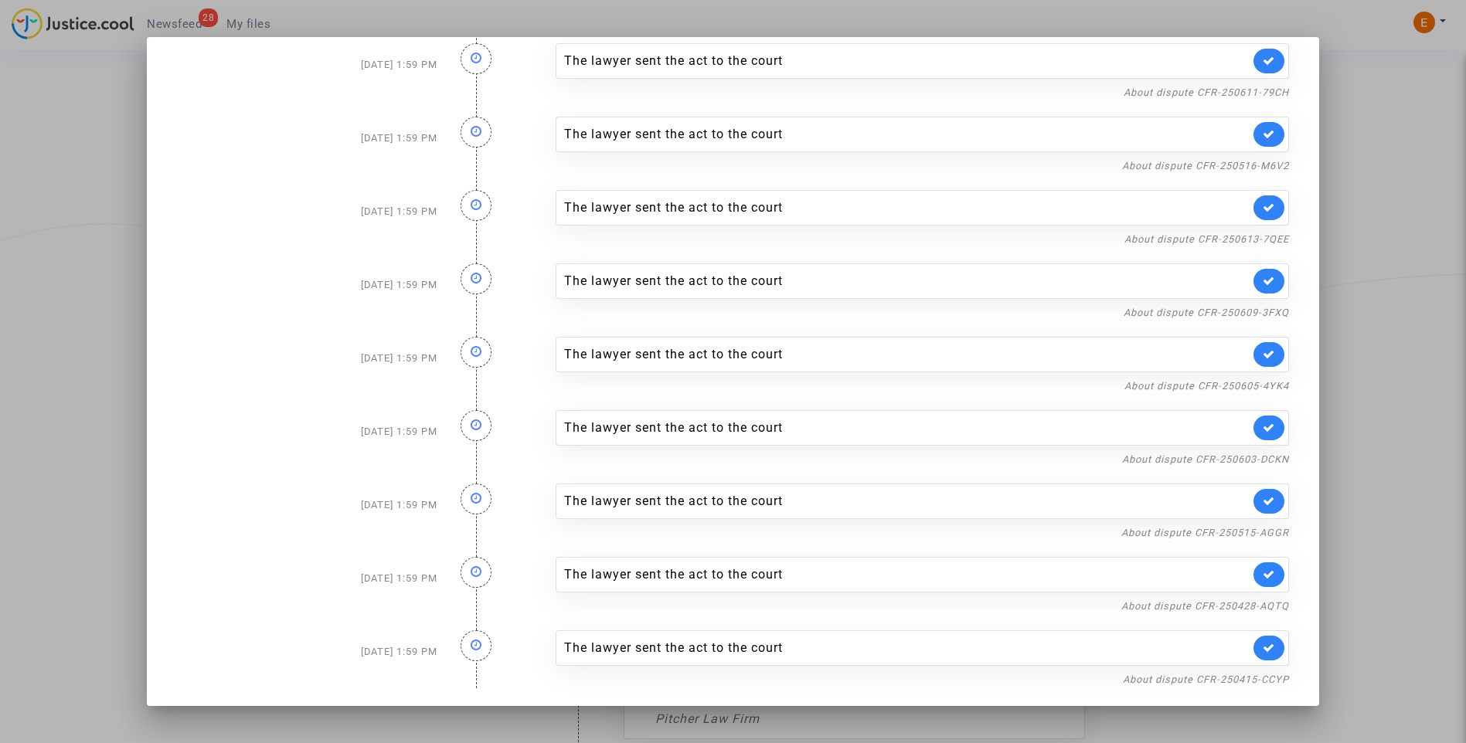
scroll to position [470, 0]
click at [1397, 355] on div at bounding box center [733, 371] width 1466 height 743
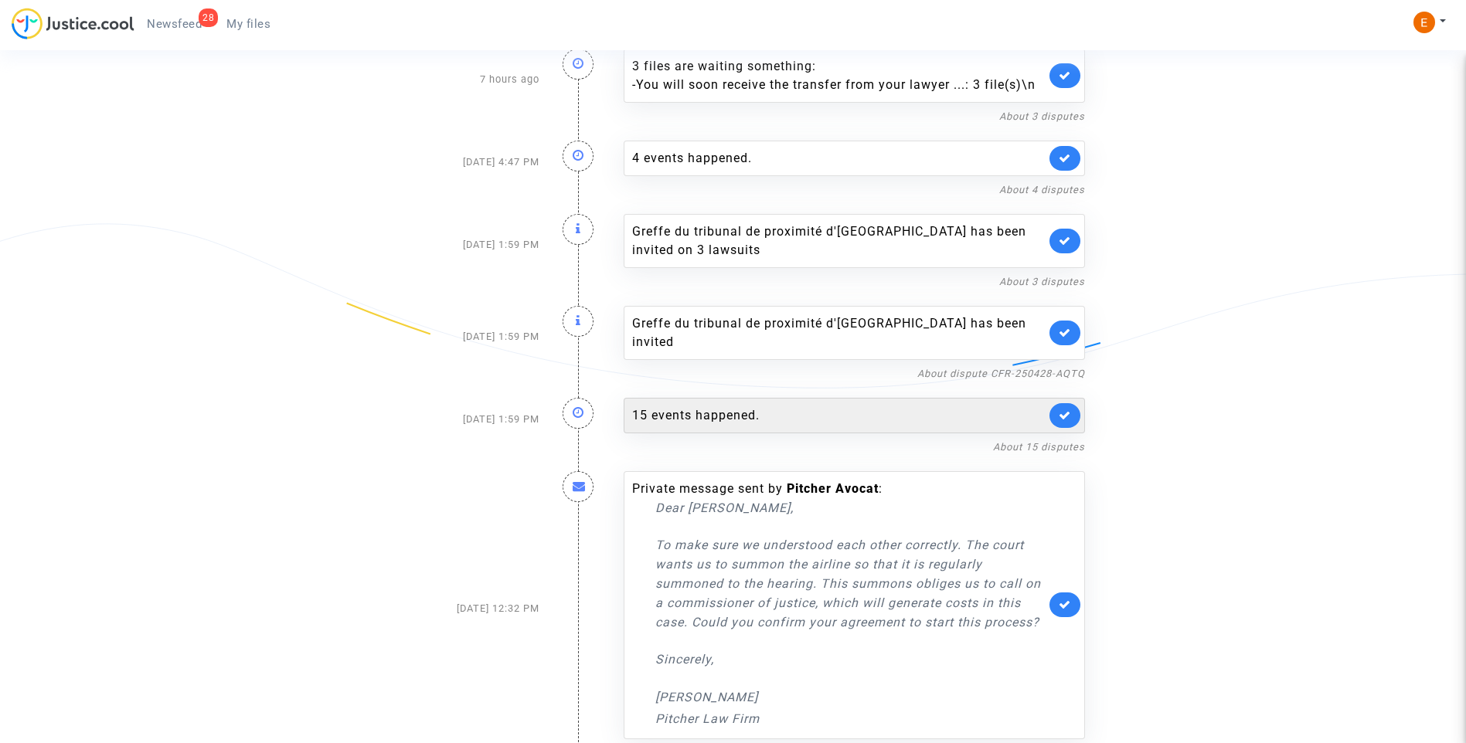
click at [1074, 403] on link at bounding box center [1064, 415] width 31 height 25
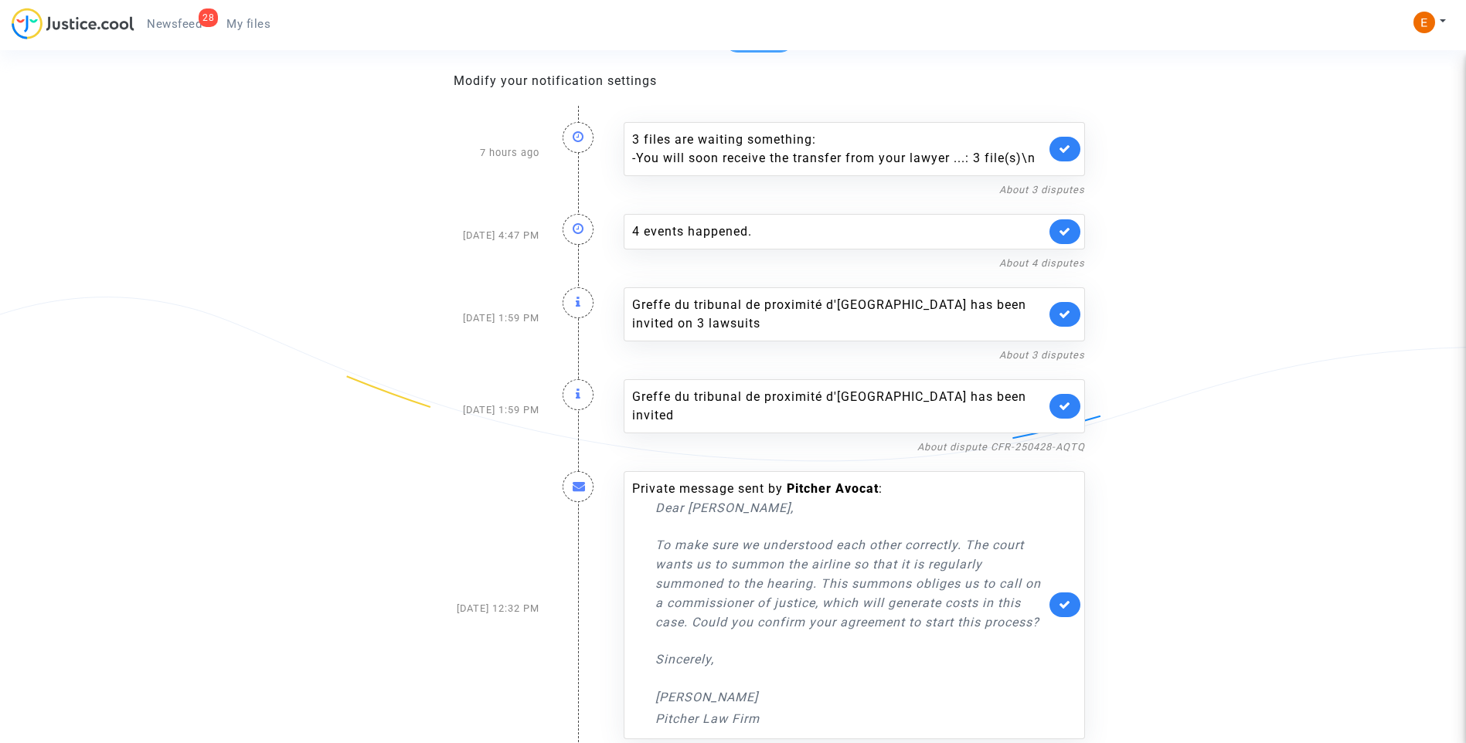
click at [1074, 394] on link at bounding box center [1064, 406] width 31 height 25
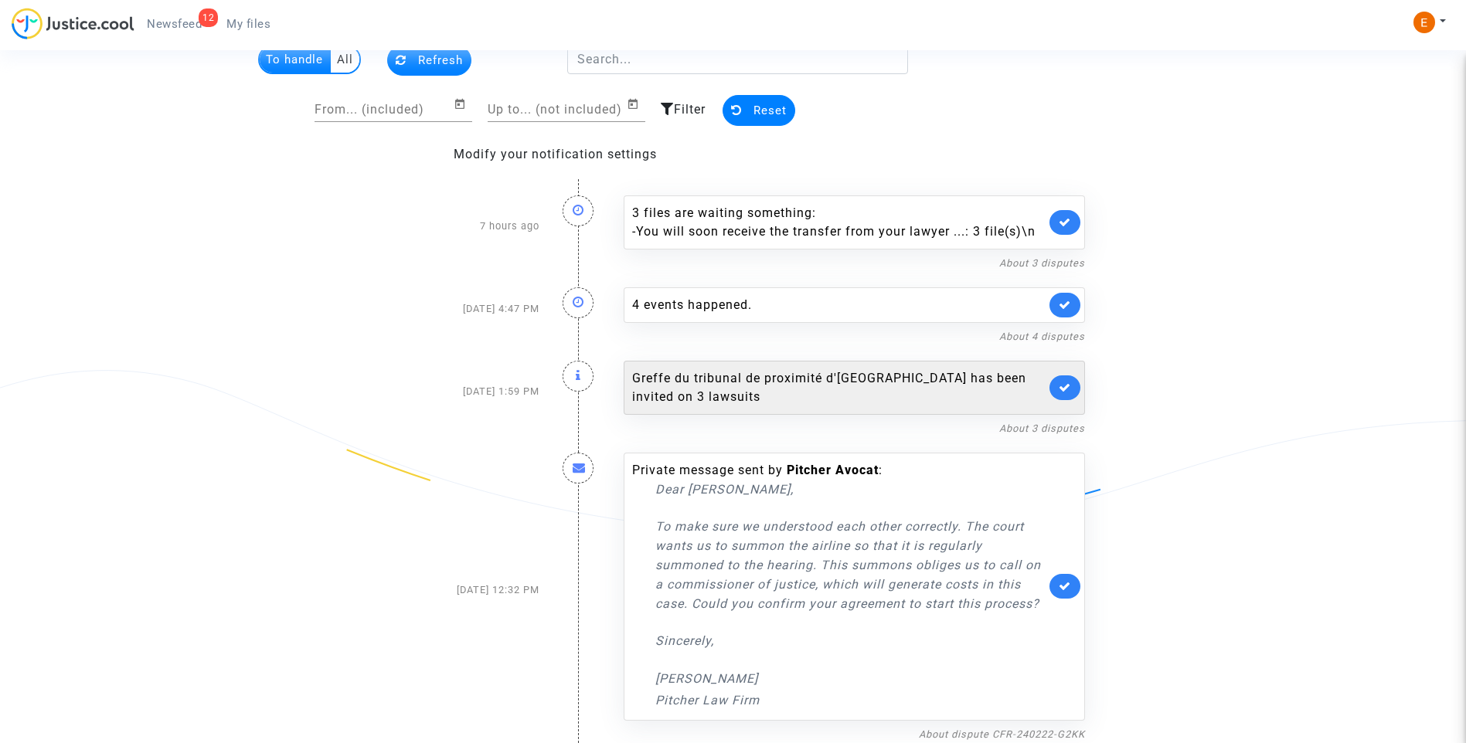
click at [1059, 397] on link at bounding box center [1064, 388] width 31 height 25
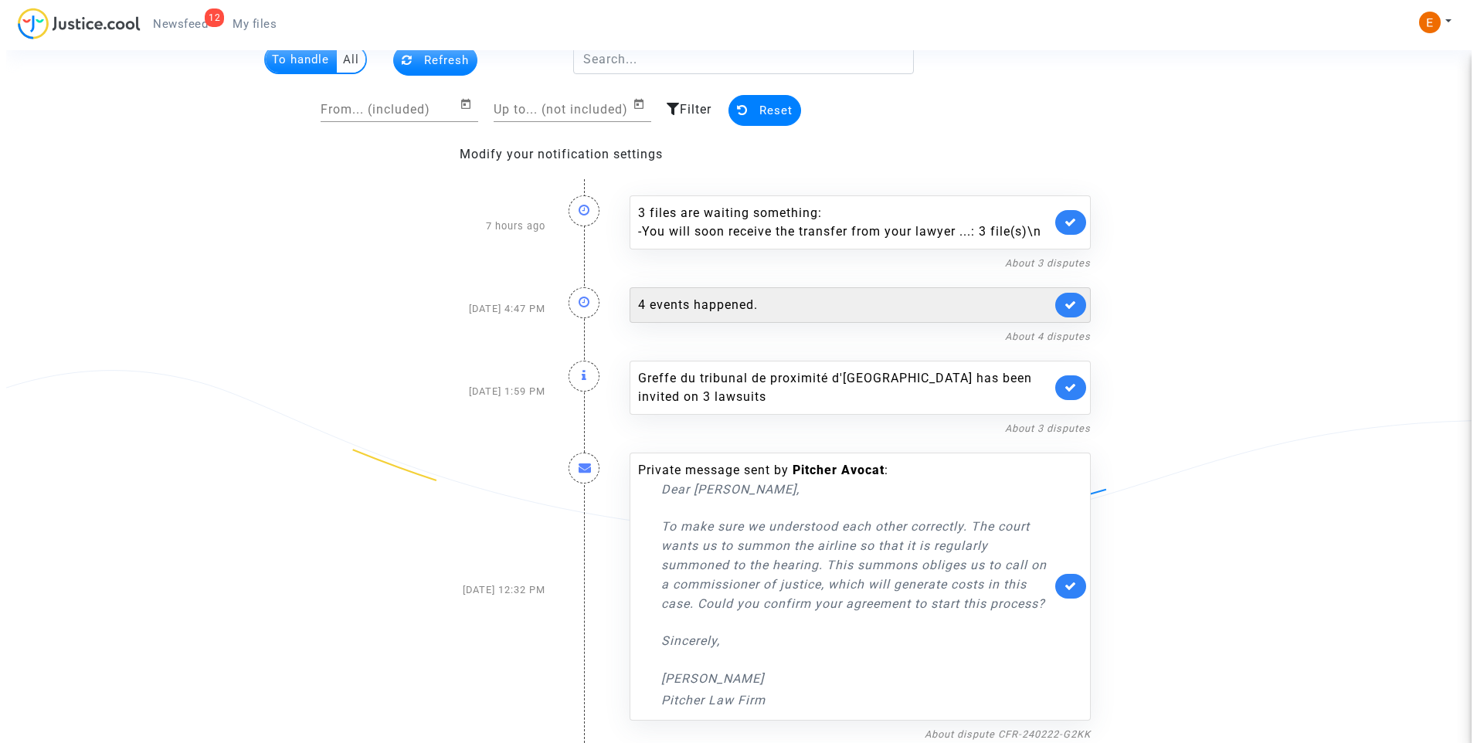
scroll to position [0, 0]
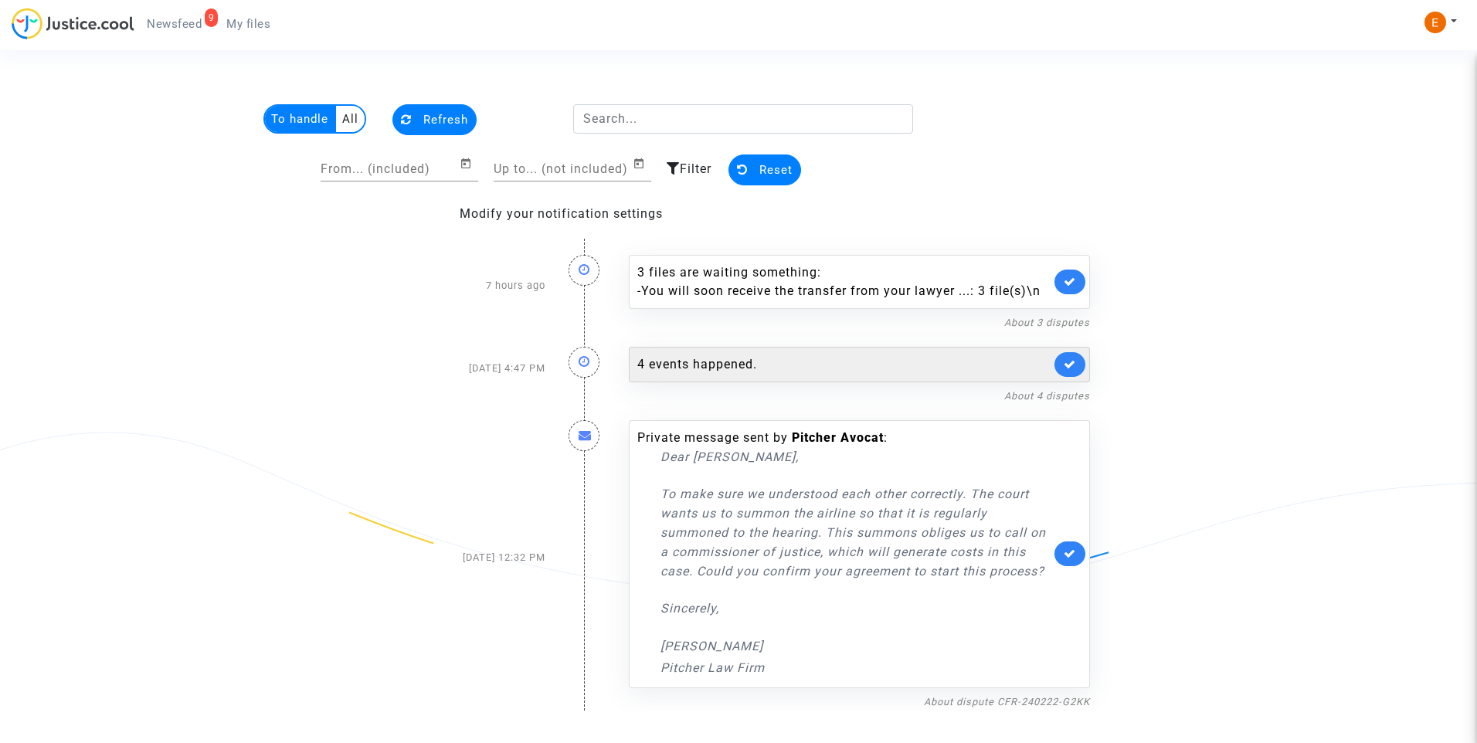
click at [718, 370] on div "4 events happened." at bounding box center [843, 364] width 413 height 19
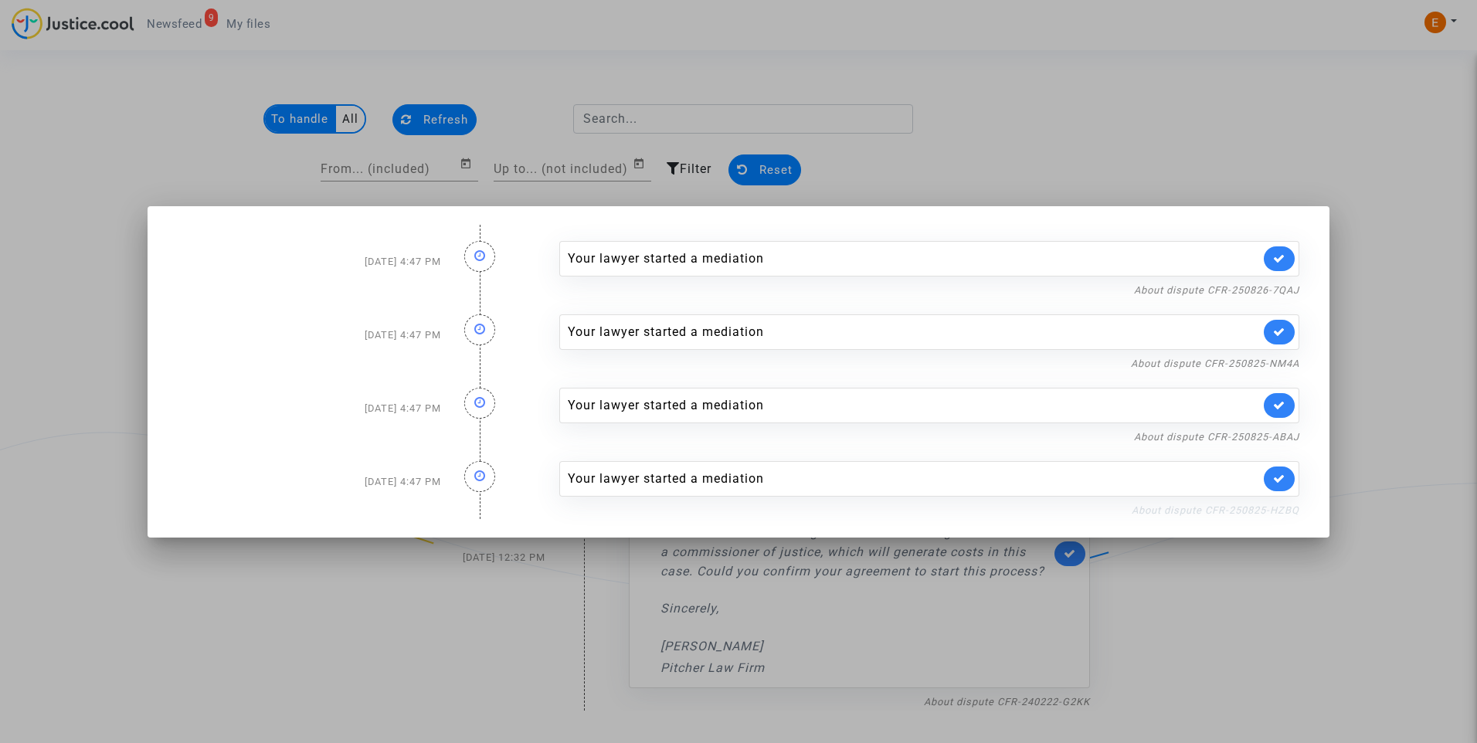
click at [1258, 508] on link "About dispute CFR-250825-HZBQ" at bounding box center [1216, 511] width 168 height 12
click at [1278, 473] on icon at bounding box center [1279, 479] width 12 height 12
click at [1283, 434] on link "About dispute CFR-250825-ABAJ" at bounding box center [1216, 437] width 165 height 12
click at [1287, 404] on link at bounding box center [1279, 405] width 31 height 25
click at [1282, 362] on link "About dispute CFR-250825-NM4A" at bounding box center [1215, 364] width 168 height 12
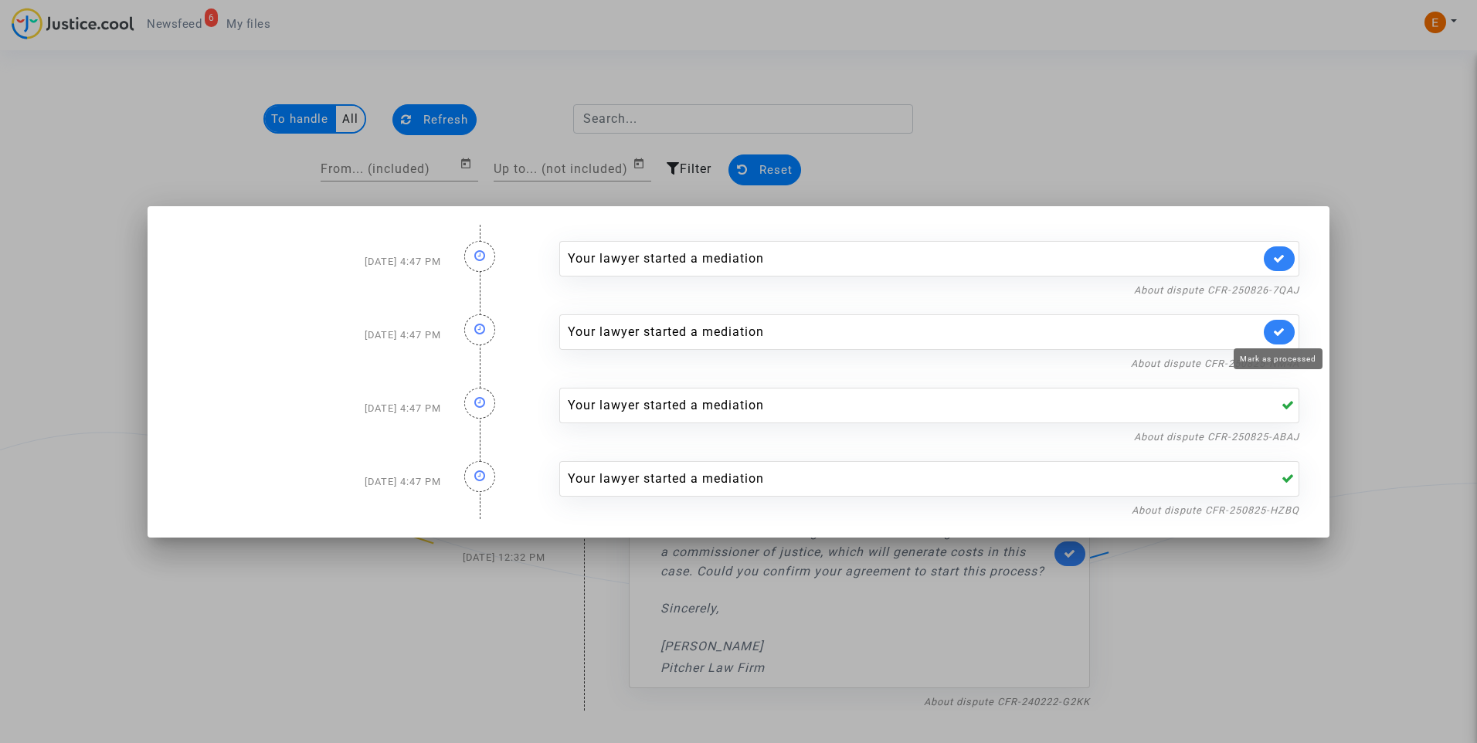
drag, startPoint x: 1276, startPoint y: 335, endPoint x: 1280, endPoint y: 294, distance: 40.4
click at [1277, 335] on icon at bounding box center [1279, 332] width 12 height 12
click at [1281, 291] on link "About dispute CFR-250826-7QAJ" at bounding box center [1216, 290] width 165 height 12
click at [1277, 255] on icon at bounding box center [1279, 259] width 12 height 12
click at [1221, 146] on div at bounding box center [738, 371] width 1477 height 743
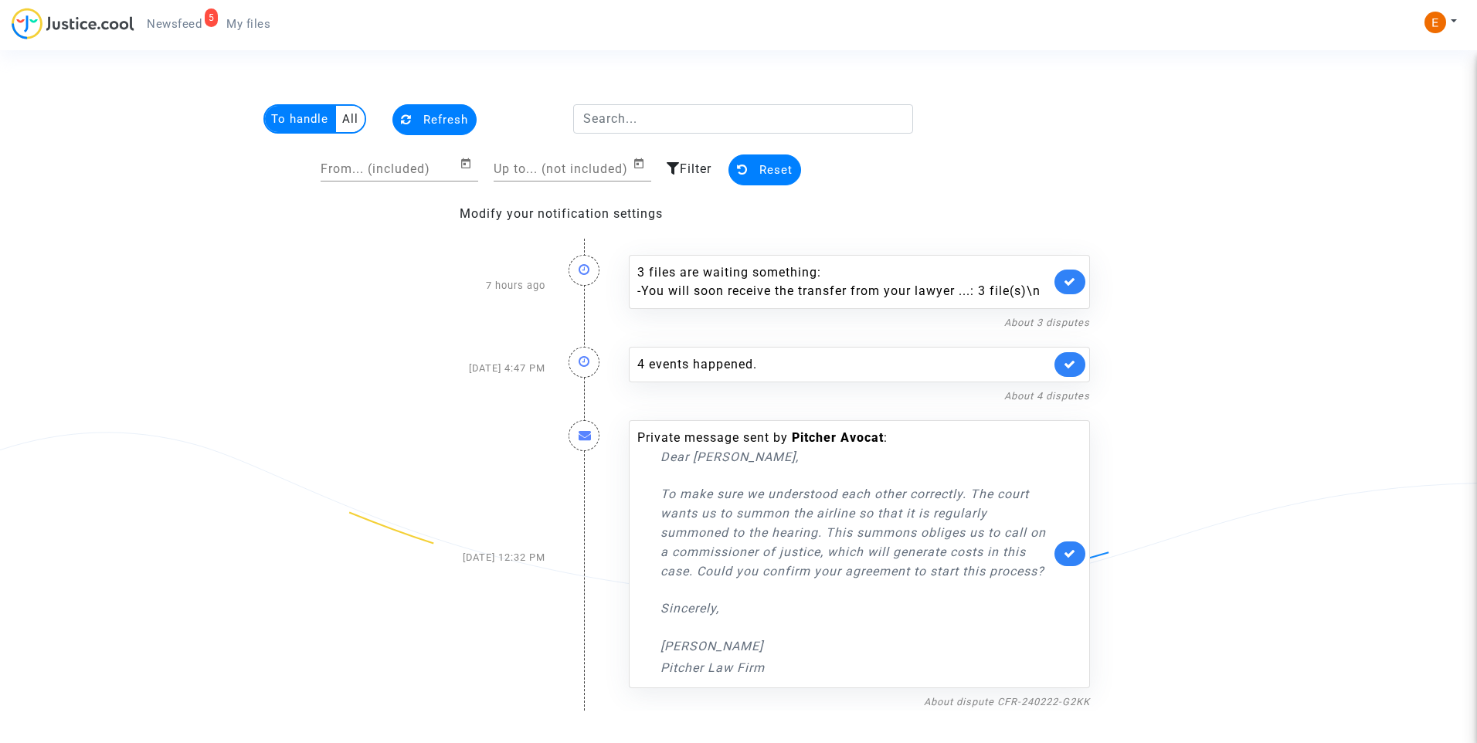
click at [232, 14] on link "My files" at bounding box center [248, 23] width 69 height 23
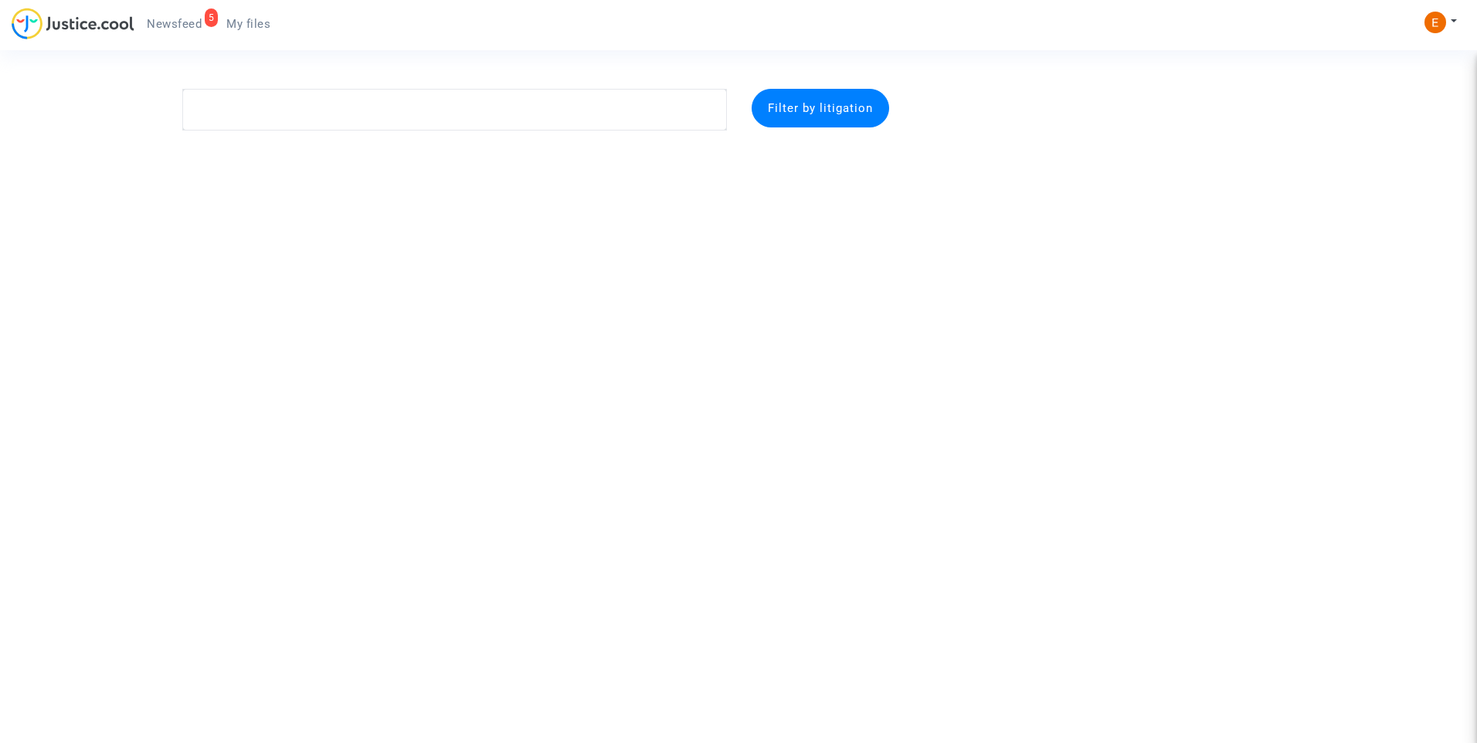
click at [199, 20] on span "Newsfeed" at bounding box center [174, 24] width 55 height 14
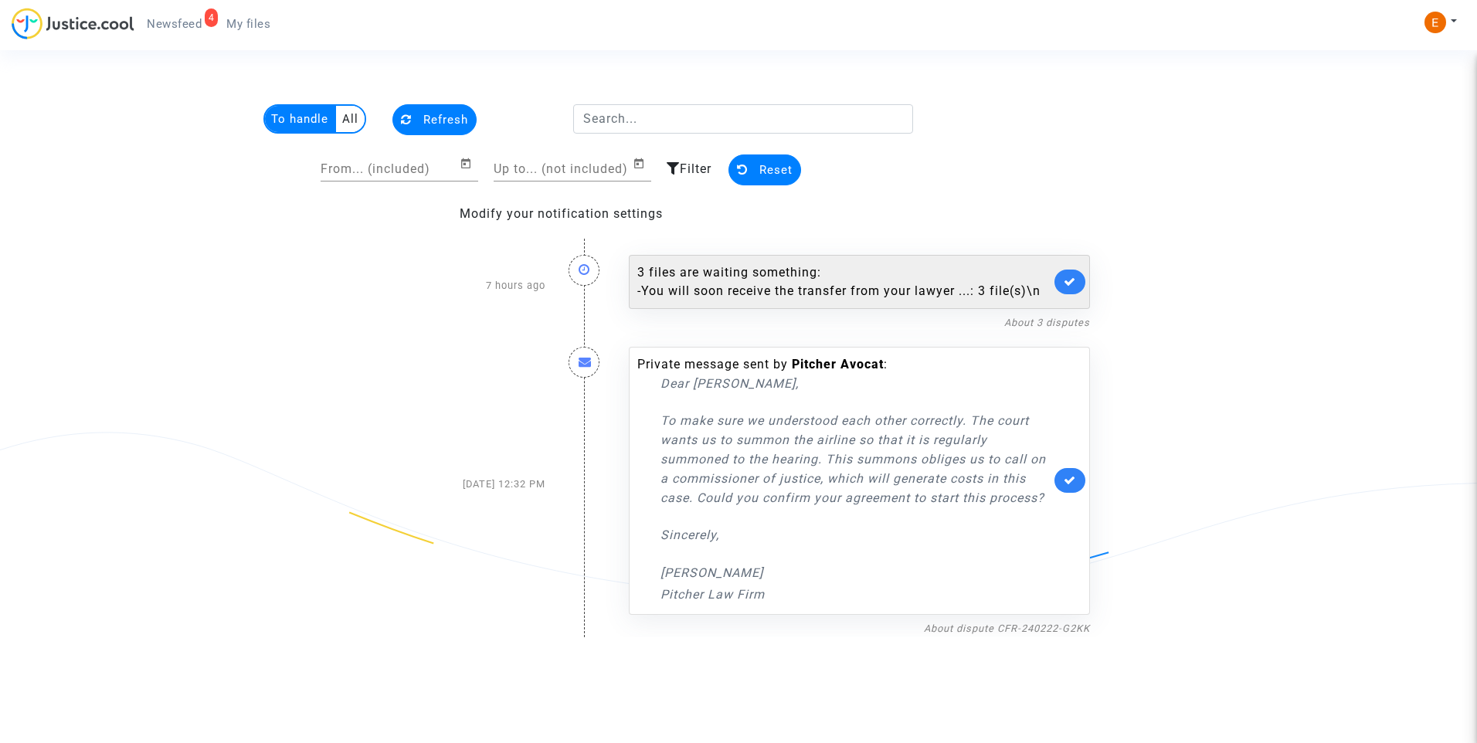
click at [773, 272] on div "3 files are waiting something: - You will soon receive the transfer from your l…" at bounding box center [843, 281] width 413 height 37
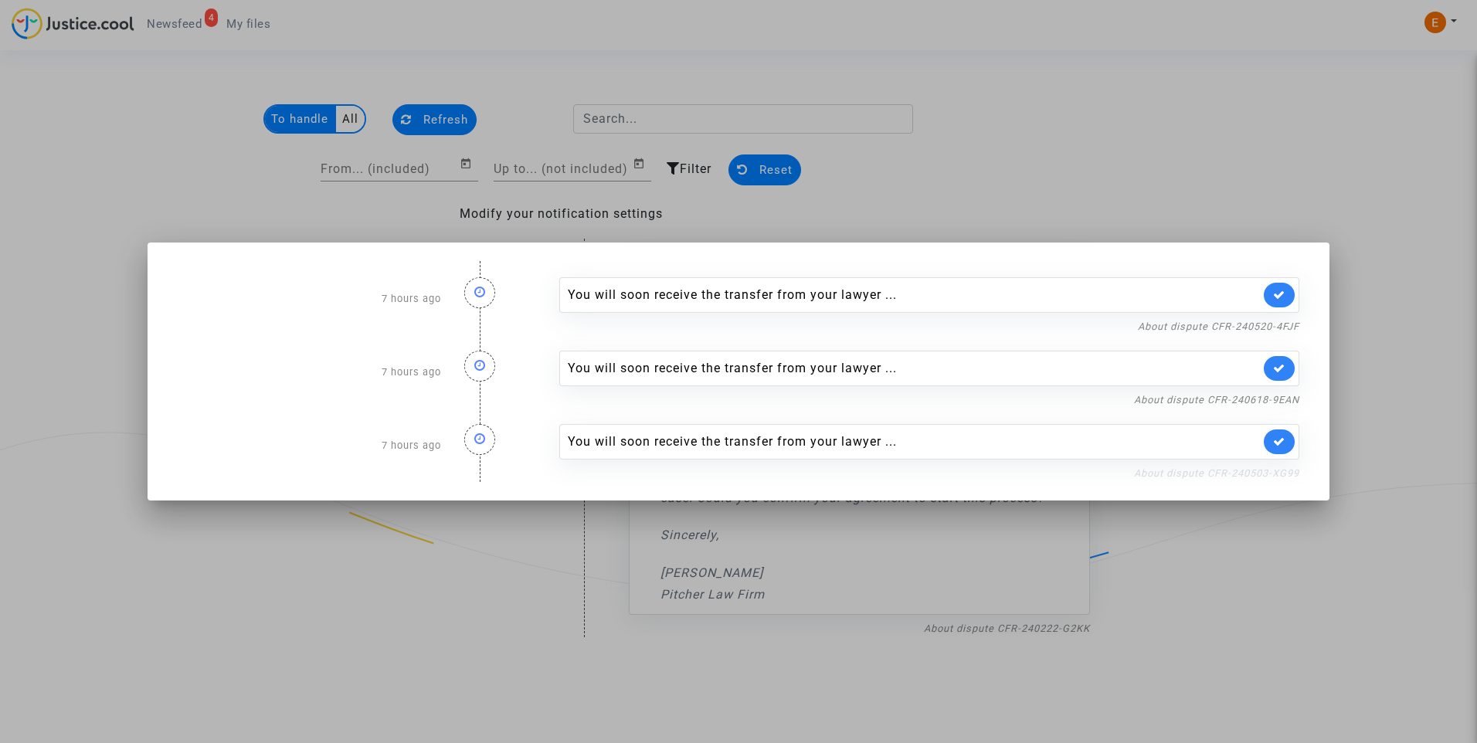
click at [1154, 474] on link "About dispute CFR-240503-XG99" at bounding box center [1216, 473] width 165 height 12
click at [1290, 441] on link at bounding box center [1279, 442] width 31 height 25
click at [1286, 402] on link "About dispute CFR-240618-9EAN" at bounding box center [1216, 400] width 165 height 12
drag, startPoint x: 1283, startPoint y: 372, endPoint x: 1279, endPoint y: 336, distance: 36.5
click at [1283, 371] on icon at bounding box center [1279, 368] width 12 height 12
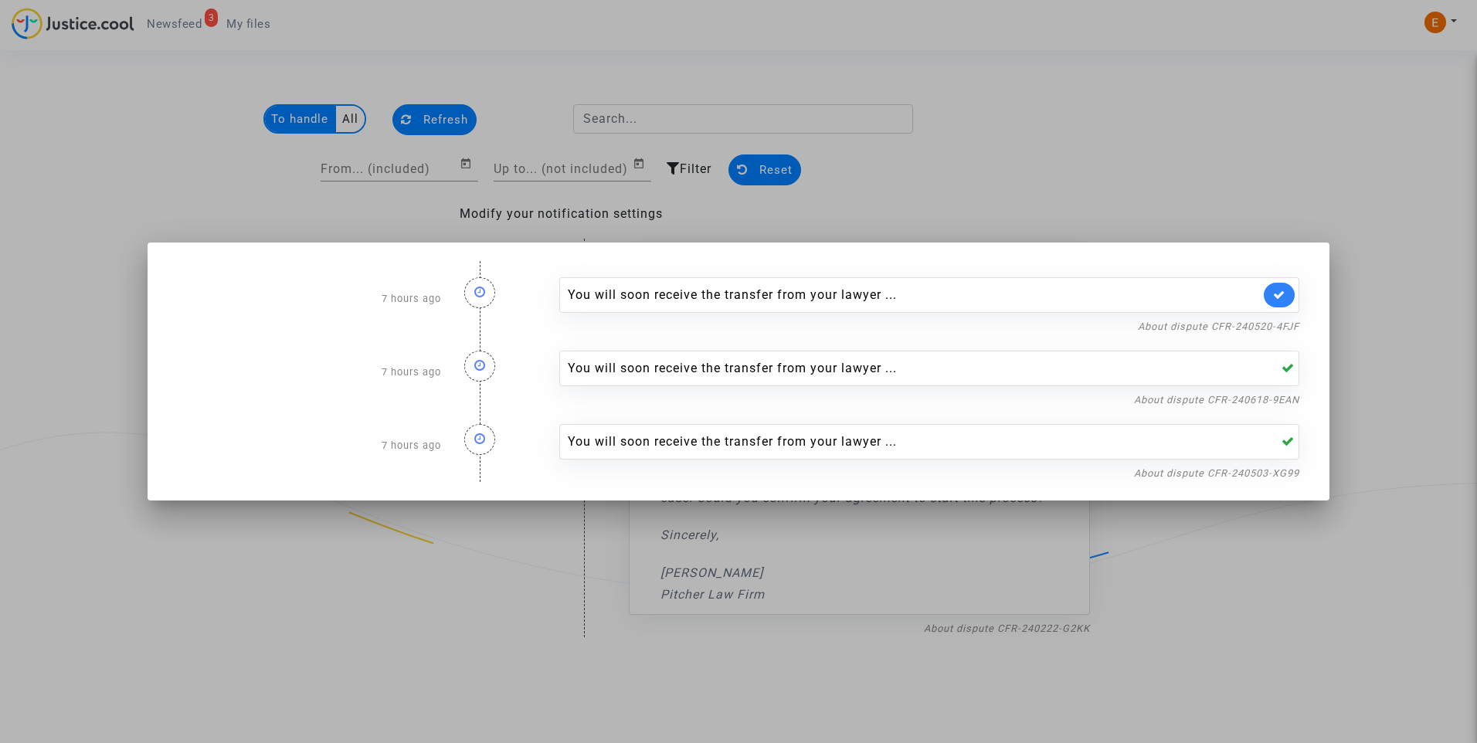
click at [1279, 335] on div "You will soon receive the transfer from your lawyer ... About dispute CFR-24061…" at bounding box center [929, 371] width 763 height 73
click at [1276, 328] on link "About dispute CFR-240520-4FJF" at bounding box center [1218, 327] width 161 height 12
click at [1271, 291] on link at bounding box center [1279, 295] width 31 height 25
drag, startPoint x: 1244, startPoint y: 177, endPoint x: 980, endPoint y: 100, distance: 275.3
click at [1244, 175] on div at bounding box center [738, 371] width 1477 height 743
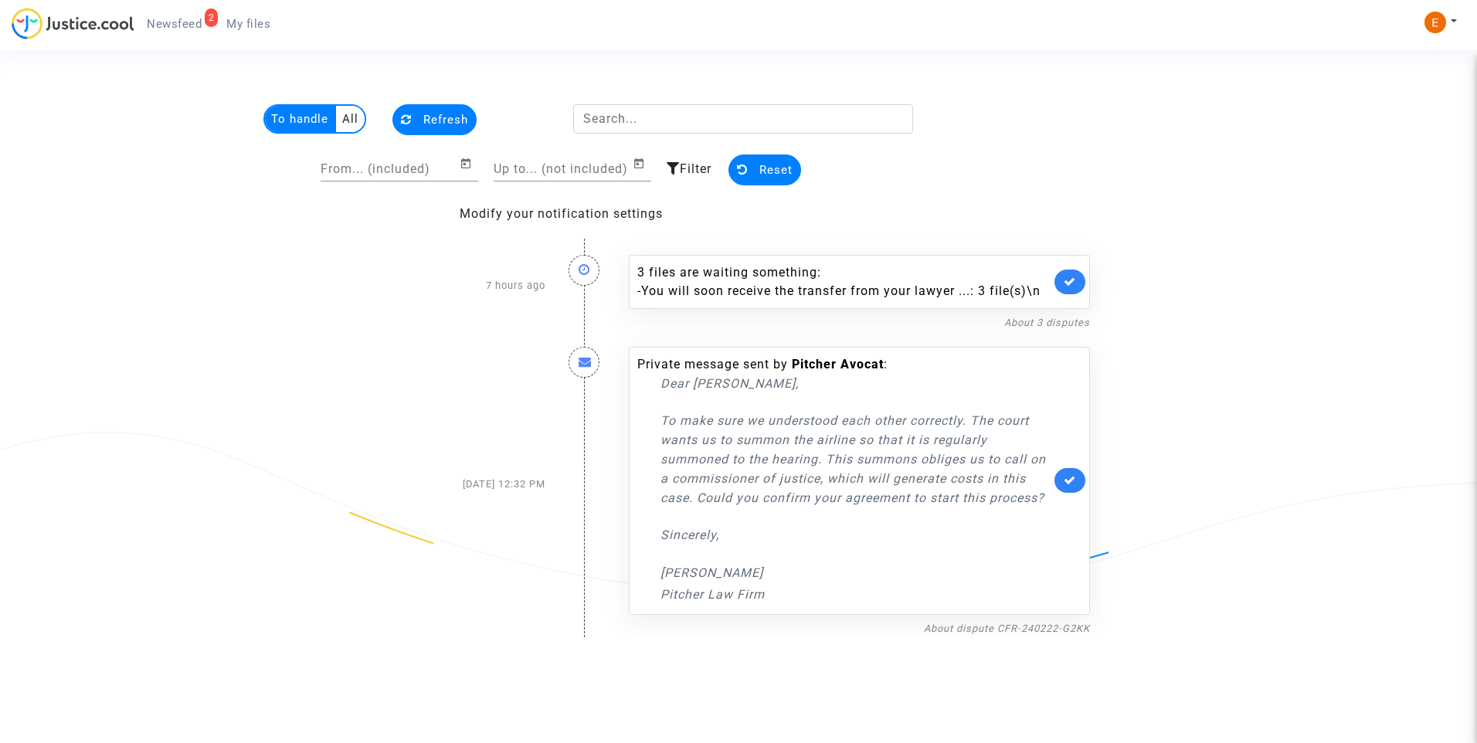
click at [250, 19] on span "My files" at bounding box center [248, 24] width 44 height 14
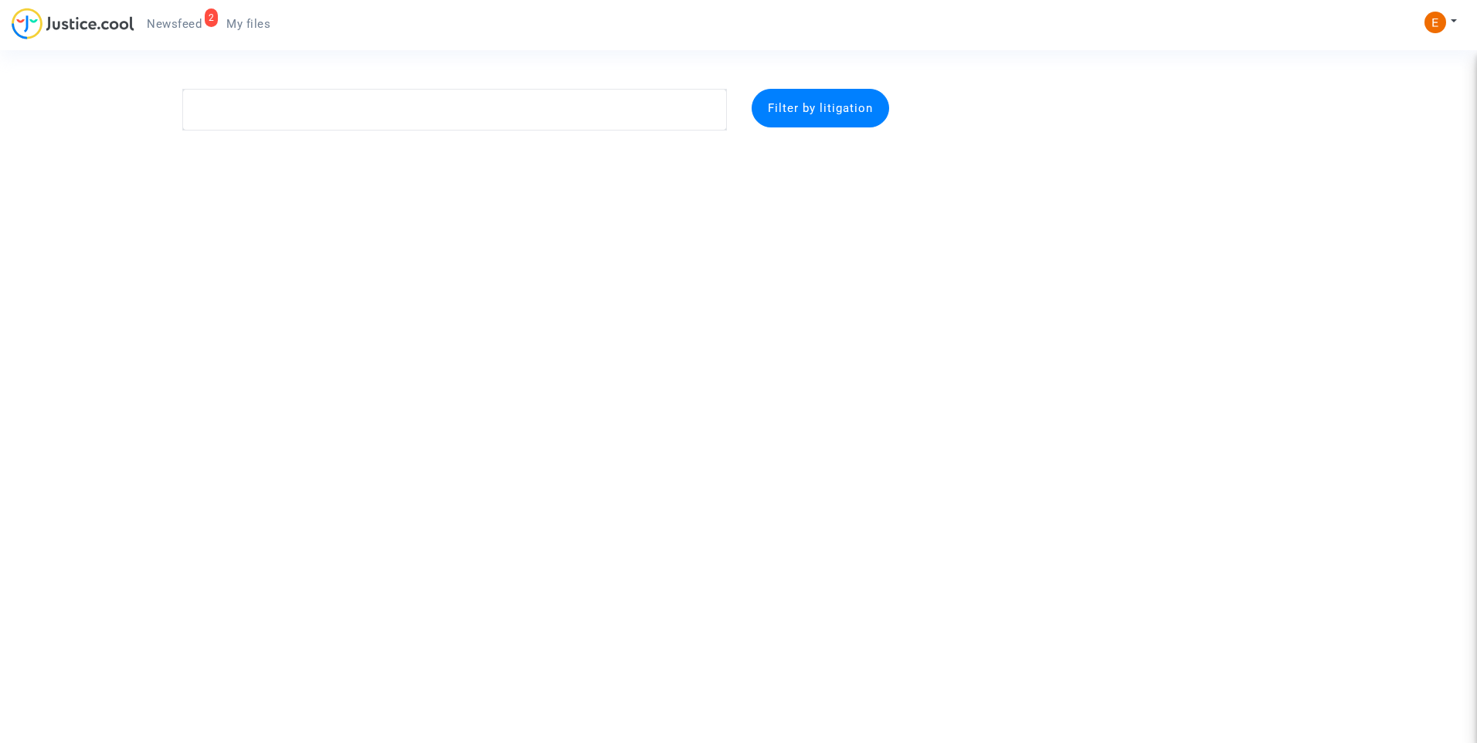
click at [155, 20] on span "Newsfeed" at bounding box center [174, 24] width 55 height 14
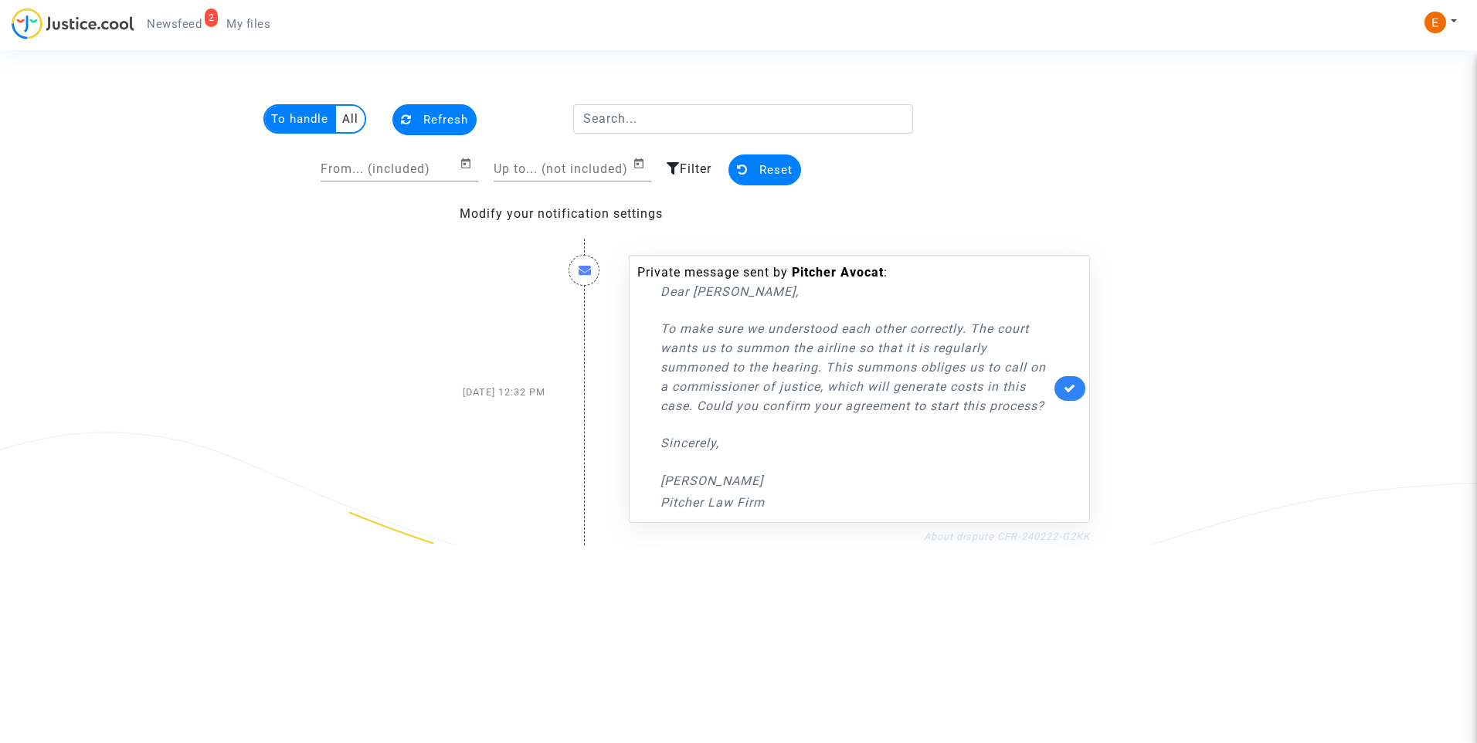
click at [1034, 539] on link "About dispute CFR-240222-G2KK" at bounding box center [1007, 537] width 166 height 12
click at [1075, 389] on icon at bounding box center [1070, 388] width 12 height 12
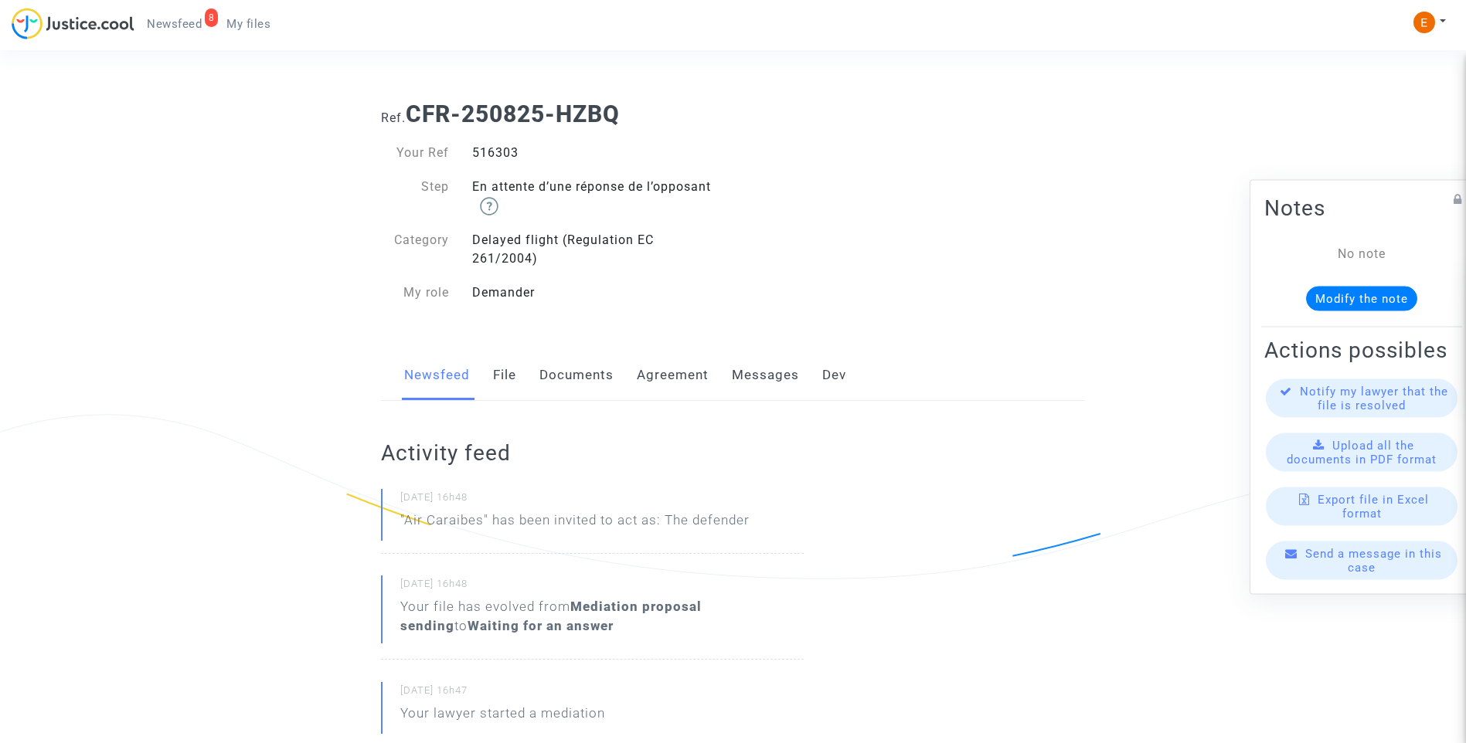
click at [504, 152] on div "516303" at bounding box center [597, 153] width 273 height 19
copy div "516303"
click at [493, 158] on div "482166" at bounding box center [597, 153] width 273 height 19
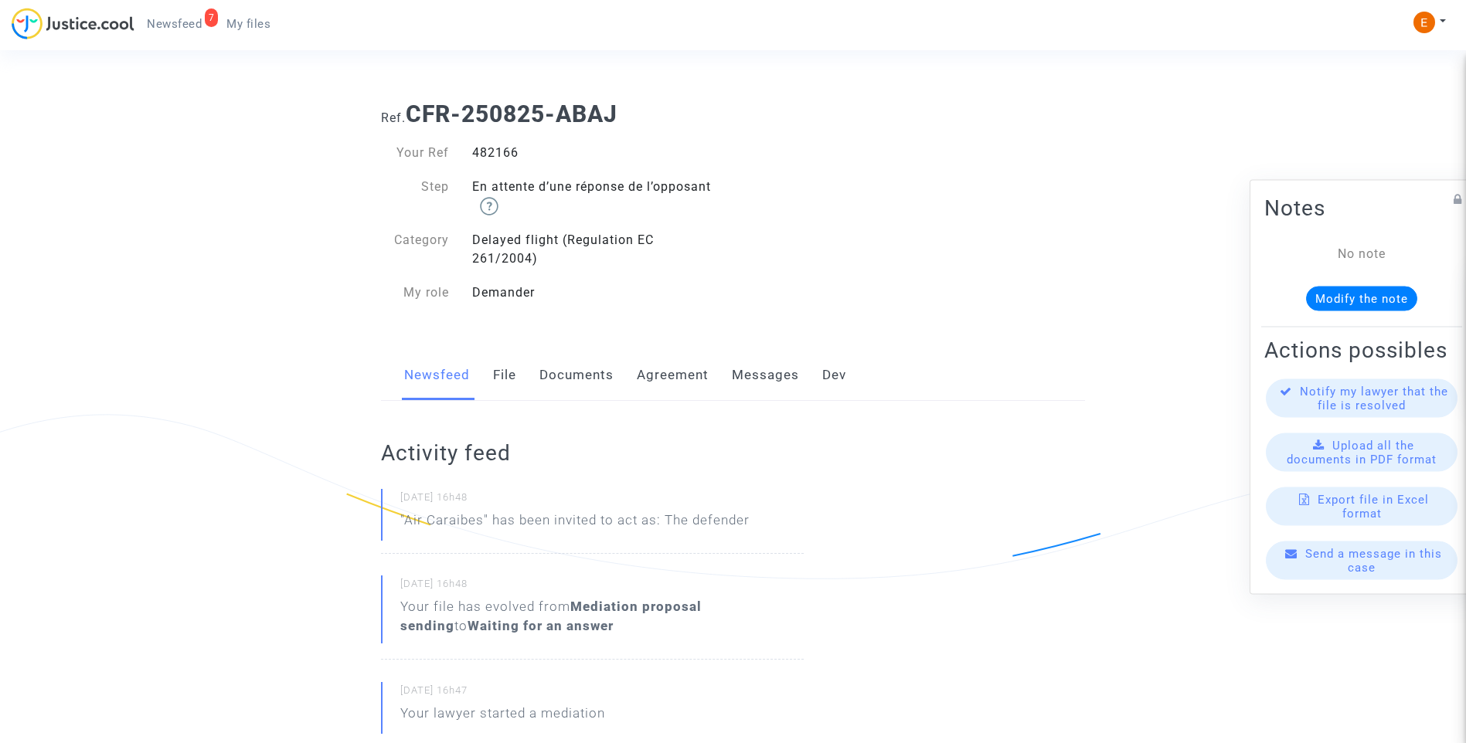
copy div "482166"
click at [492, 154] on div "511651" at bounding box center [597, 153] width 273 height 19
copy div "511651"
drag, startPoint x: 0, startPoint y: 0, endPoint x: 497, endPoint y: 155, distance: 520.6
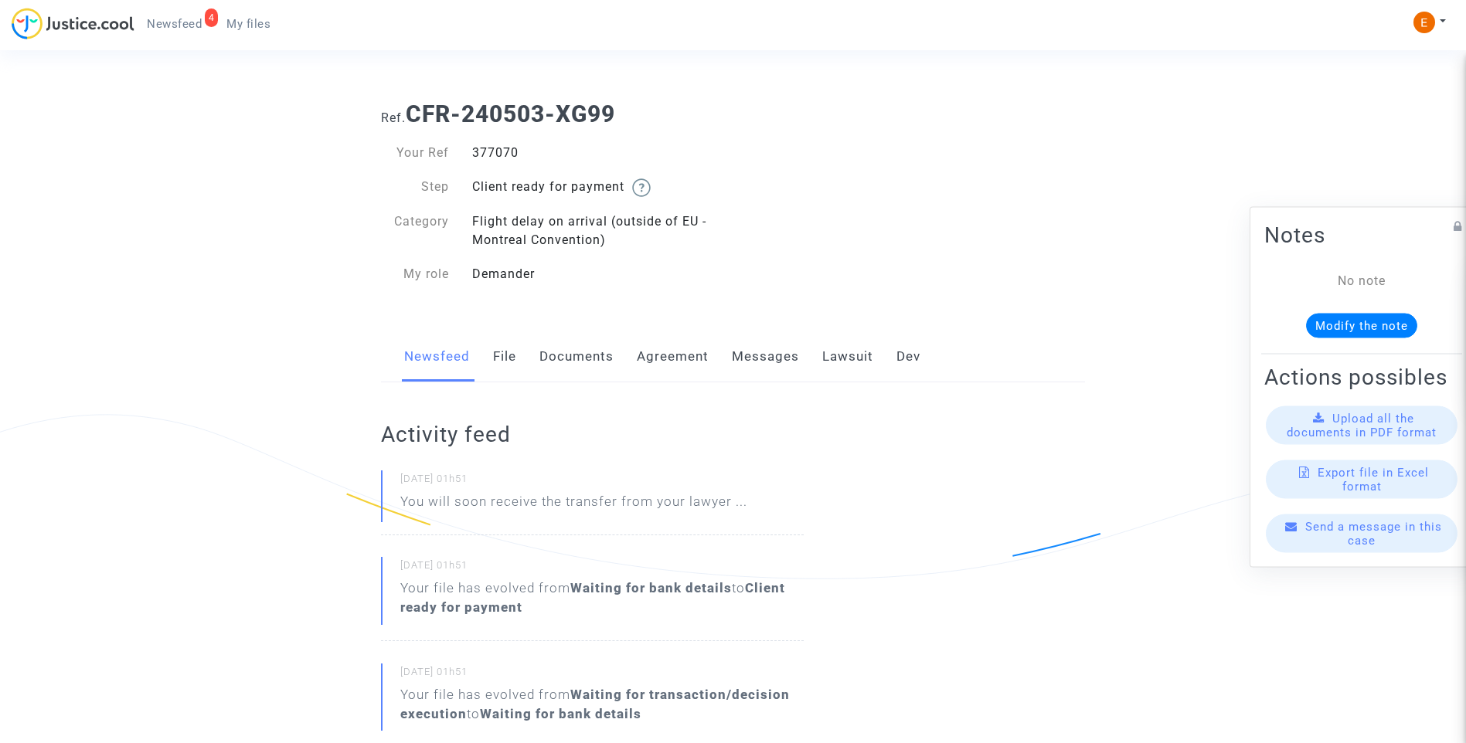
click at [505, 149] on div "377070" at bounding box center [597, 153] width 273 height 19
copy div "377070"
click at [498, 148] on div "386838" at bounding box center [597, 153] width 273 height 19
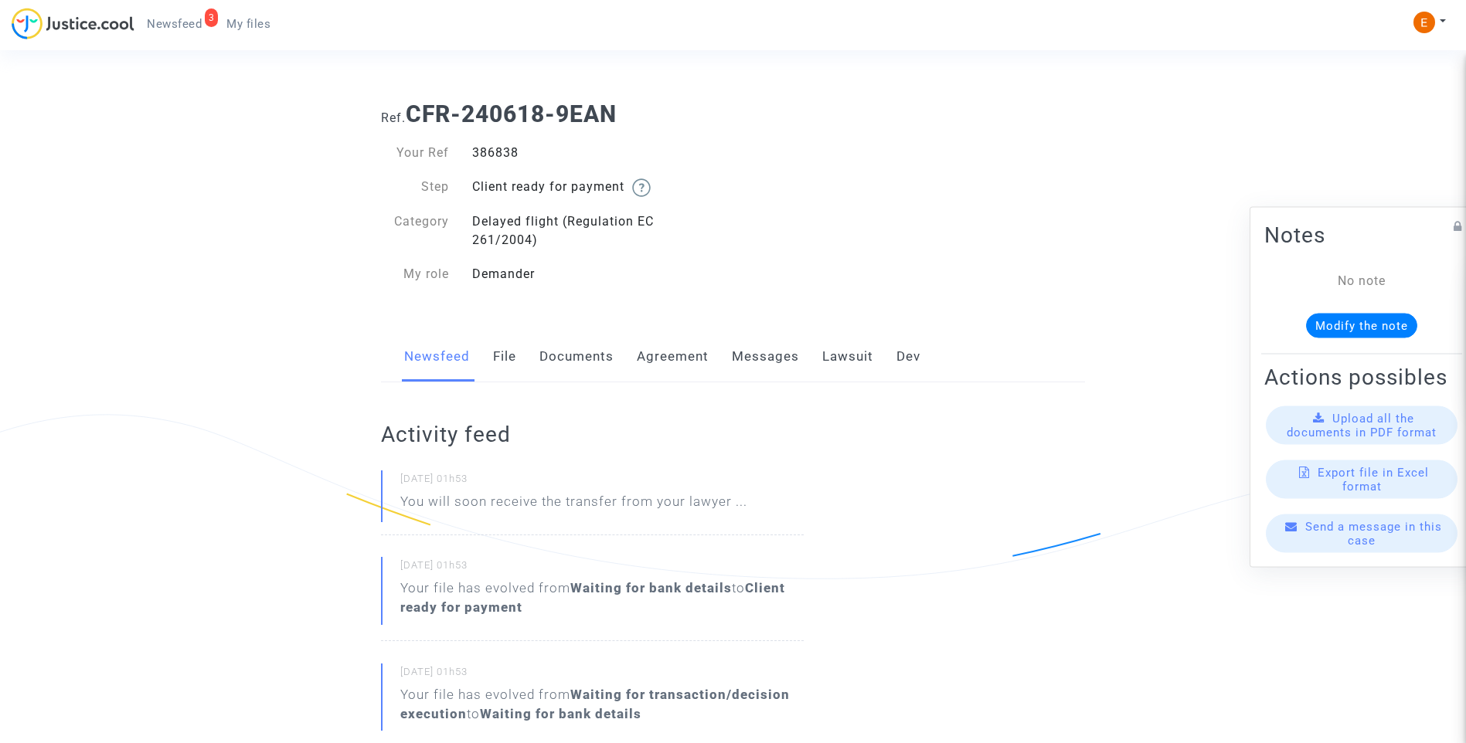
drag, startPoint x: 498, startPoint y: 148, endPoint x: 489, endPoint y: 152, distance: 9.3
copy div "386838"
click at [852, 346] on link "Lawsuit" at bounding box center [847, 356] width 51 height 51
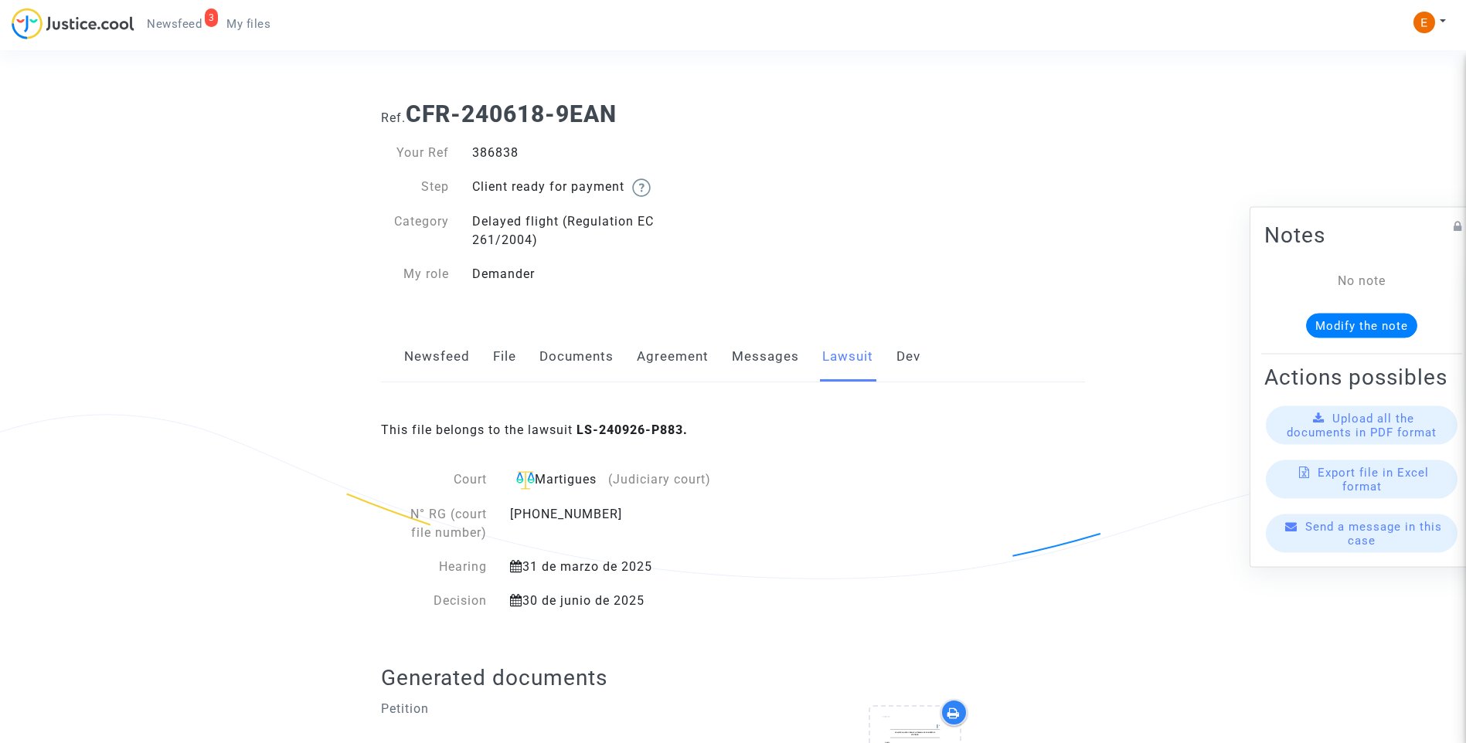
click at [498, 358] on link "File" at bounding box center [504, 356] width 23 height 51
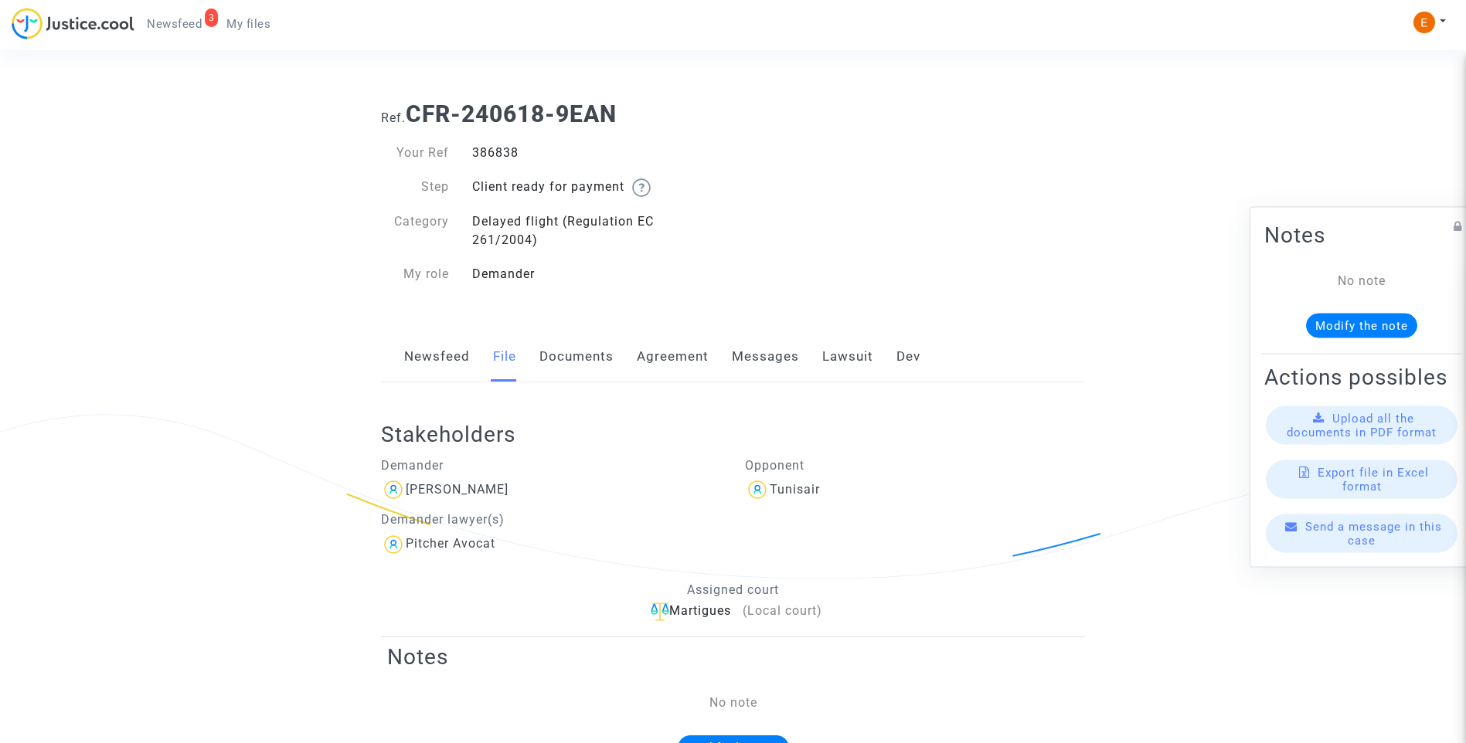
click at [448, 359] on link "Newsfeed" at bounding box center [437, 356] width 66 height 51
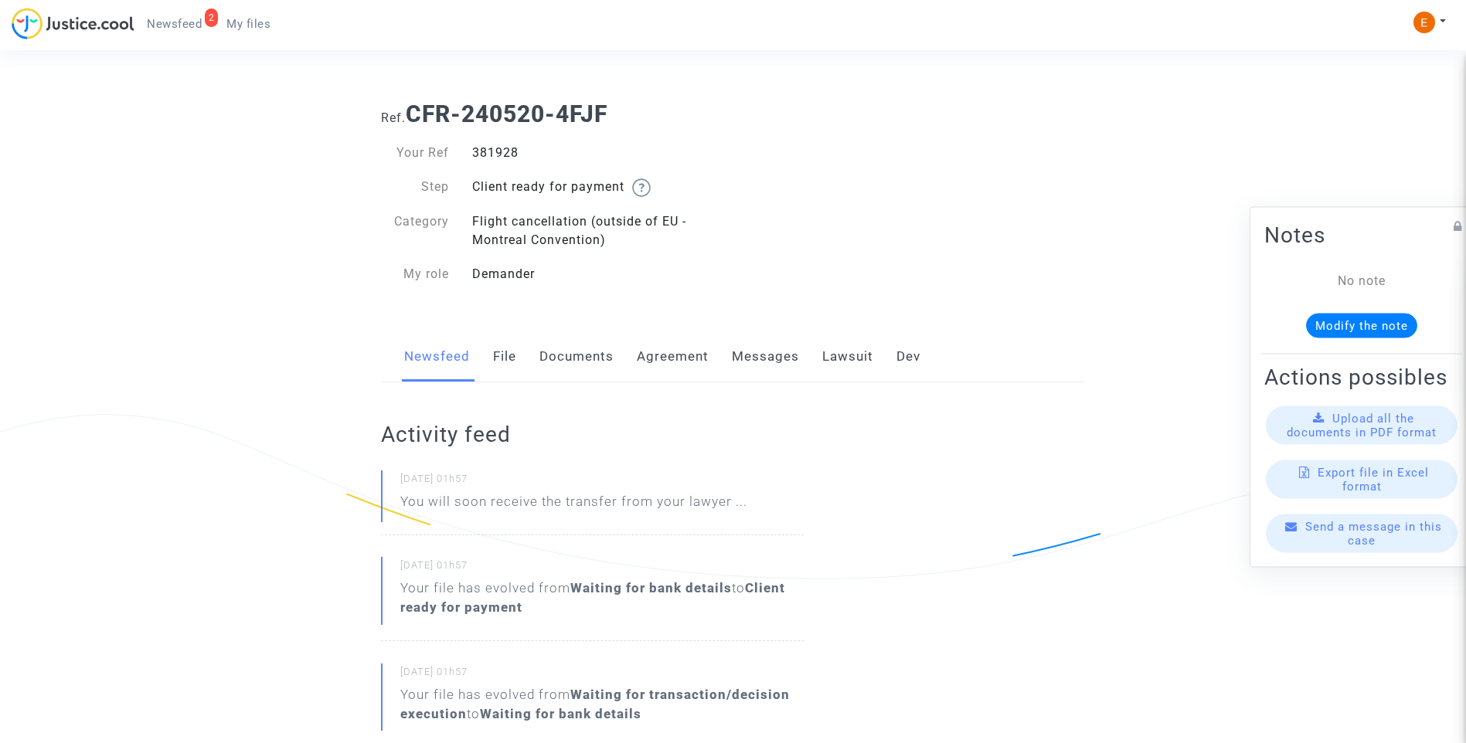
drag, startPoint x: 0, startPoint y: 0, endPoint x: 508, endPoint y: 148, distance: 529.6
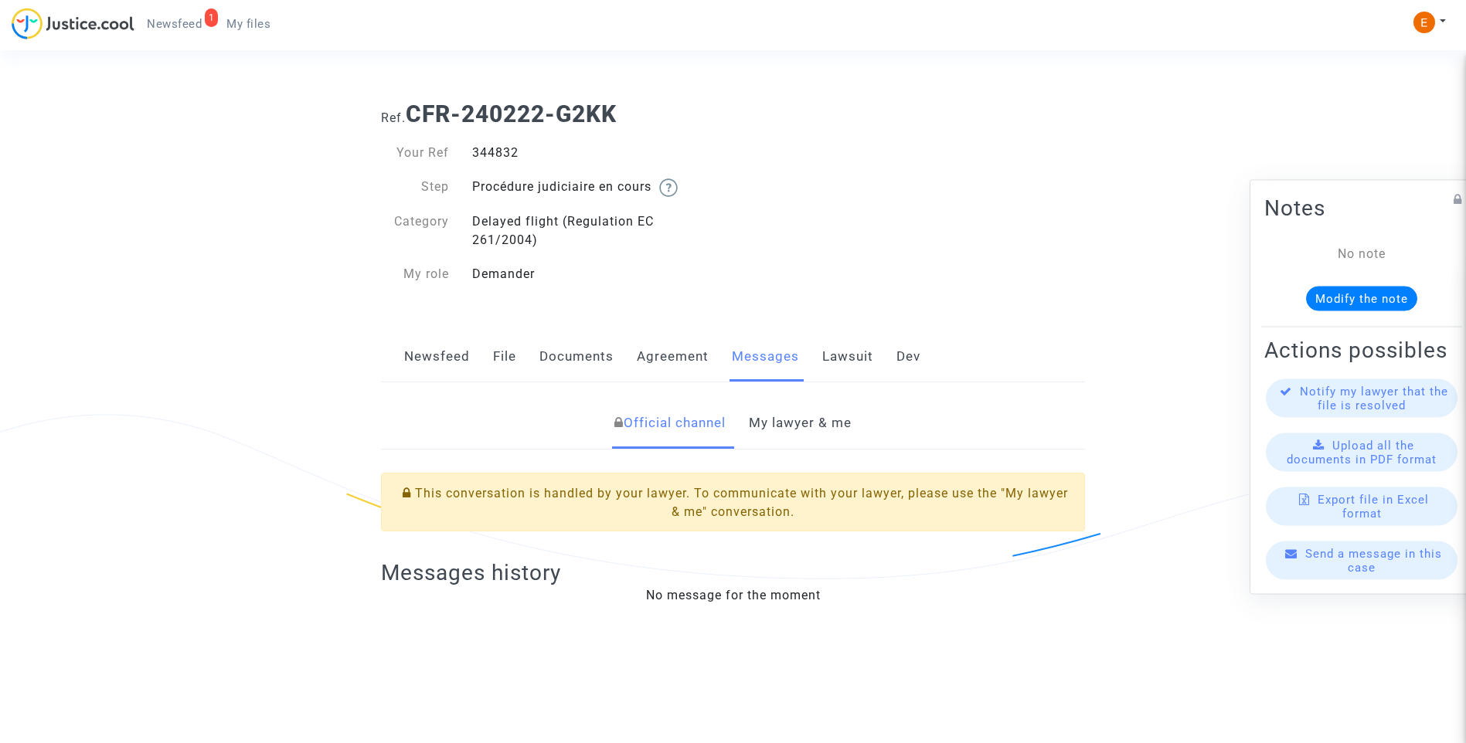
click at [488, 156] on div "344832" at bounding box center [597, 153] width 273 height 19
copy div "344832"
click at [821, 403] on link "My lawyer & me" at bounding box center [800, 423] width 103 height 51
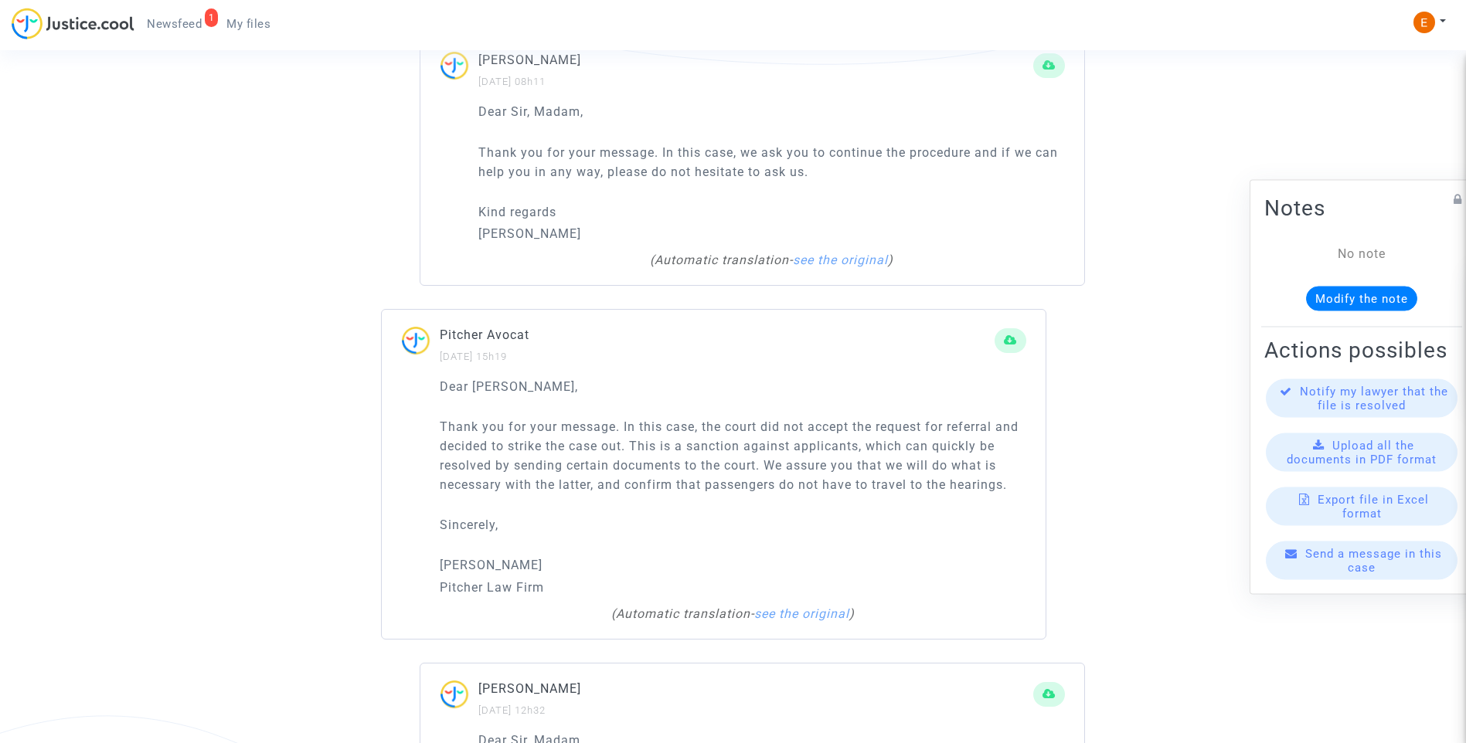
scroll to position [2241, 0]
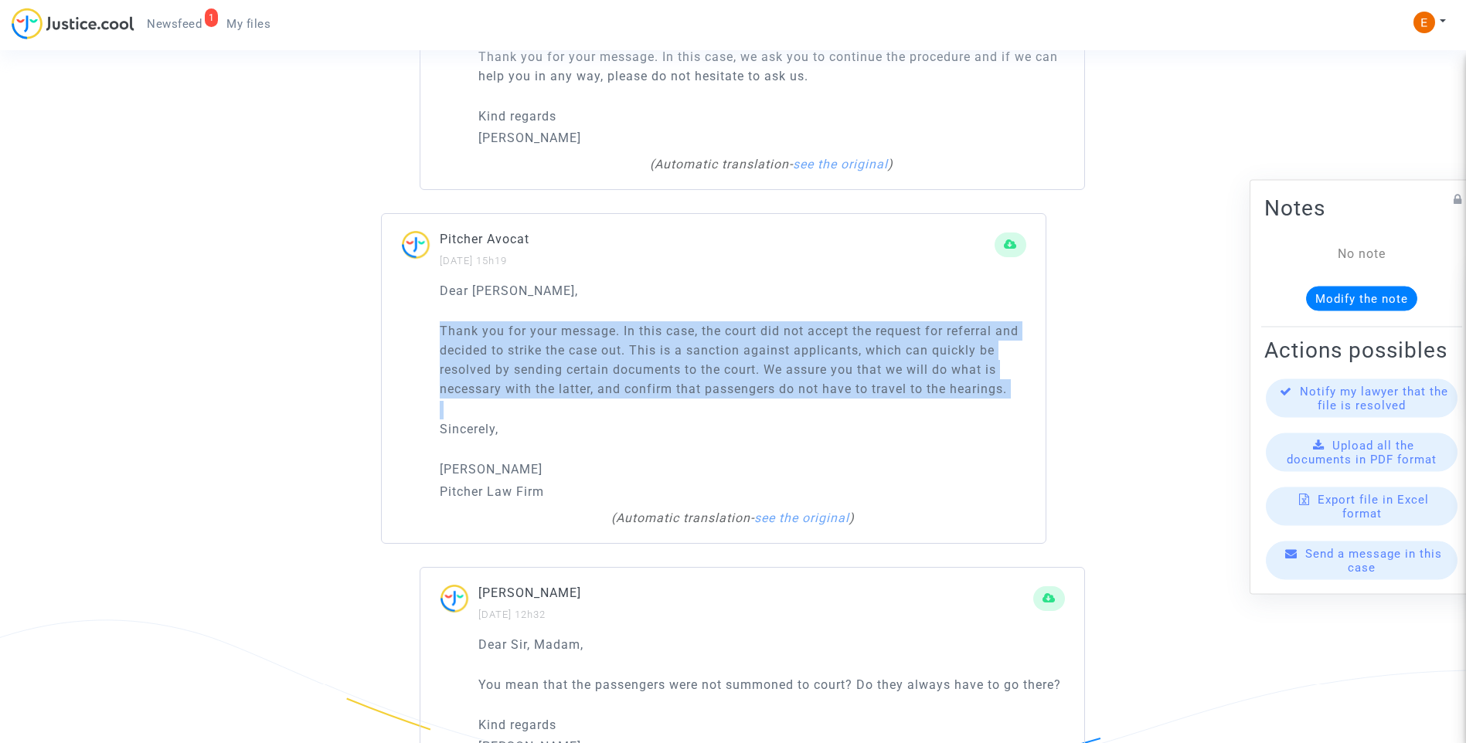
drag, startPoint x: 529, startPoint y: 462, endPoint x: 391, endPoint y: 347, distance: 180.0
click at [391, 347] on div "Dear Erik, Thank you for your message. In this case, the court did not accept t…" at bounding box center [714, 412] width 664 height 262
drag, startPoint x: 391, startPoint y: 347, endPoint x: 515, endPoint y: 378, distance: 127.4
click at [623, 439] on p "Sinceramente" at bounding box center [733, 429] width 586 height 19
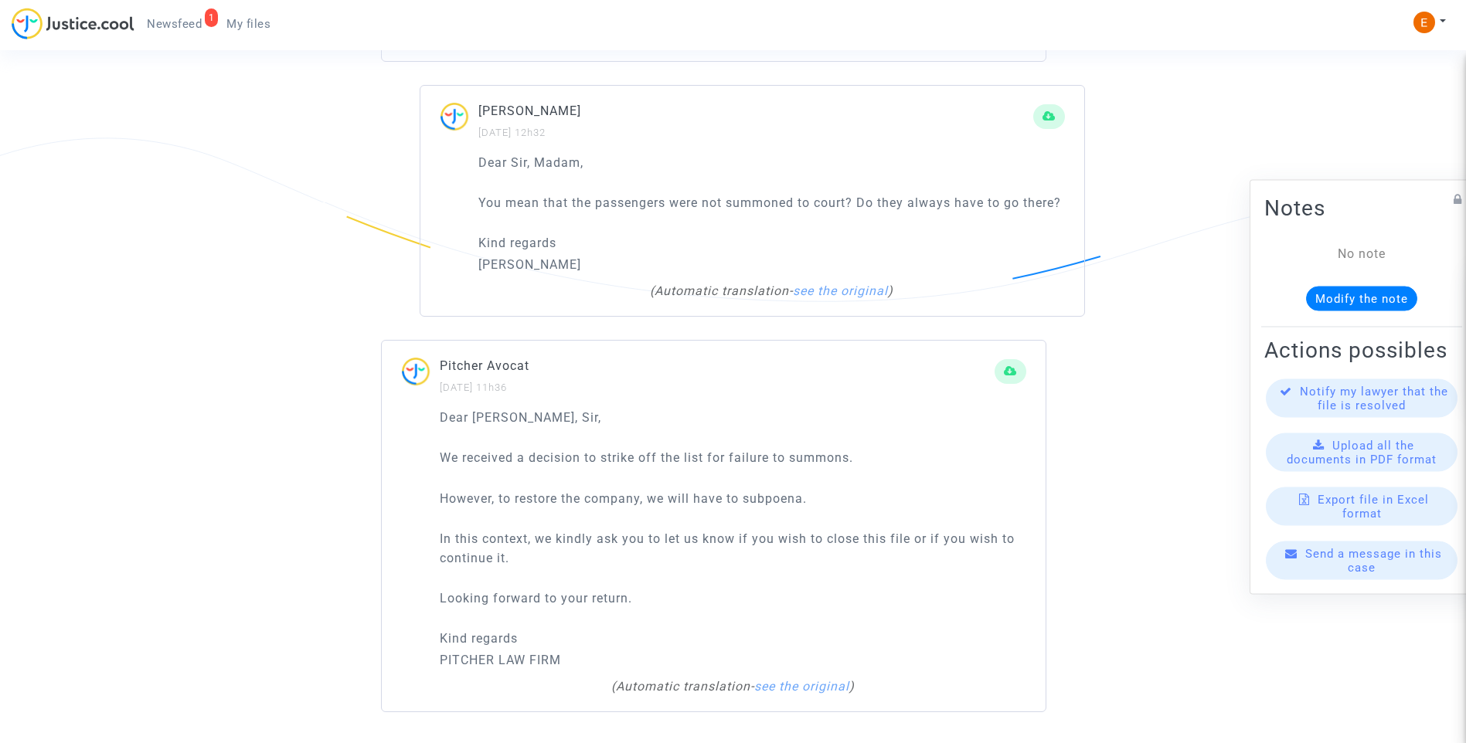
scroll to position [2762, 0]
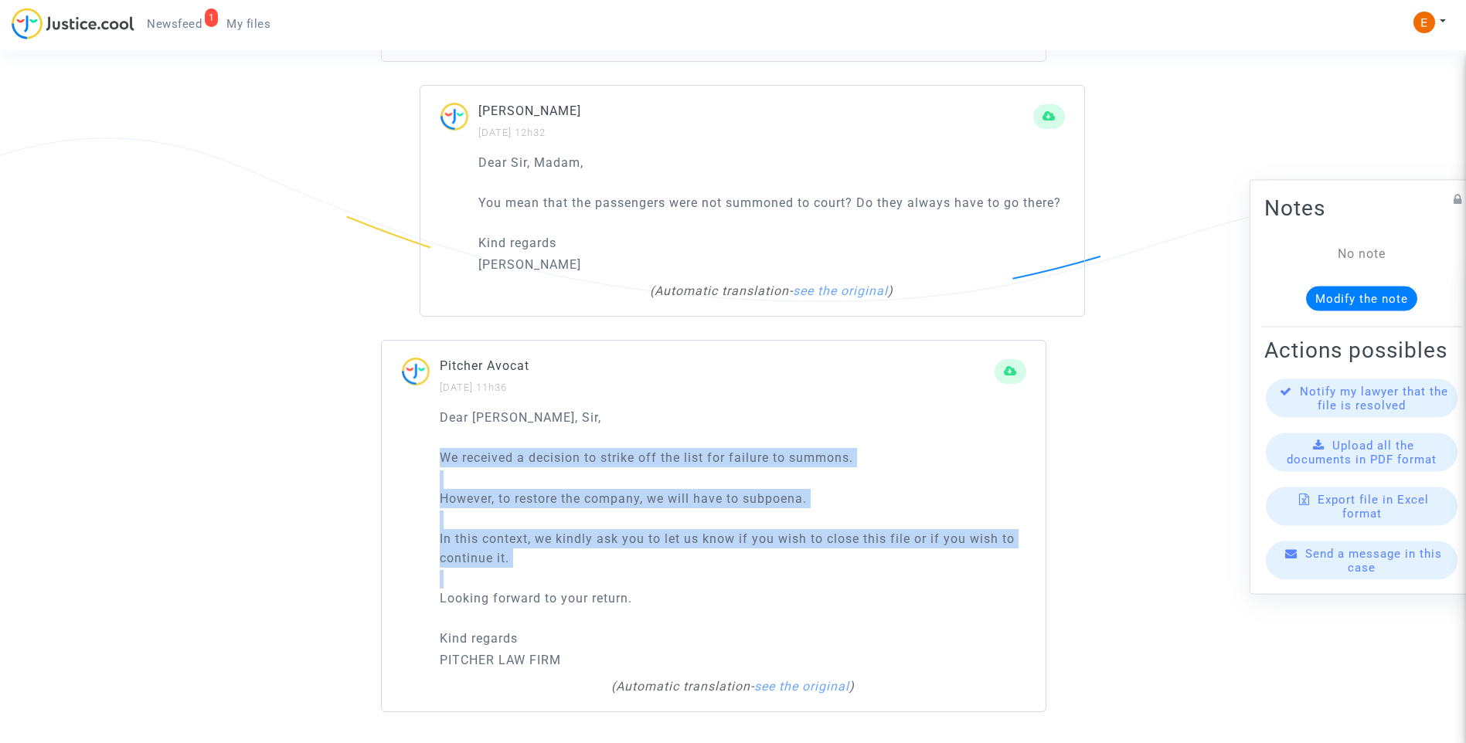
drag, startPoint x: 699, startPoint y: 616, endPoint x: 443, endPoint y: 461, distance: 299.9
click at [443, 461] on div "Dear Madam, Sir, We received a decision to strike off the list for failure to s…" at bounding box center [733, 539] width 586 height 262
drag, startPoint x: 443, startPoint y: 461, endPoint x: 454, endPoint y: 458, distance: 11.8
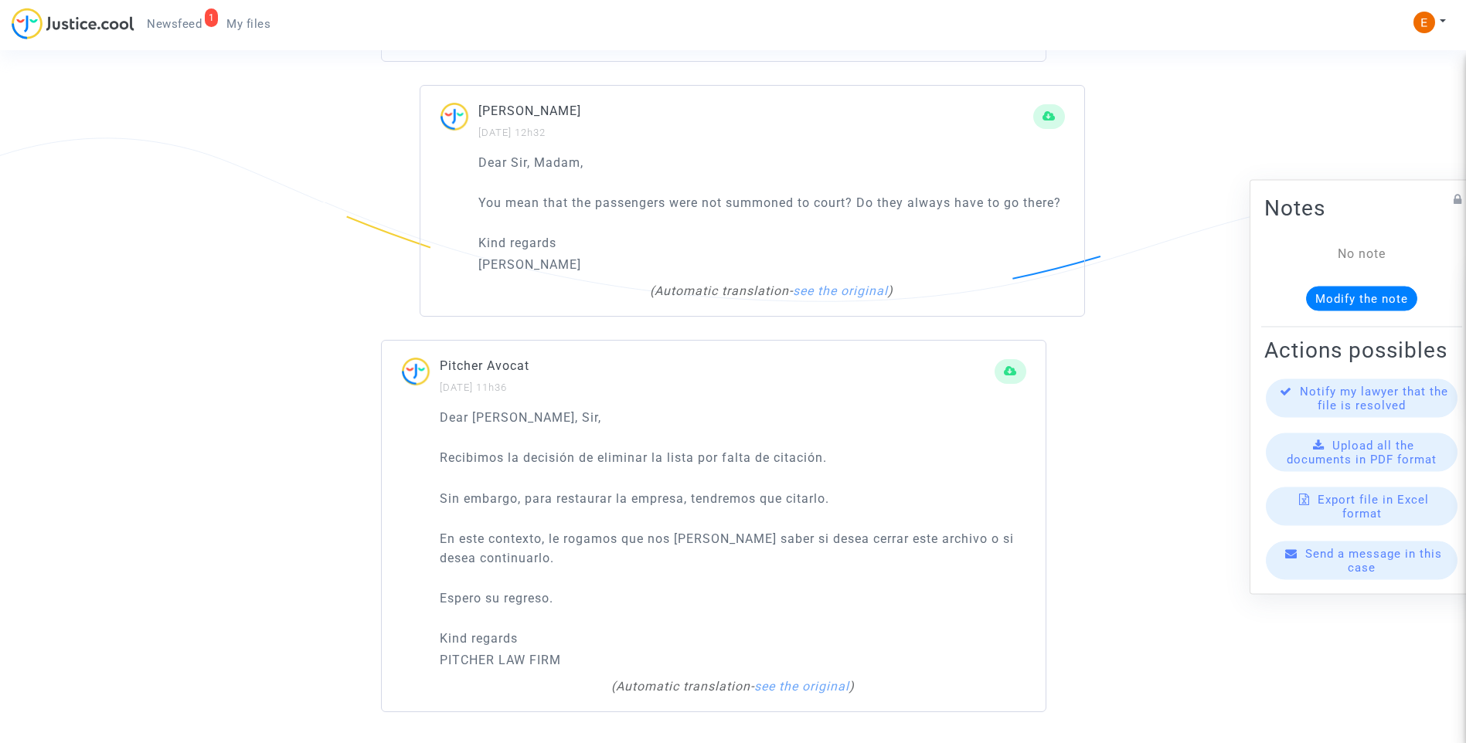
click at [620, 423] on p "Dear Madam, Sir," at bounding box center [733, 417] width 586 height 19
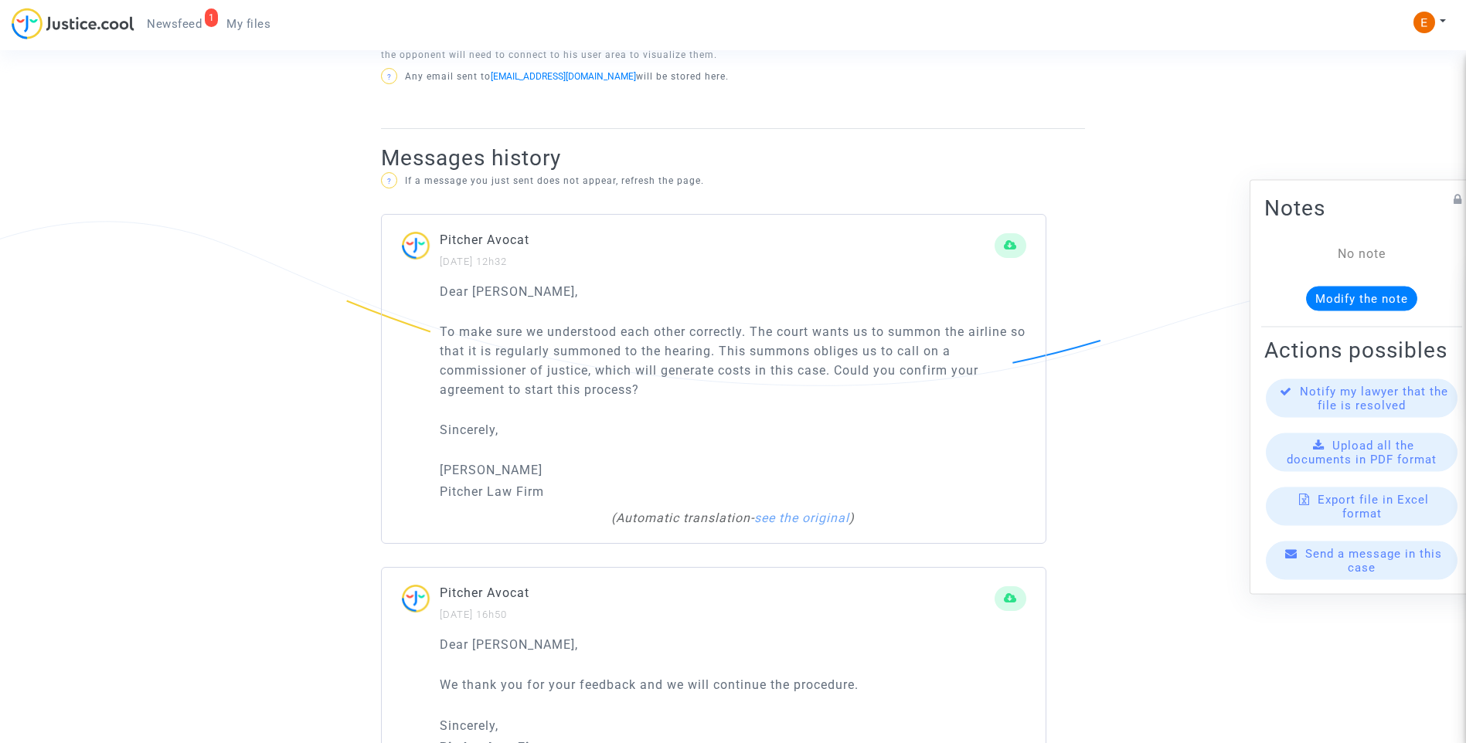
scroll to position [985, 0]
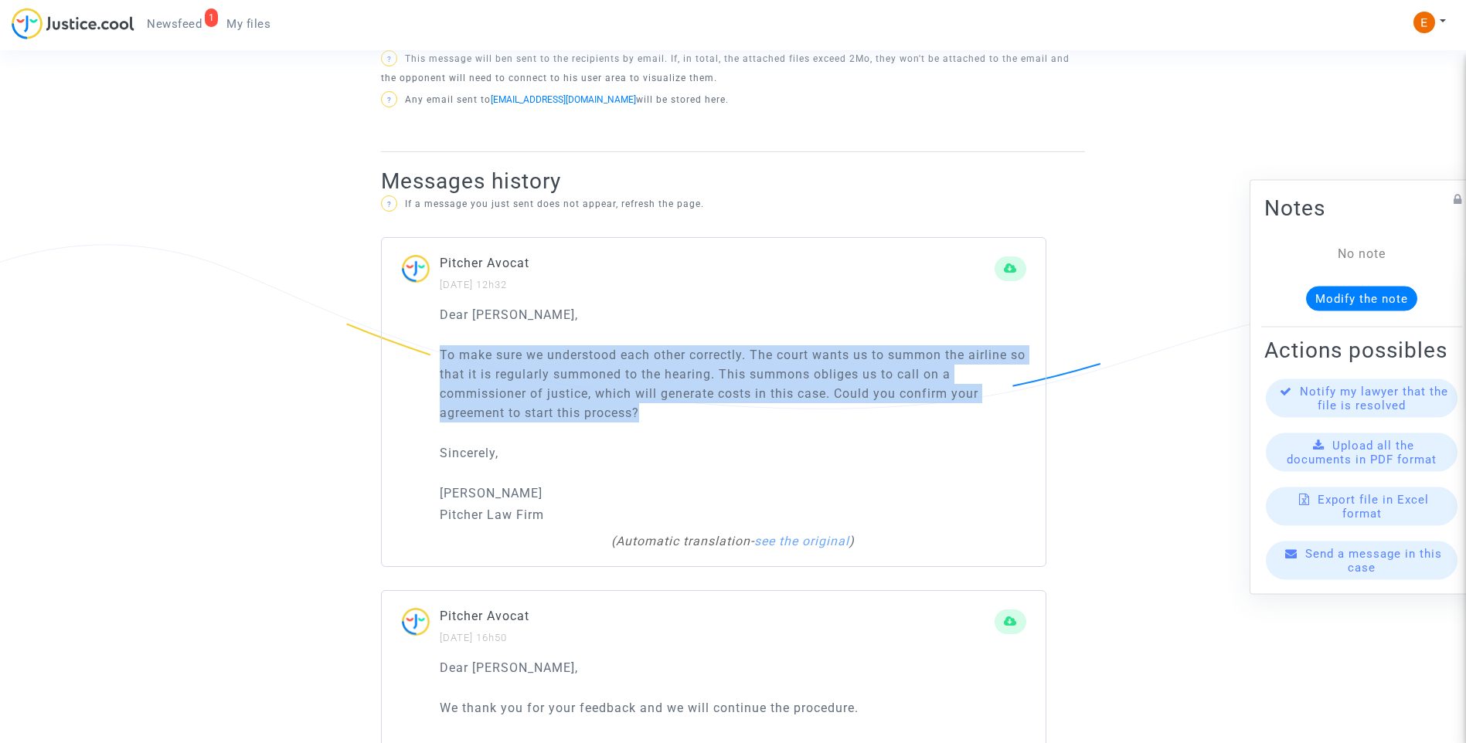
drag, startPoint x: 653, startPoint y: 396, endPoint x: 422, endPoint y: 337, distance: 238.4
click at [422, 337] on div "Dear Erik, To make sure we understood each other correctly. The court wants us …" at bounding box center [714, 436] width 664 height 262
drag, startPoint x: 422, startPoint y: 337, endPoint x: 467, endPoint y: 338, distance: 45.6
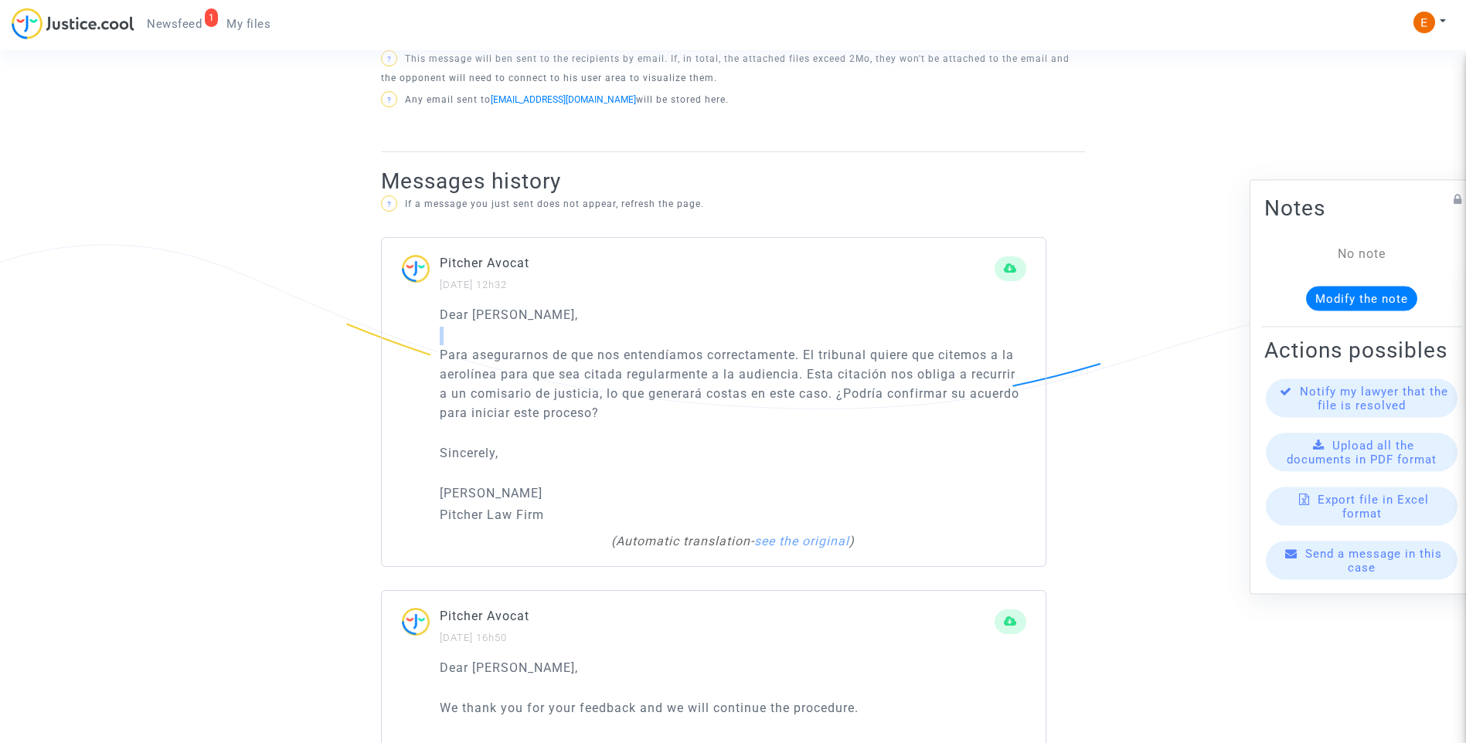
click at [648, 395] on p "Para asegurarnos de que nos entendíamos correctamente. El tribunal quiere que c…" at bounding box center [733, 383] width 586 height 77
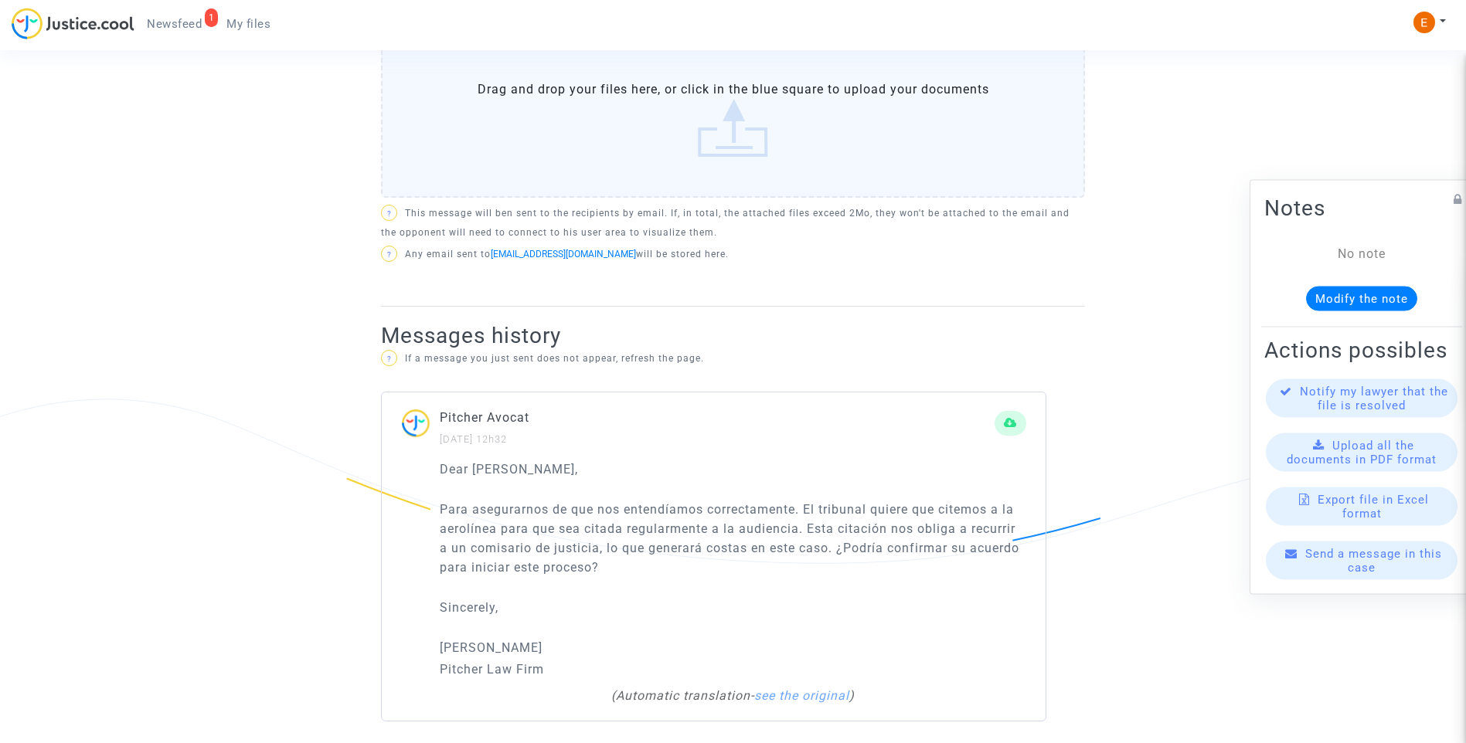
scroll to position [676, 0]
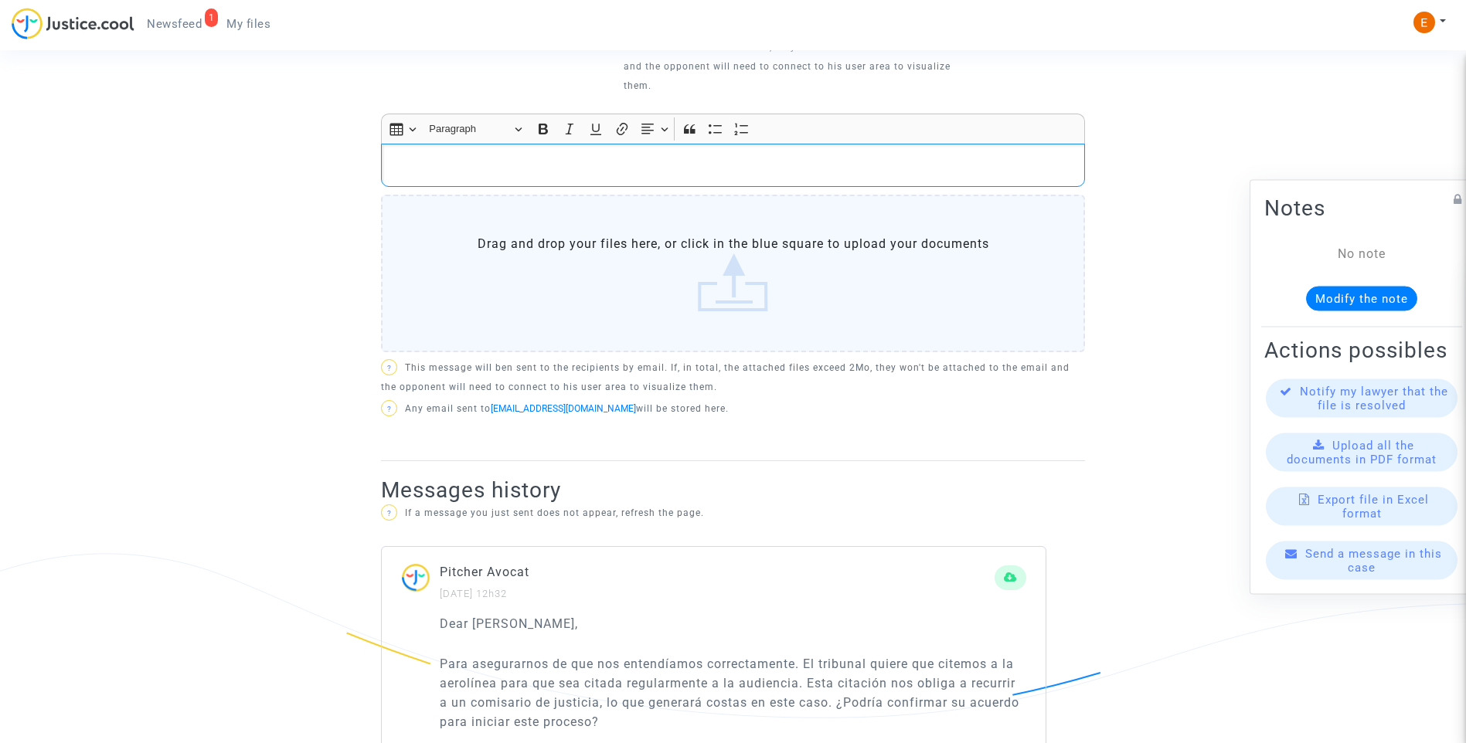
click at [517, 158] on div "Rich Text Editor, main" at bounding box center [733, 165] width 704 height 43
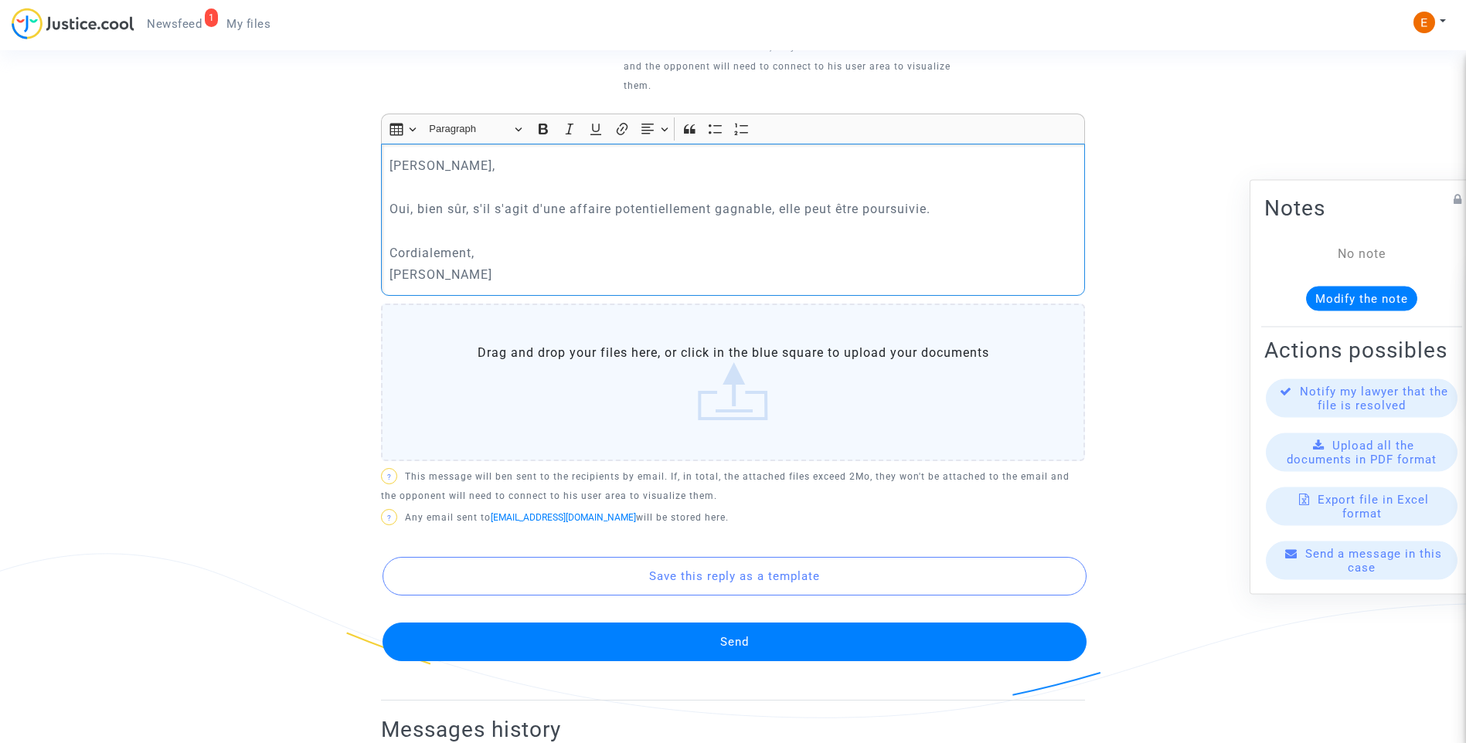
click at [770, 623] on button "Send" at bounding box center [734, 642] width 704 height 39
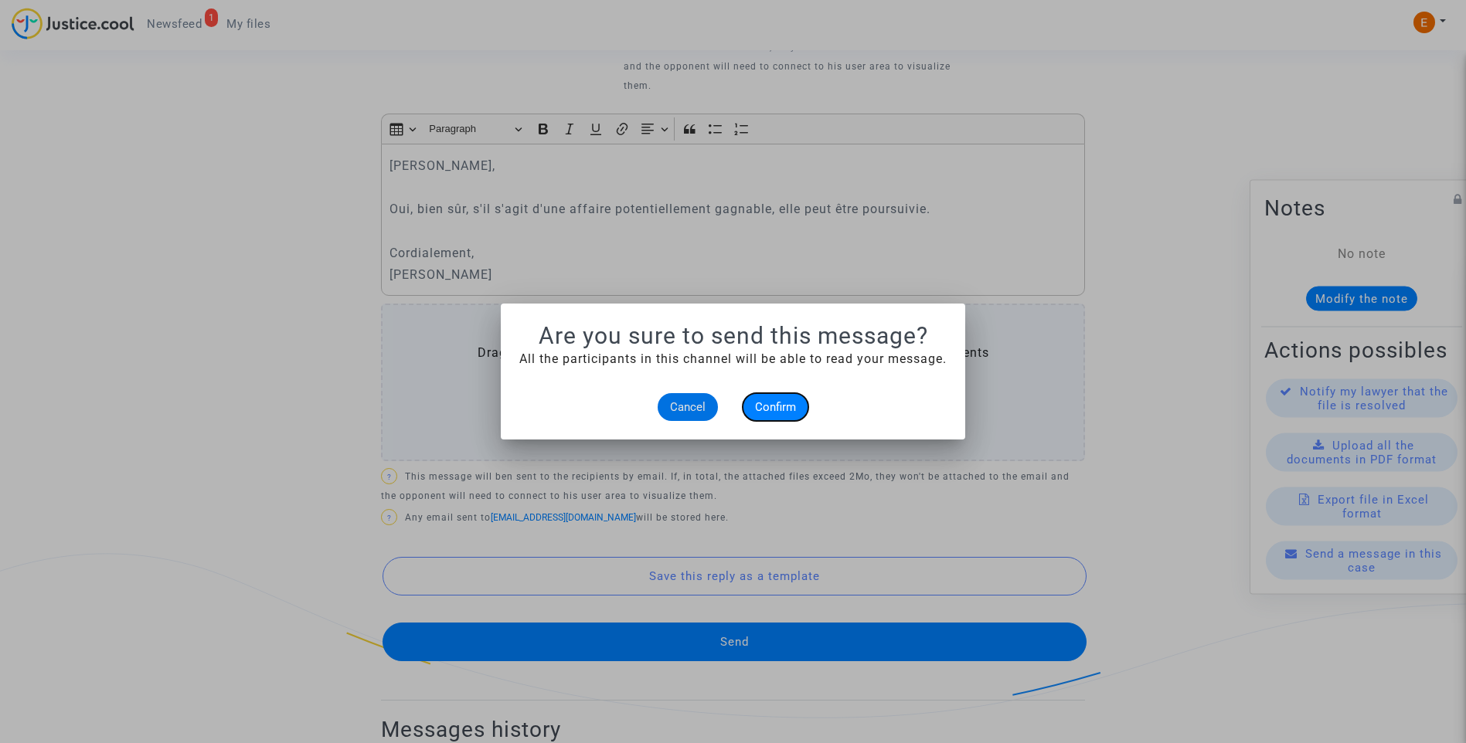
click at [801, 411] on button "Confirm" at bounding box center [776, 407] width 66 height 28
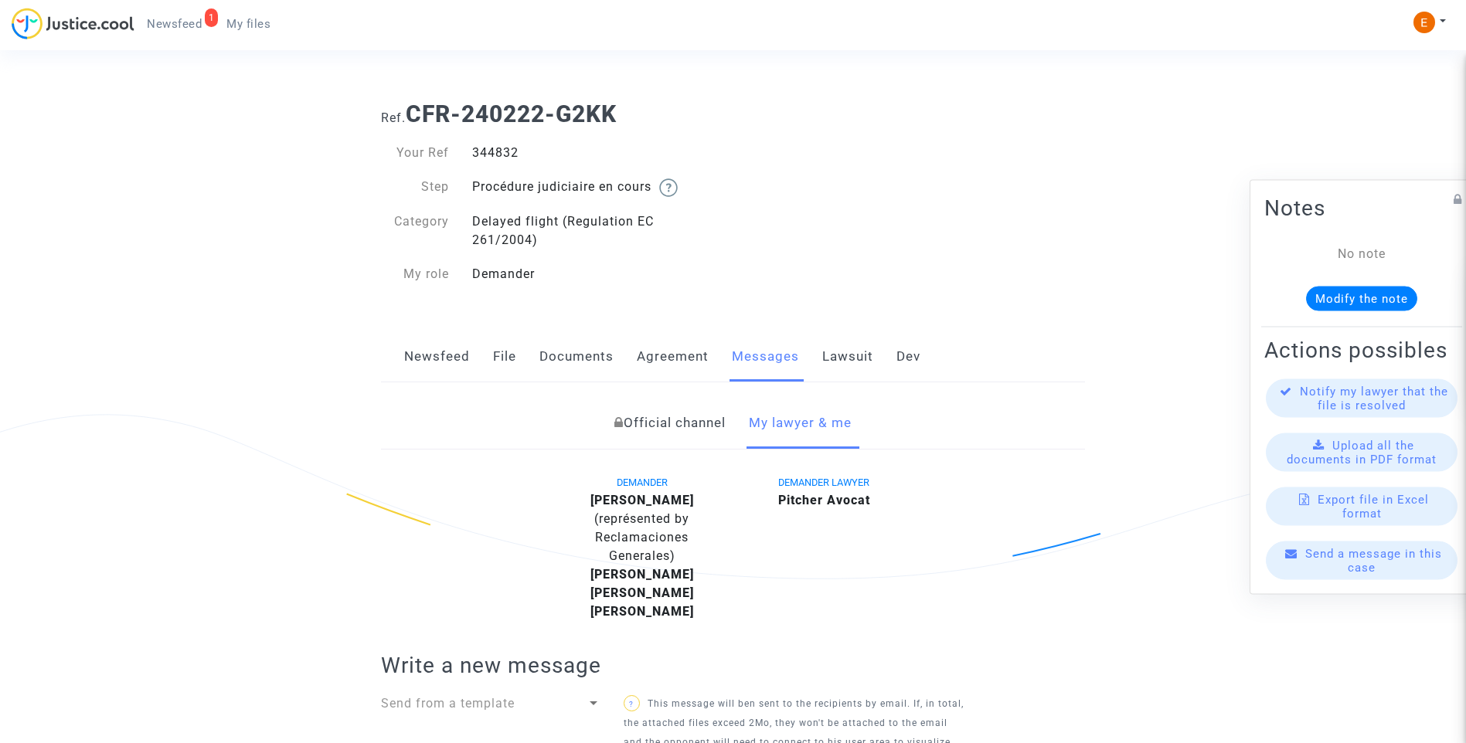
scroll to position [676, 0]
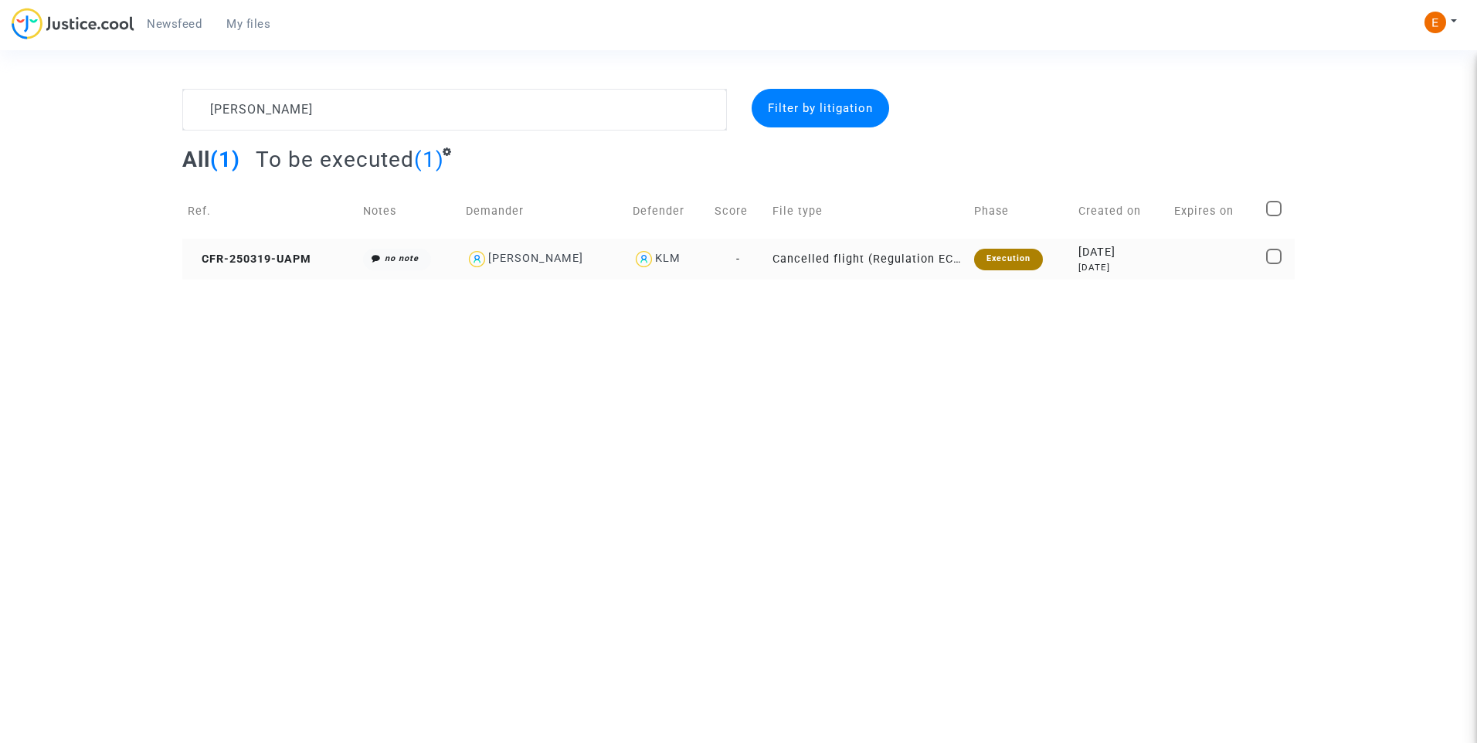
type textarea "[PERSON_NAME]"
click at [1011, 262] on div "Execution" at bounding box center [1008, 260] width 69 height 22
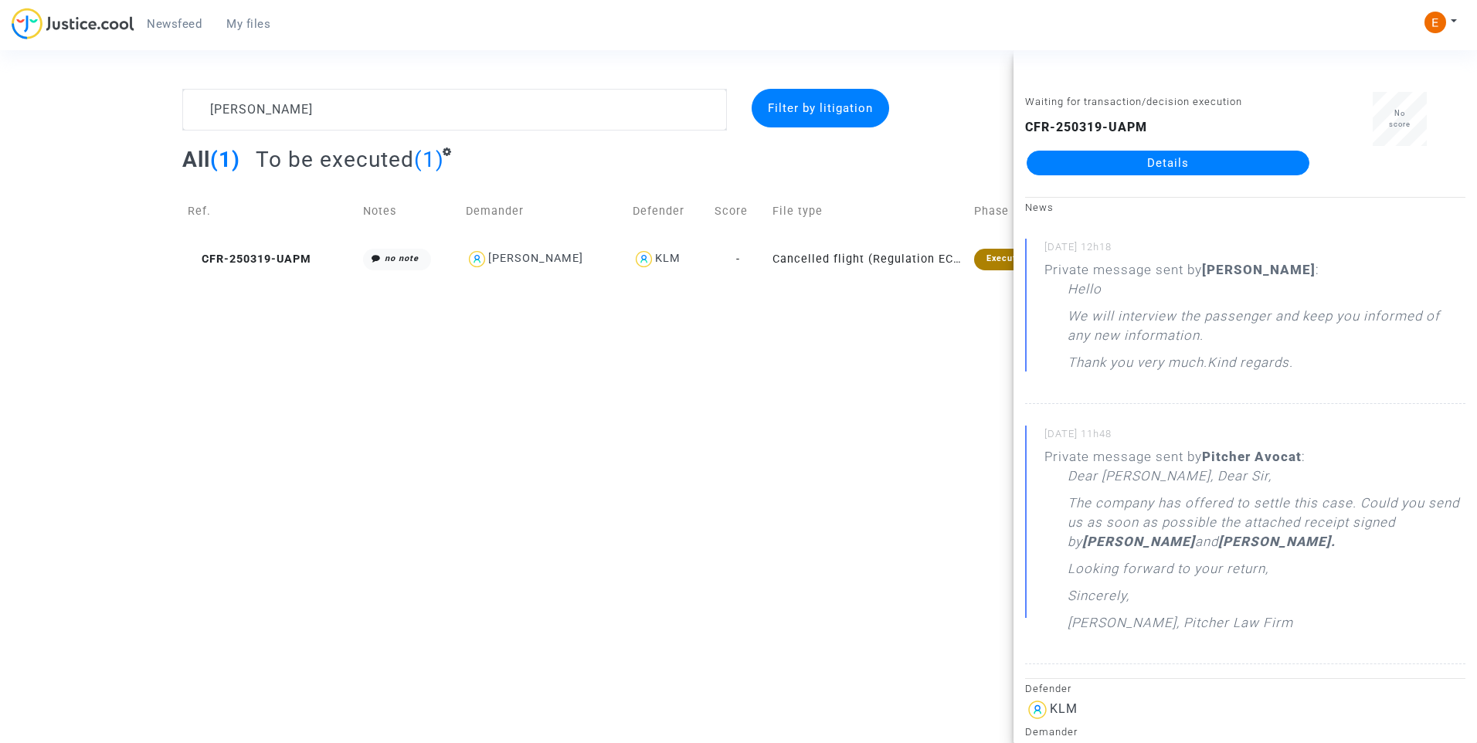
click at [1153, 157] on link "Details" at bounding box center [1168, 163] width 283 height 25
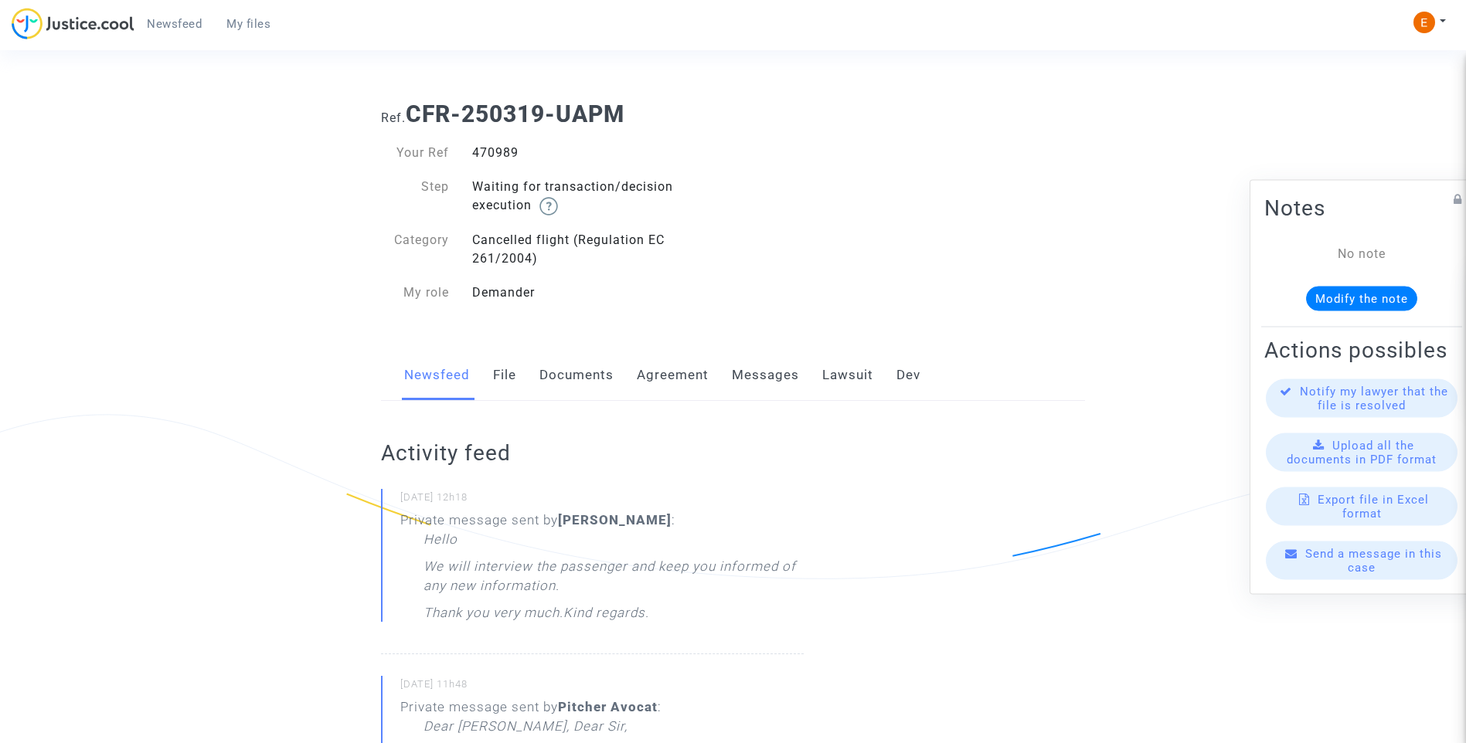
click at [853, 369] on link "Lawsuit" at bounding box center [847, 375] width 51 height 51
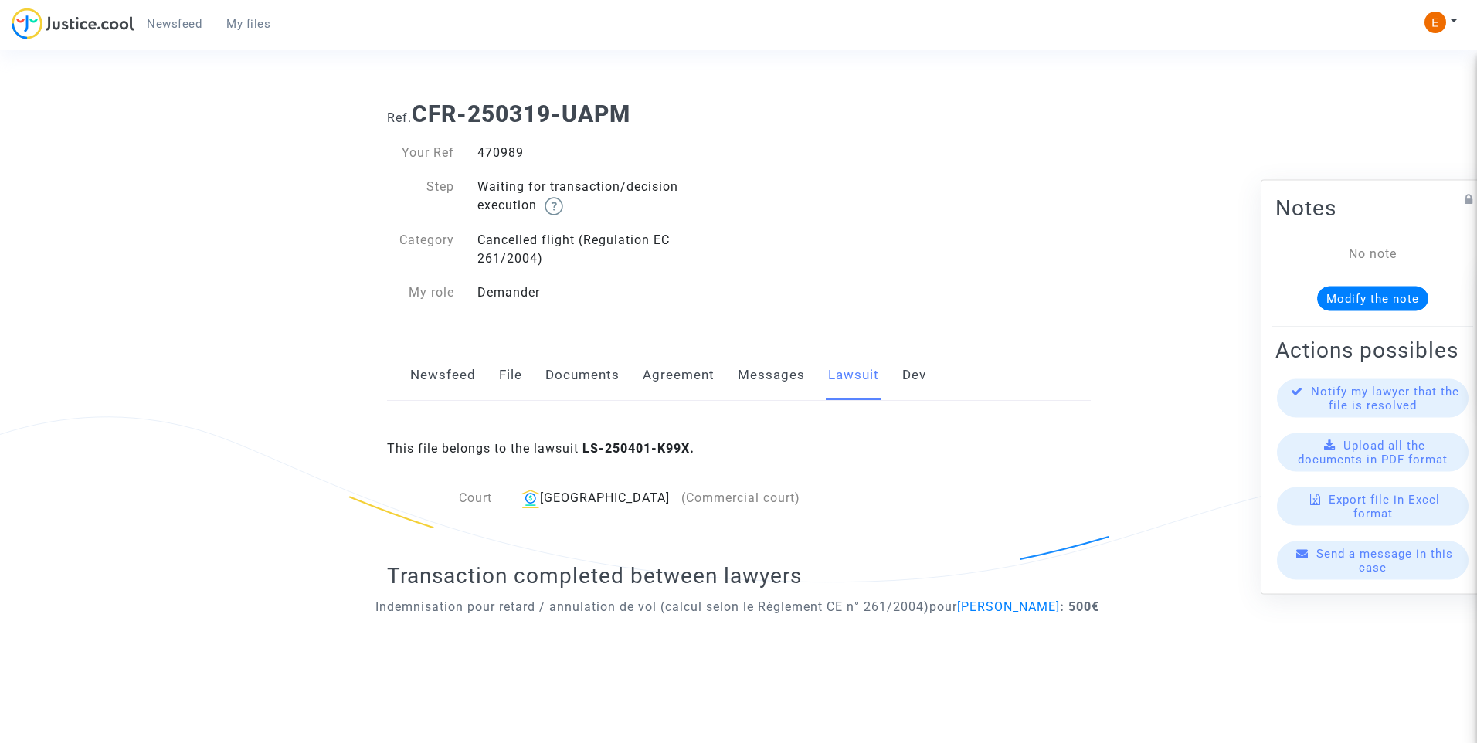
click at [780, 362] on link "Messages" at bounding box center [771, 375] width 67 height 51
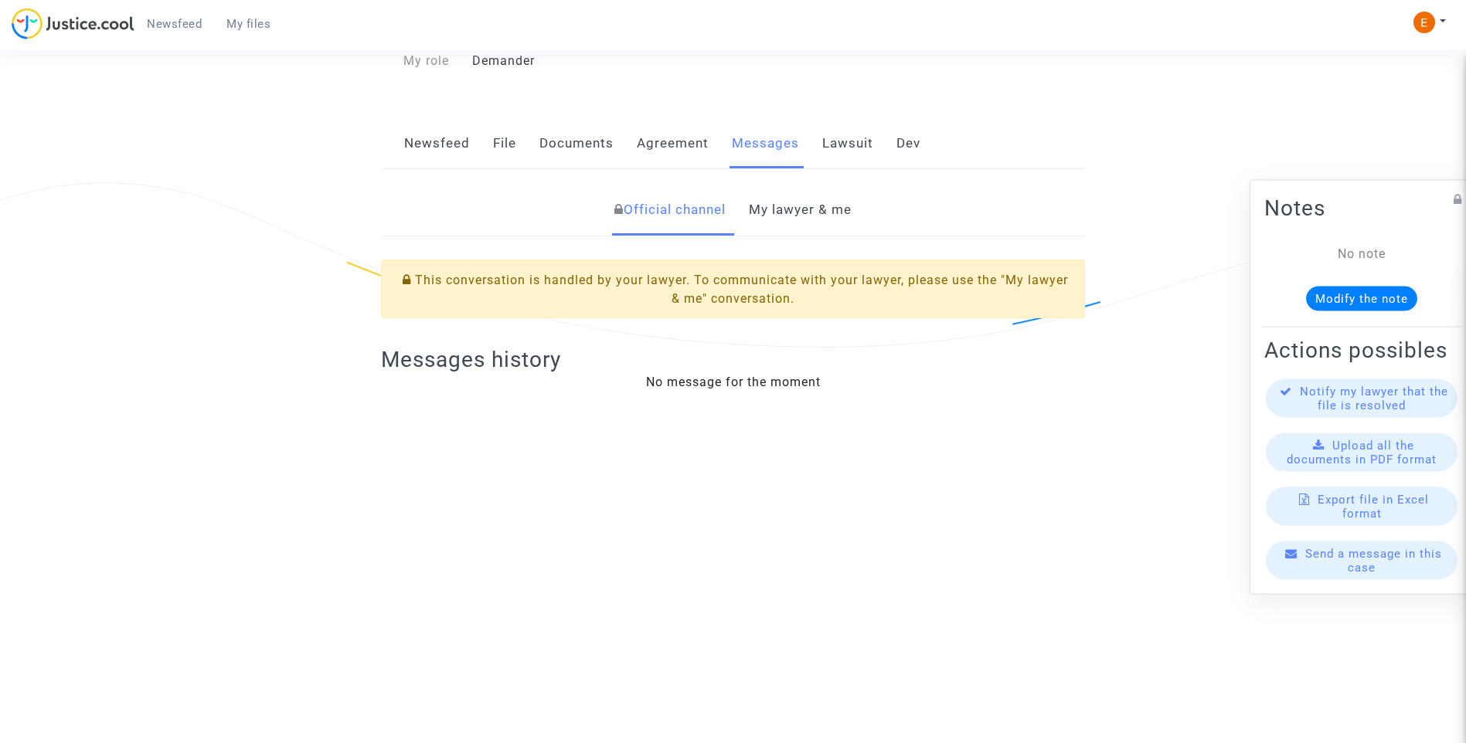
click at [789, 217] on link "My lawyer & me" at bounding box center [800, 210] width 103 height 51
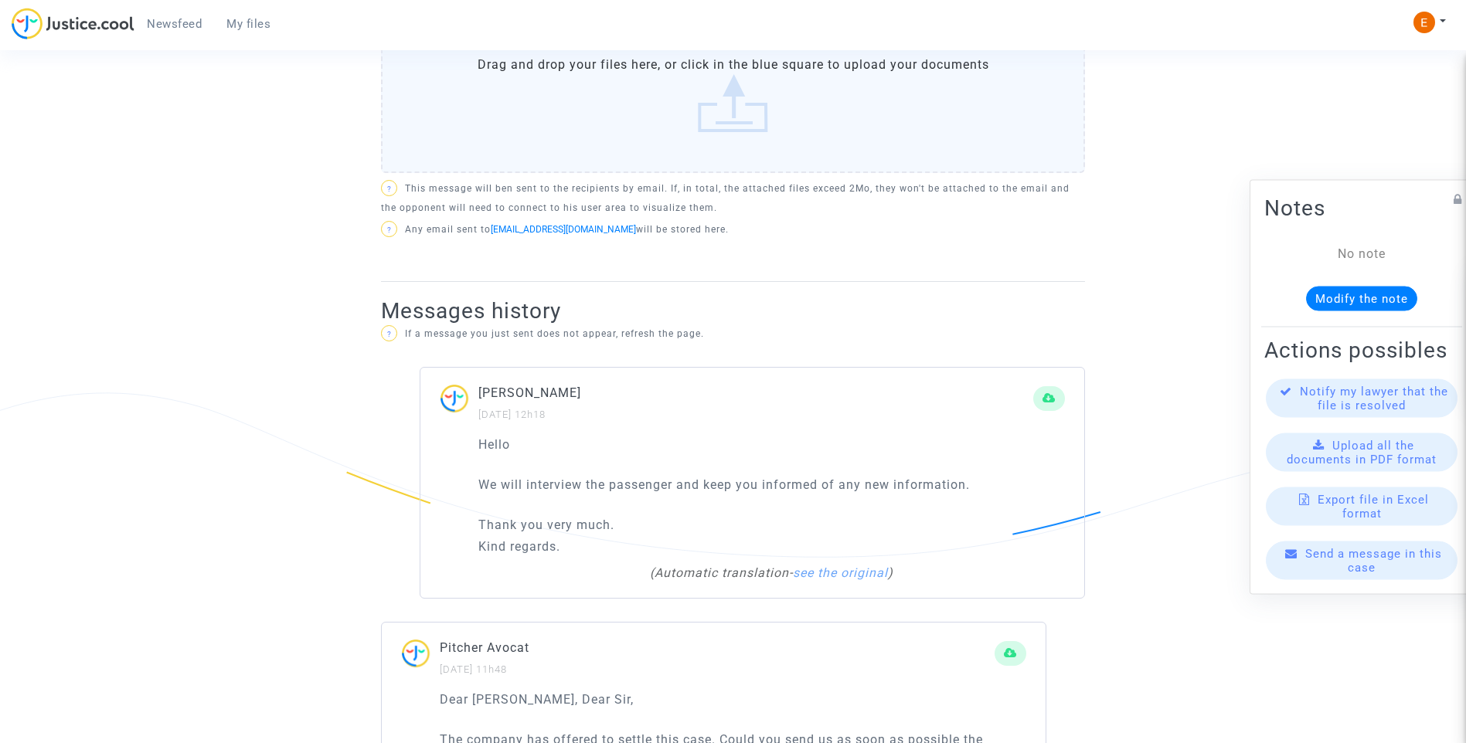
scroll to position [850, 0]
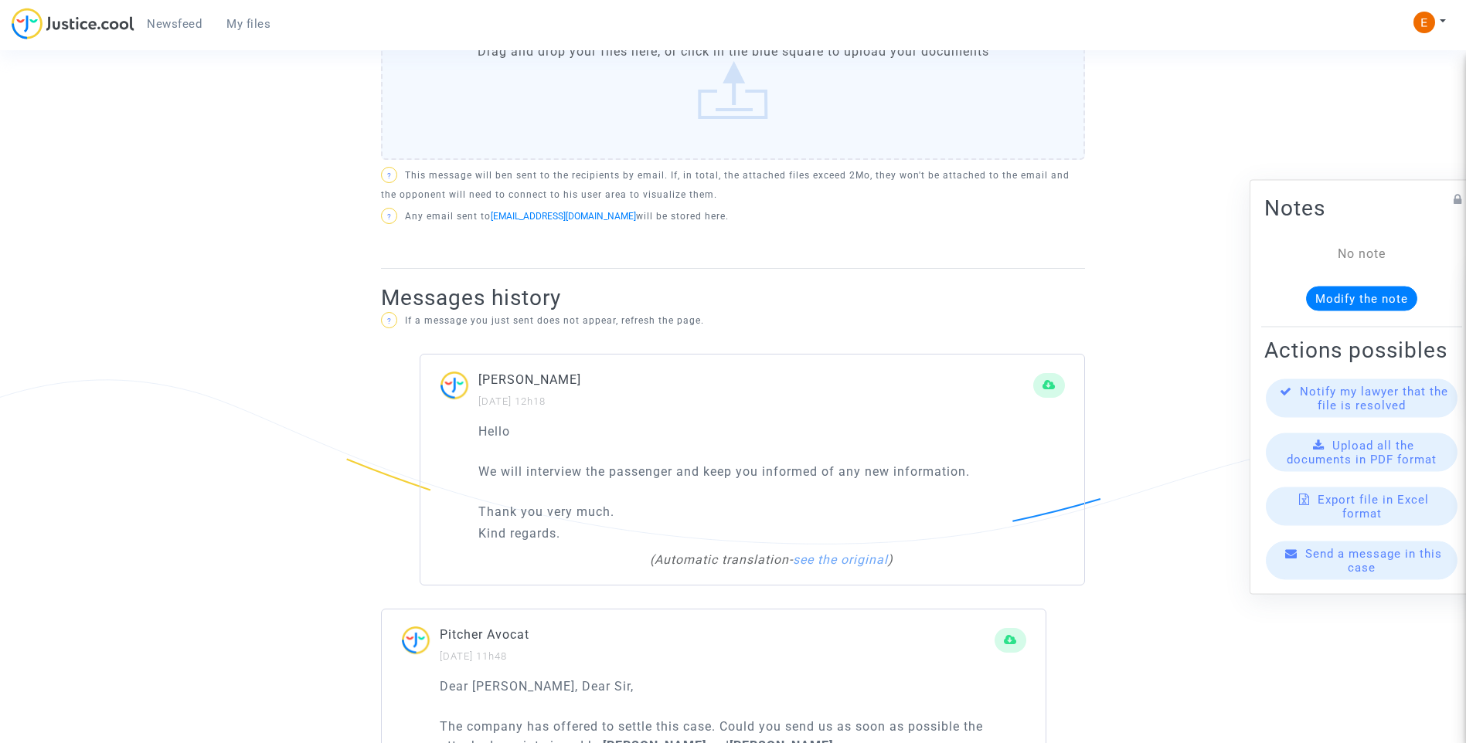
click at [709, 86] on label "Drag and drop your files here, or click in the blue square to upload your docum…" at bounding box center [733, 81] width 704 height 158
click at [0, 0] on input "Drag and drop your files here, or click in the blue square to upload your docum…" at bounding box center [0, 0] width 0 height 0
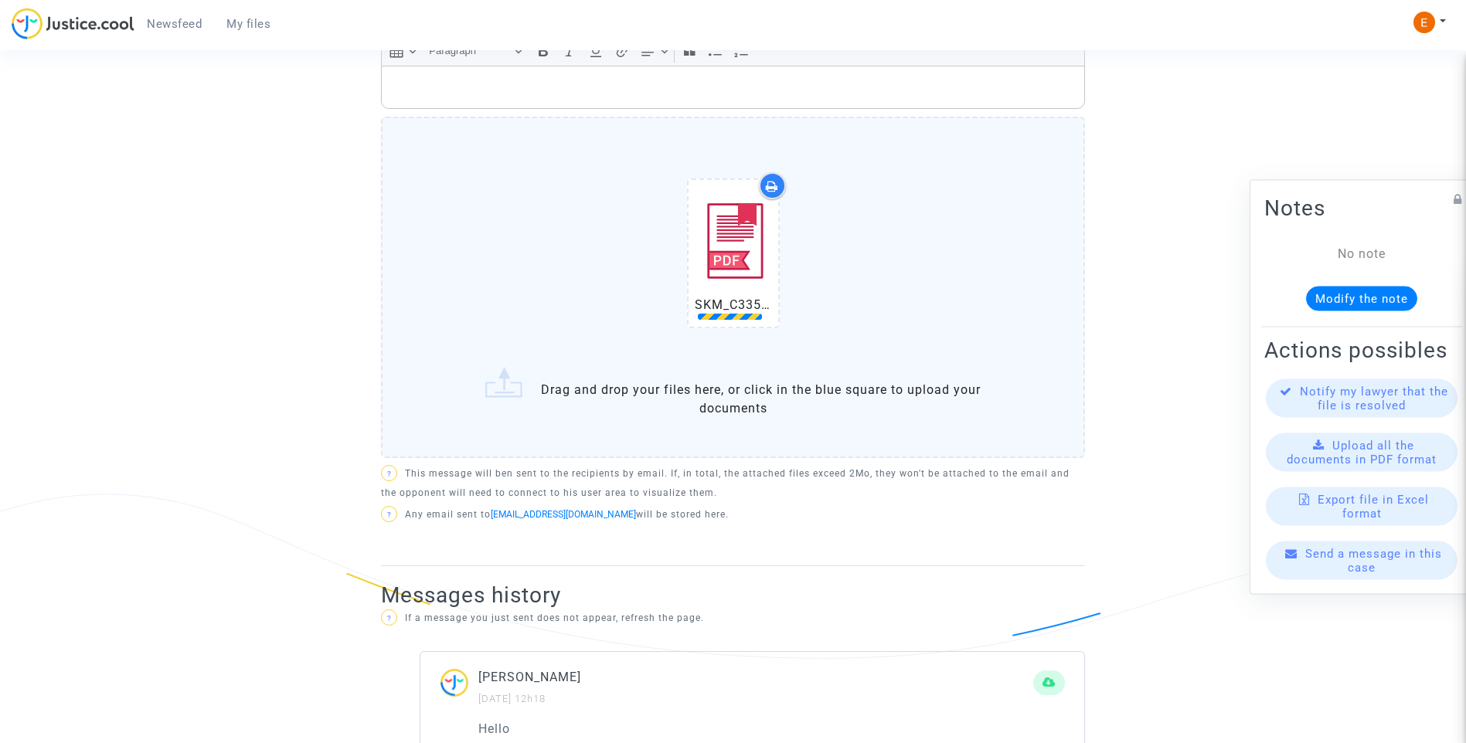
scroll to position [618, 0]
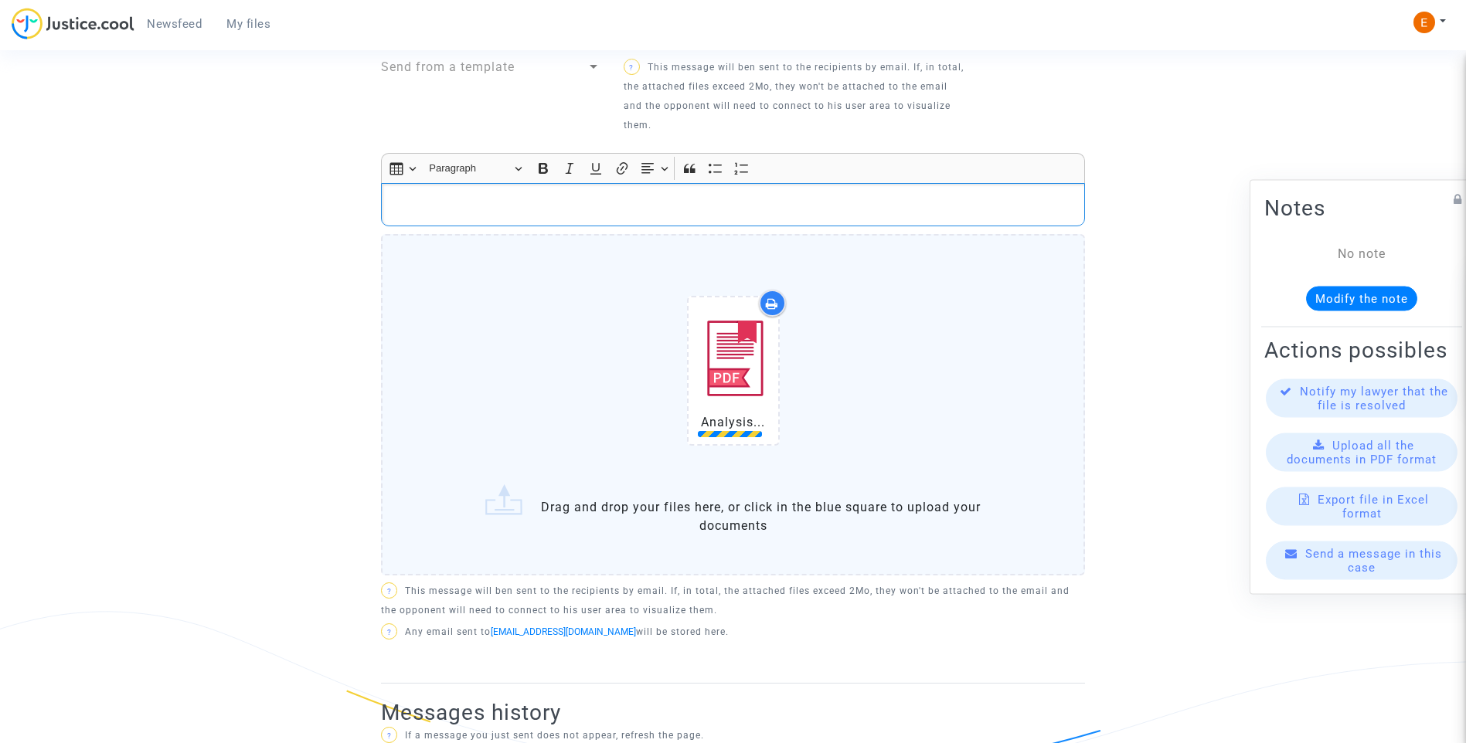
click at [563, 199] on p "Rich Text Editor, main" at bounding box center [733, 204] width 688 height 19
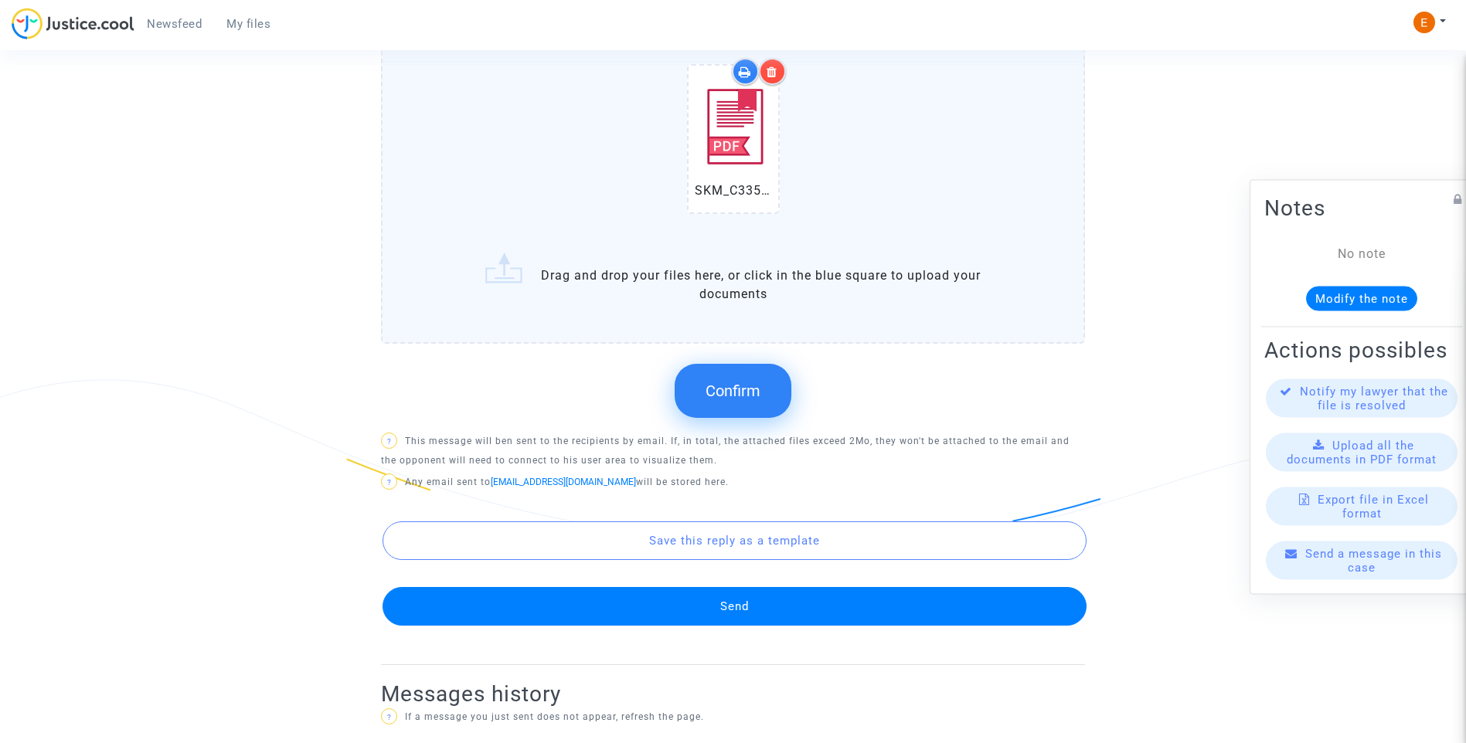
click at [722, 401] on button "Confirm" at bounding box center [733, 391] width 117 height 54
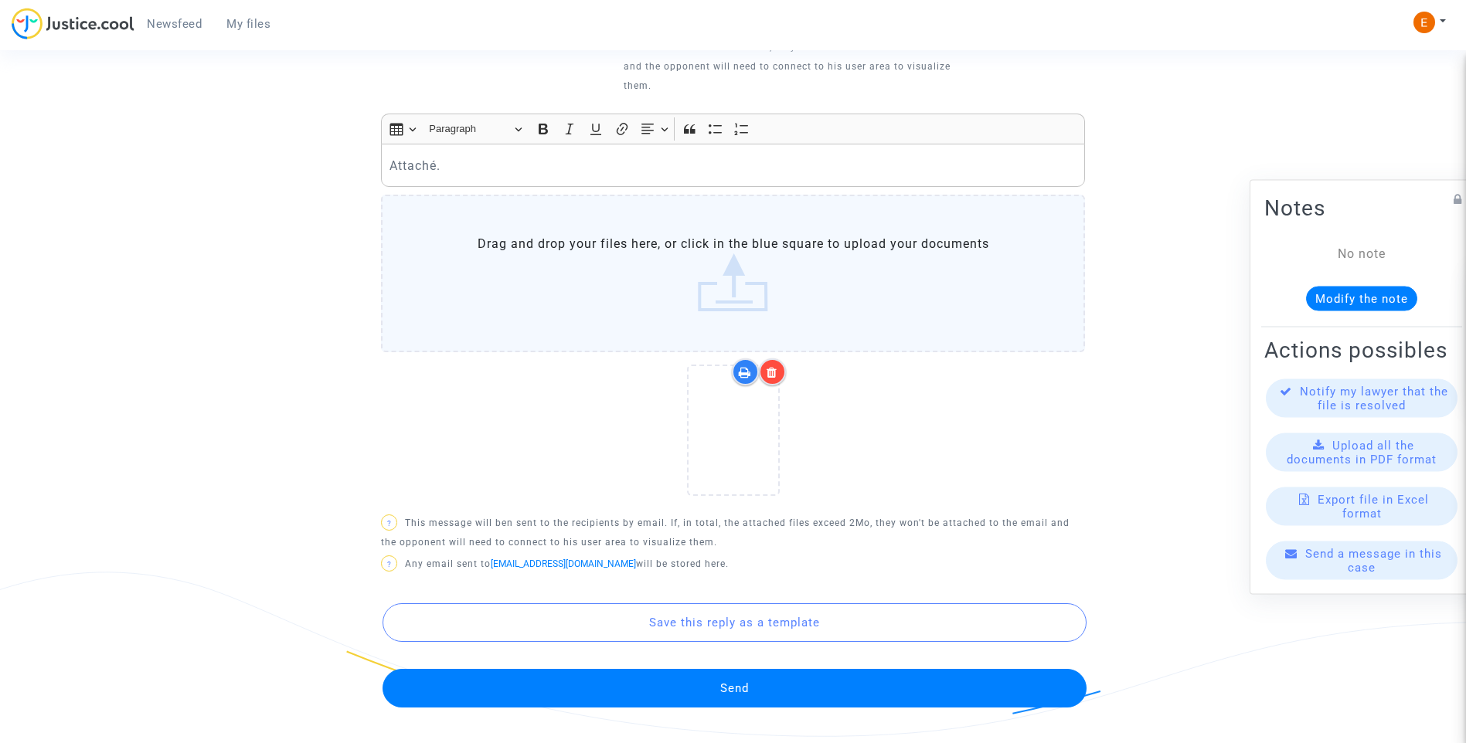
scroll to position [850, 0]
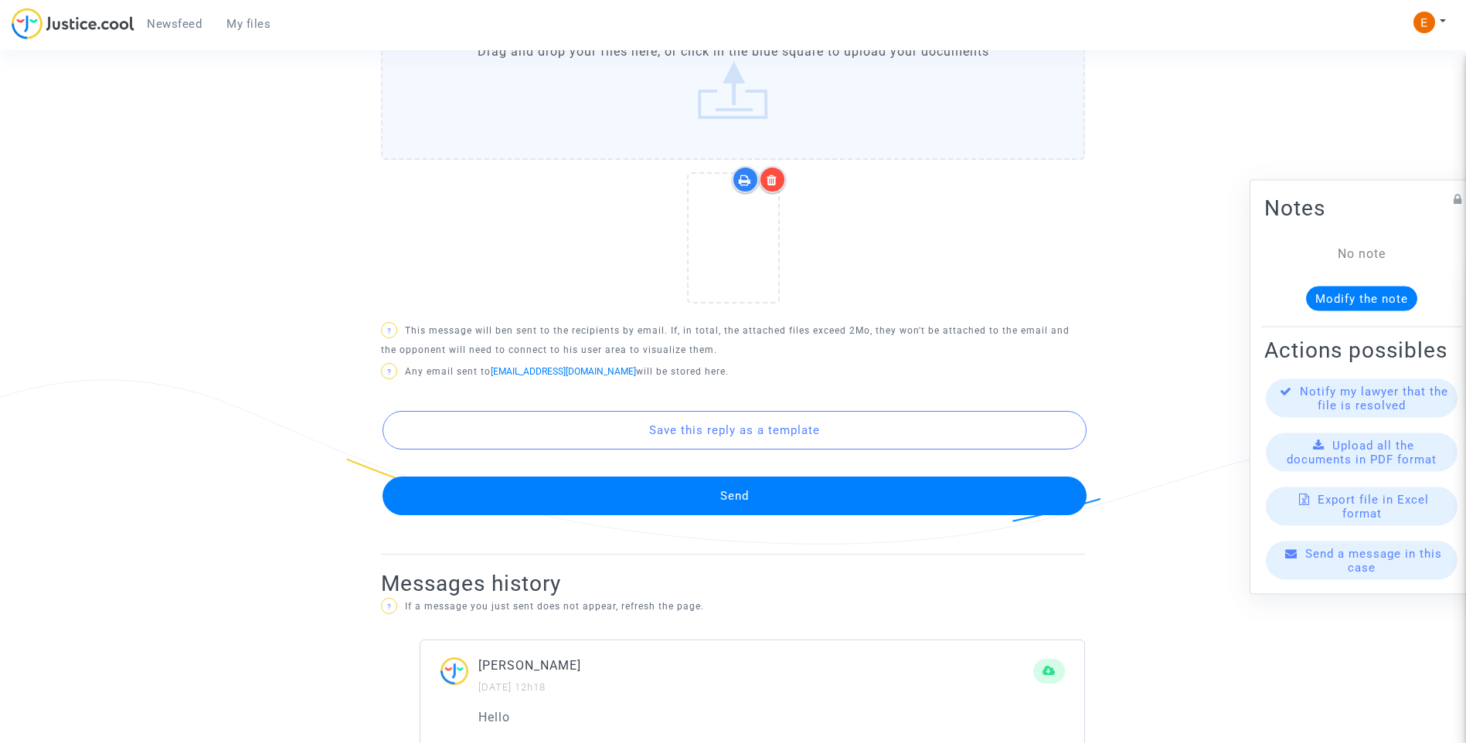
click at [771, 492] on button "Send" at bounding box center [734, 496] width 704 height 39
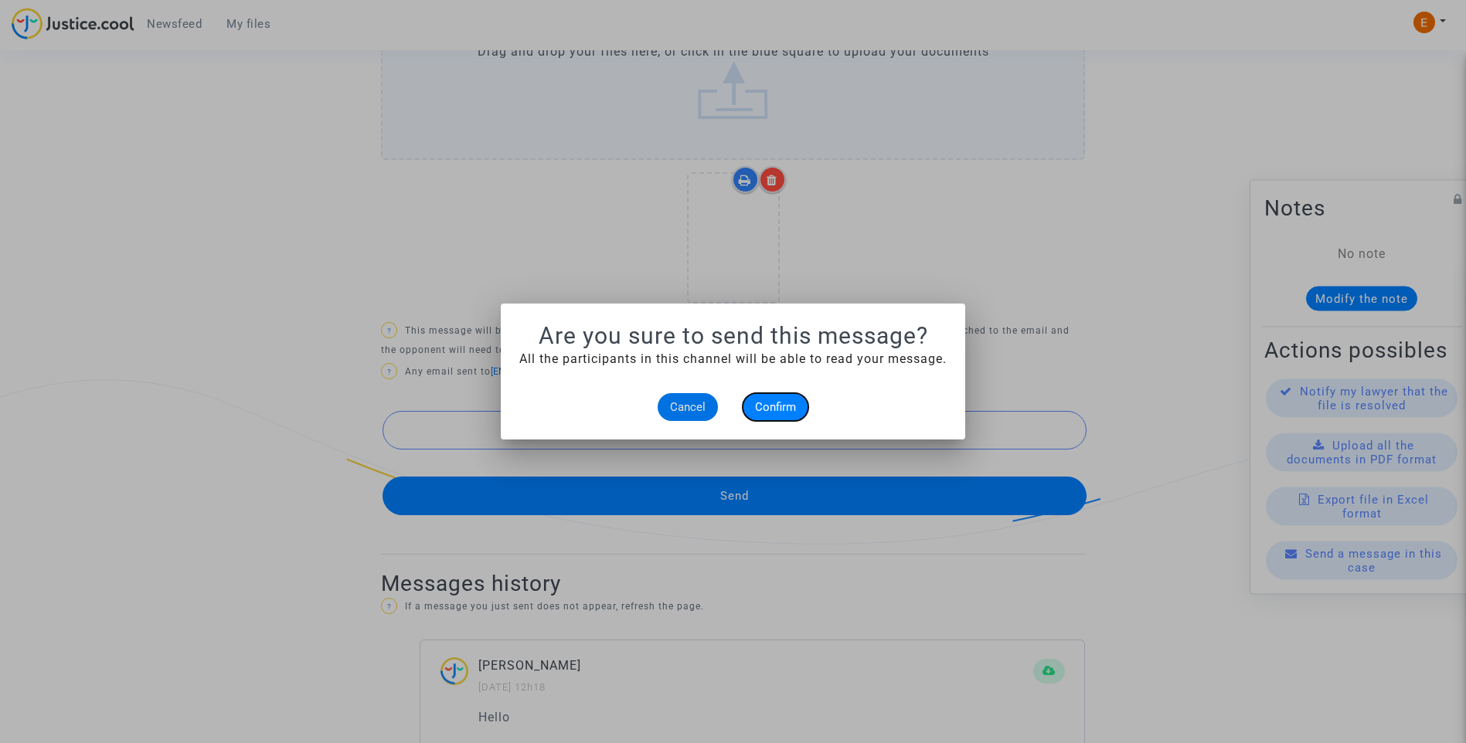
click at [792, 405] on span "Confirm" at bounding box center [775, 407] width 41 height 14
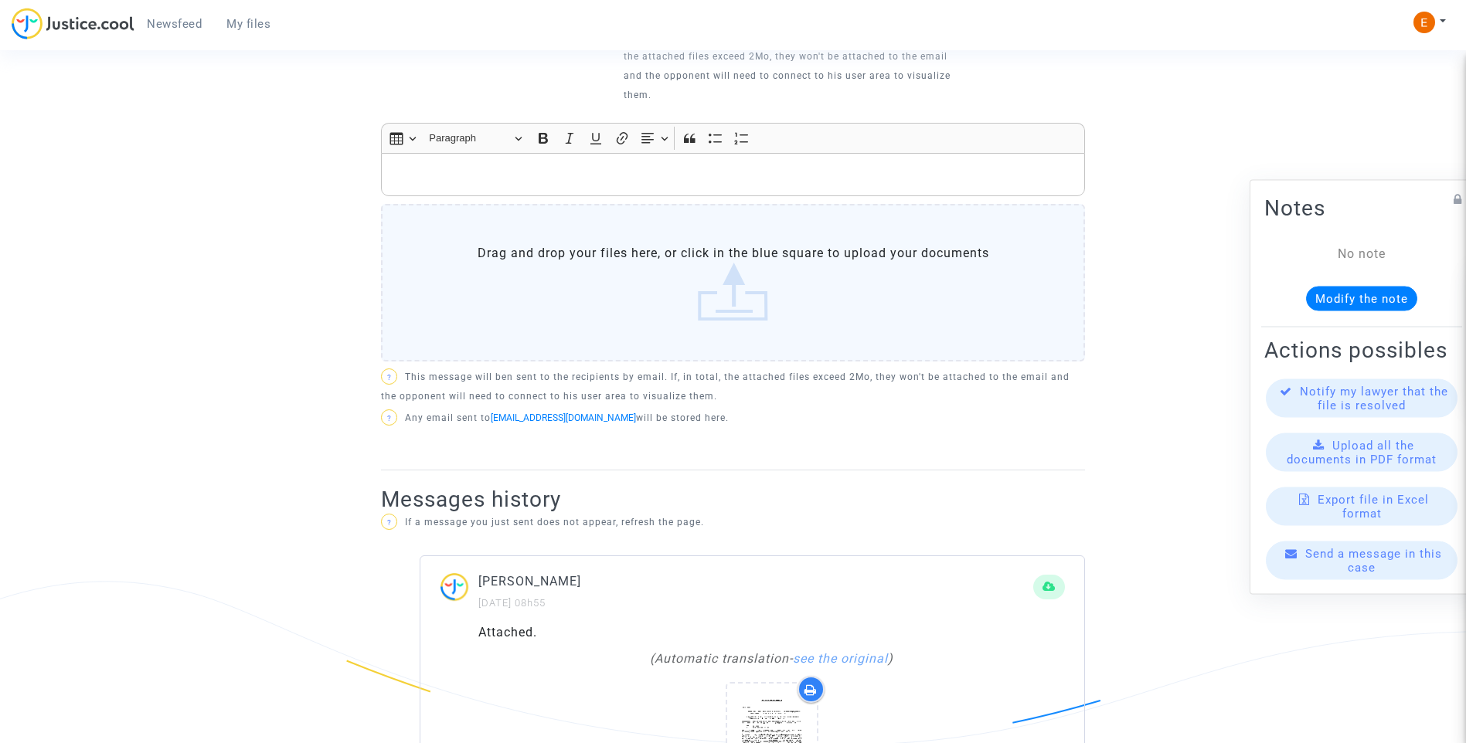
scroll to position [386, 0]
